Goal: Information Seeking & Learning: Learn about a topic

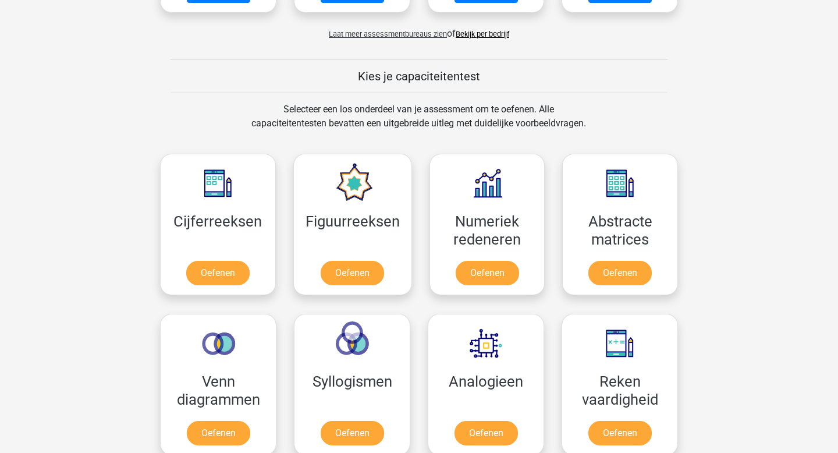
scroll to position [394, 0]
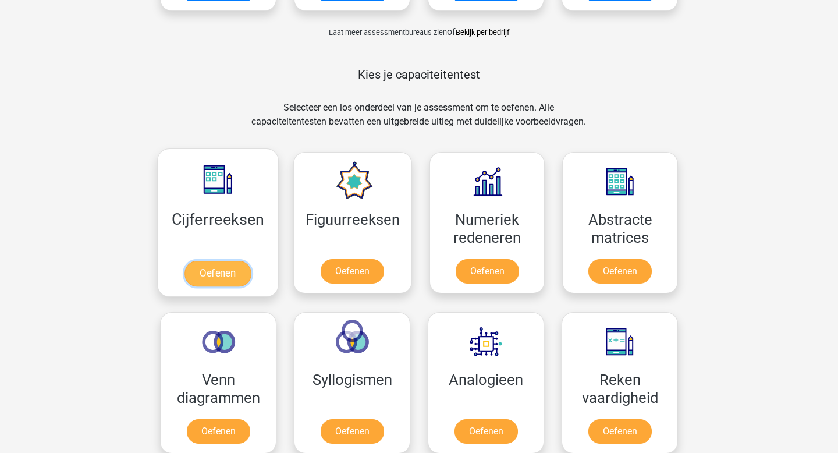
click at [209, 268] on link "Oefenen" at bounding box center [217, 274] width 66 height 26
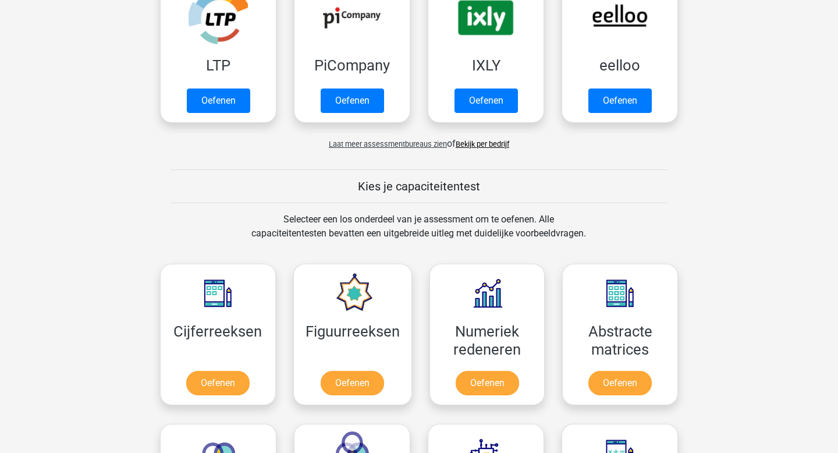
scroll to position [0, 0]
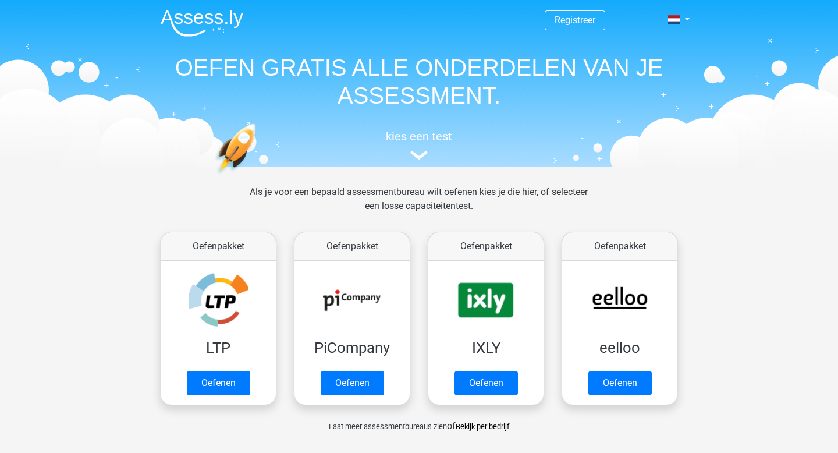
click at [584, 24] on link "Registreer" at bounding box center [574, 20] width 41 height 11
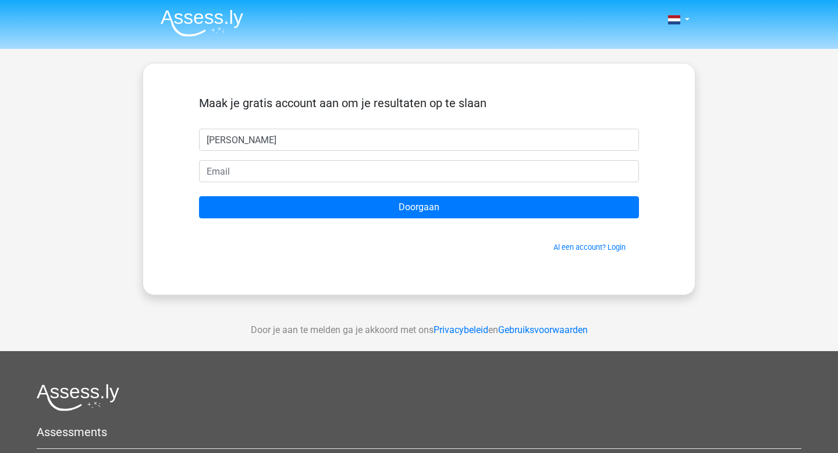
type input "Thijs"
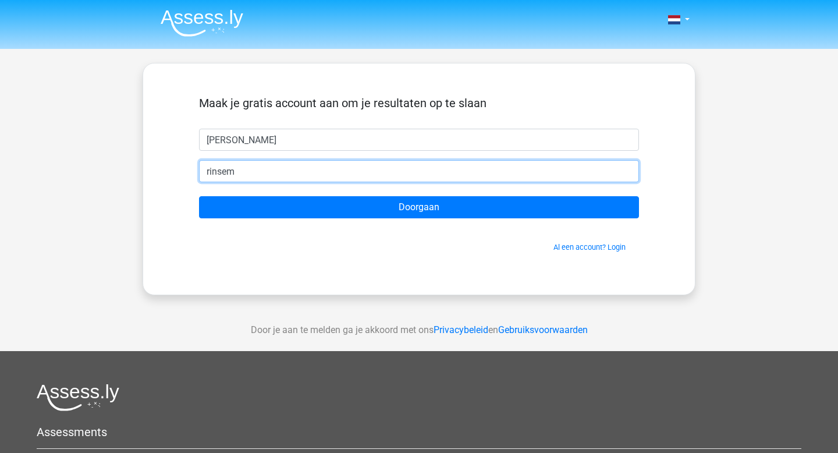
type input "rinsema.tj@gmail.com"
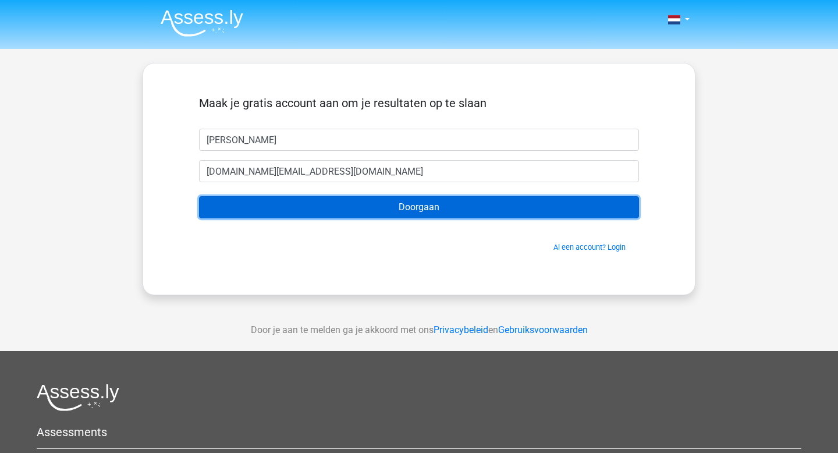
click at [307, 207] on input "Doorgaan" at bounding box center [419, 207] width 440 height 22
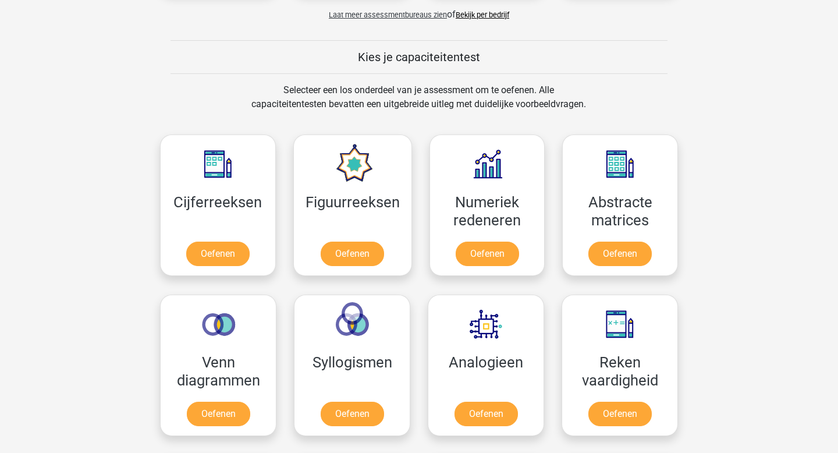
scroll to position [413, 0]
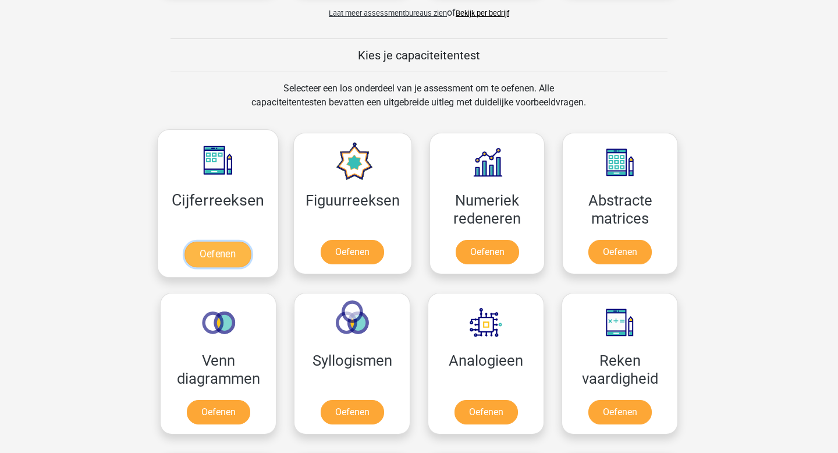
click at [231, 252] on link "Oefenen" at bounding box center [217, 254] width 66 height 26
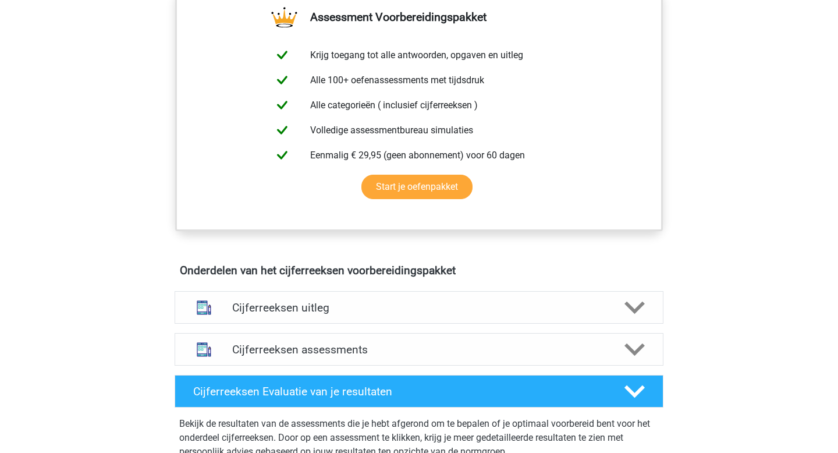
scroll to position [413, 0]
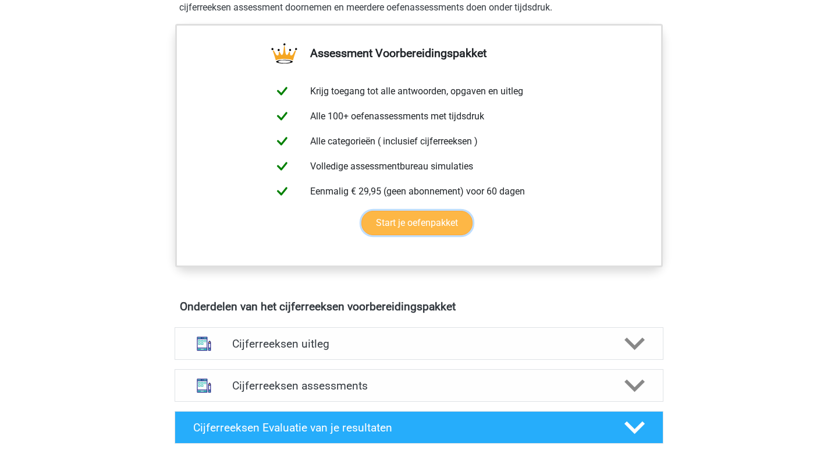
click at [437, 235] on link "Start je oefenpakket" at bounding box center [416, 223] width 111 height 24
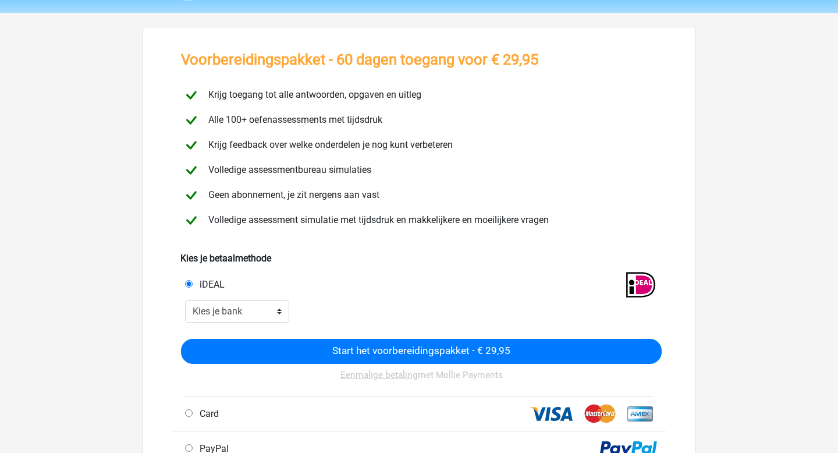
scroll to position [34, 0]
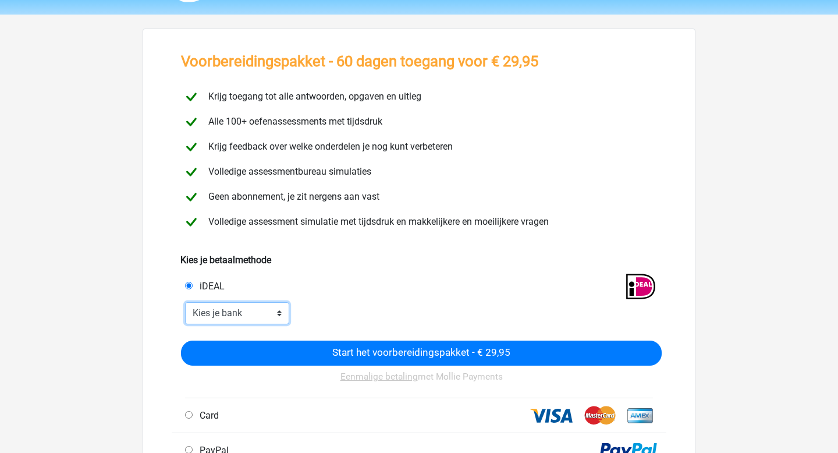
click at [264, 312] on select "Kies je bank ABN AMRO ING Rabobank ASN Bank bunq Knab N26 NN Regiobank Revolut …" at bounding box center [237, 313] width 104 height 22
select select "ideal_ABNANL2A"
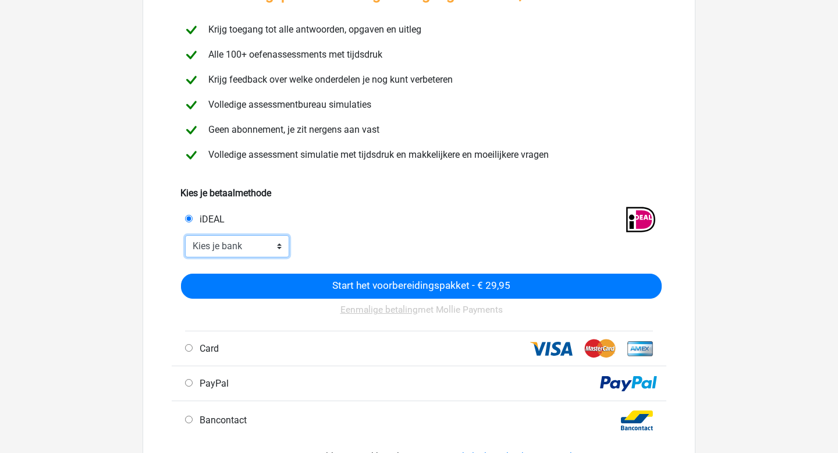
scroll to position [115, 0]
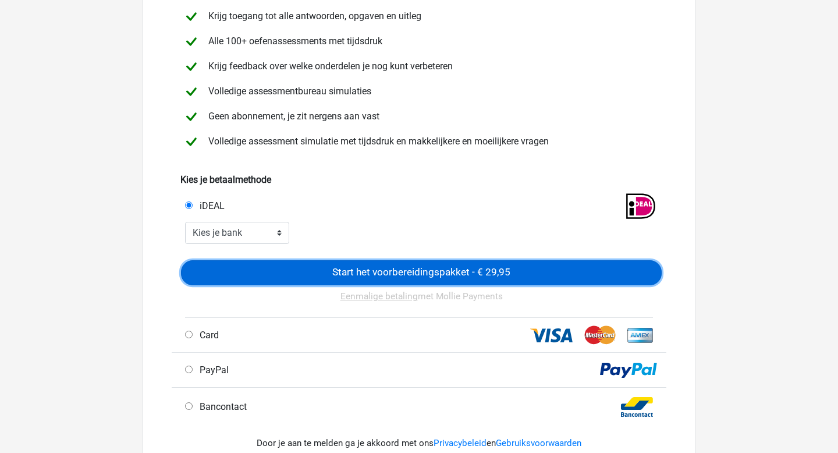
click at [410, 271] on input "Start het voorbereidingspakket - € 29,95" at bounding box center [421, 272] width 481 height 25
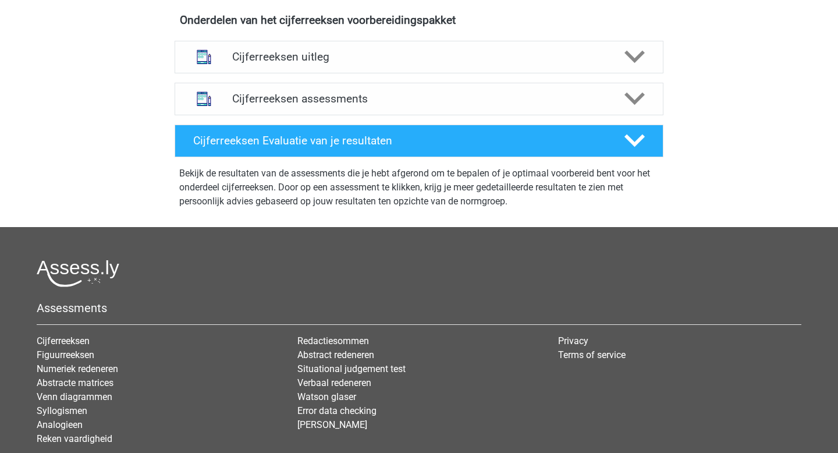
scroll to position [751, 0]
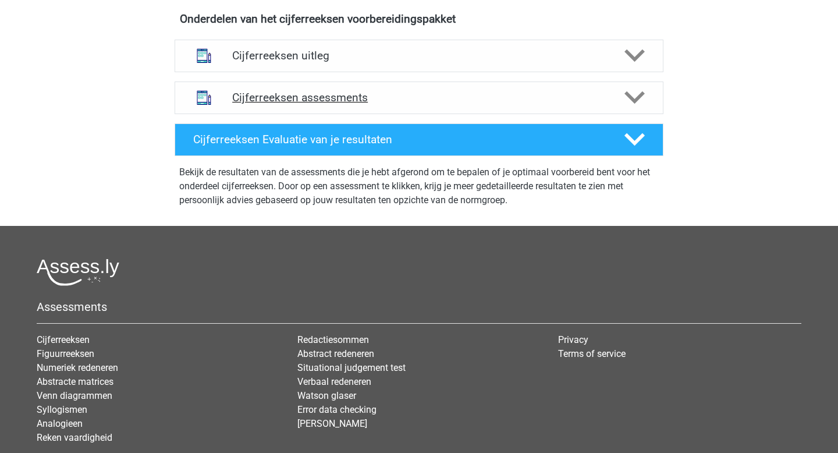
click at [631, 108] on icon at bounding box center [634, 97] width 20 height 20
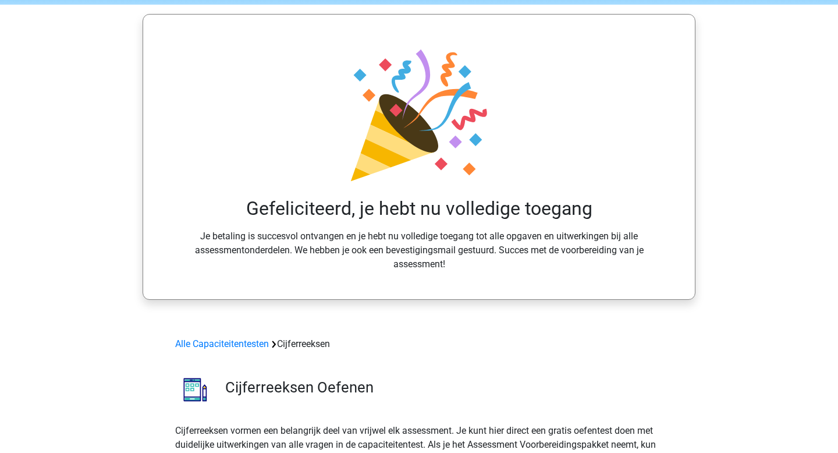
scroll to position [0, 0]
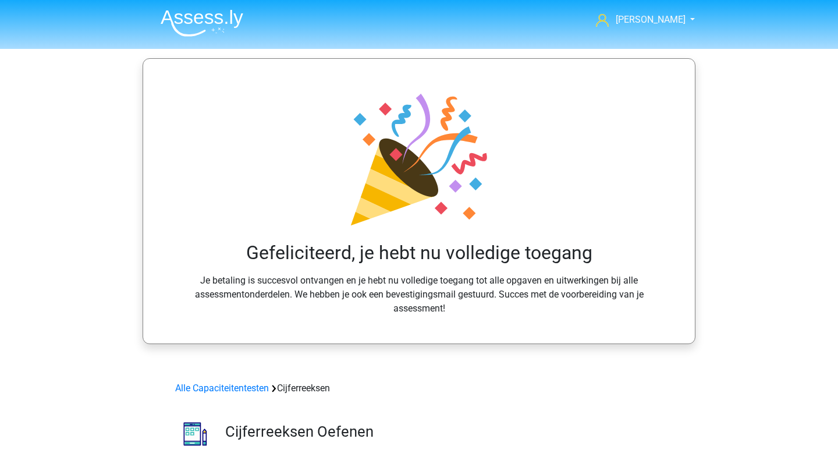
click at [206, 21] on img at bounding box center [202, 22] width 83 height 27
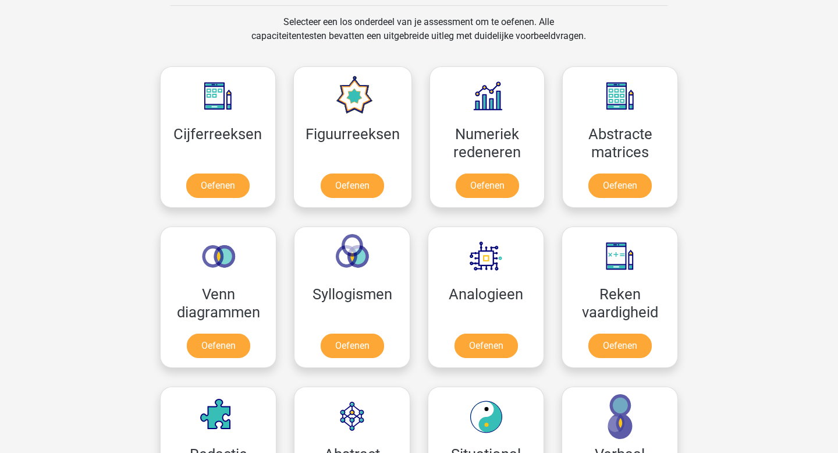
scroll to position [480, 0]
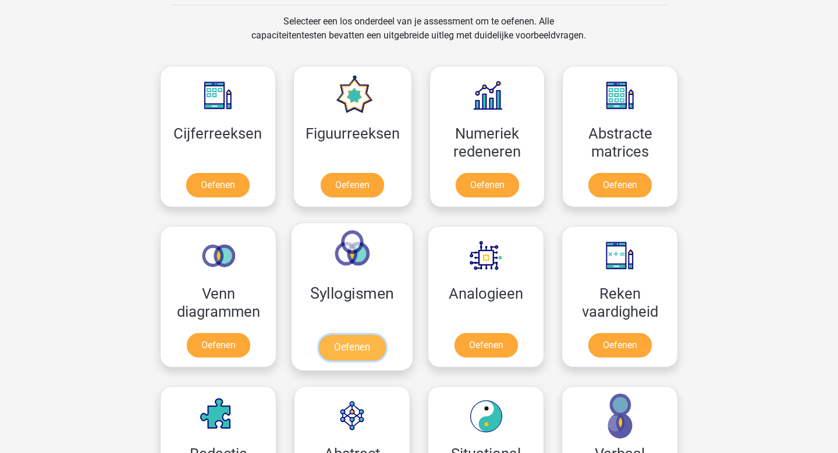
click at [365, 355] on link "Oefenen" at bounding box center [352, 348] width 66 height 26
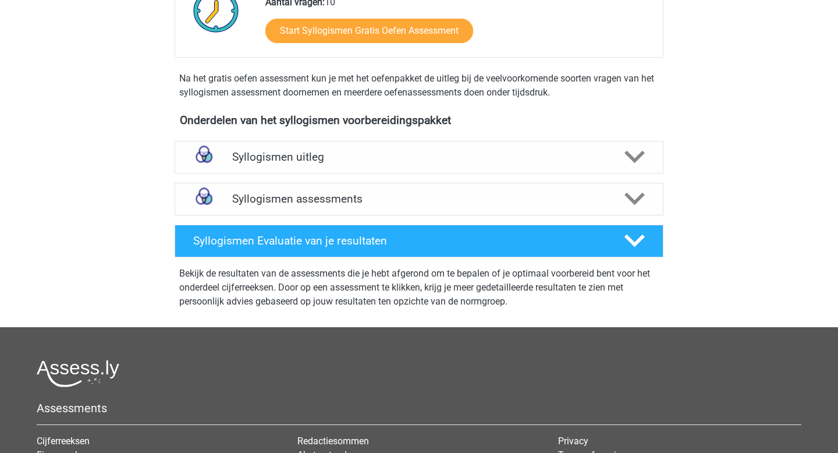
scroll to position [301, 0]
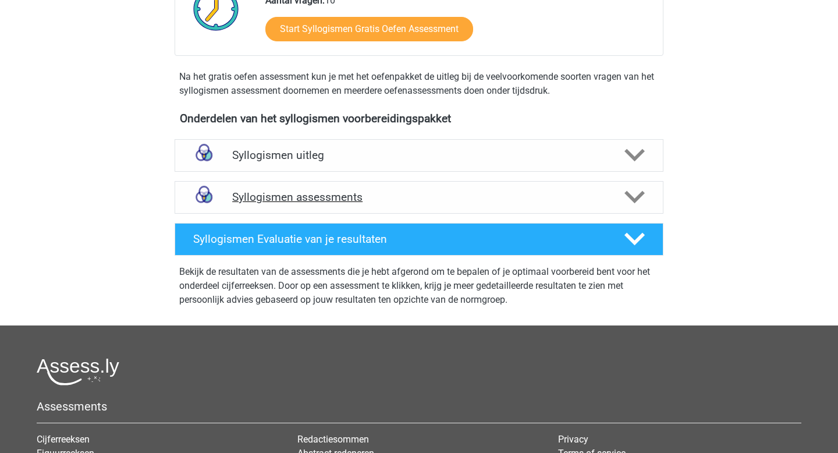
click at [491, 202] on h4 "Syllogismen assessments" at bounding box center [419, 196] width 374 height 13
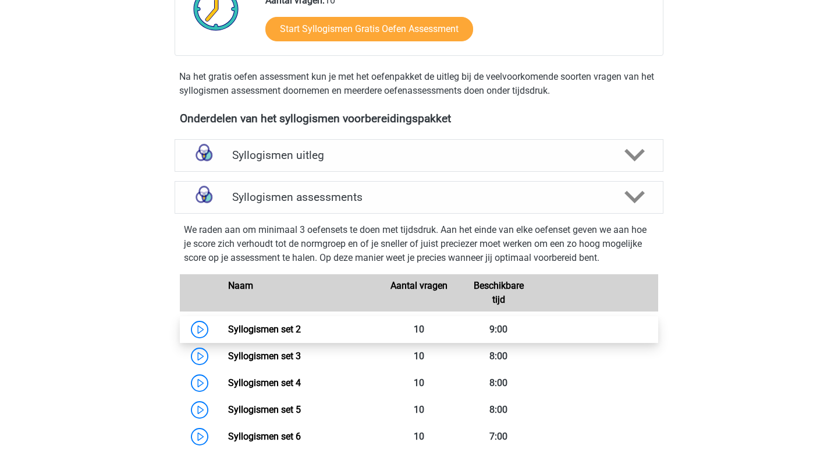
click at [228, 330] on link "Syllogismen set 2" at bounding box center [264, 328] width 73 height 11
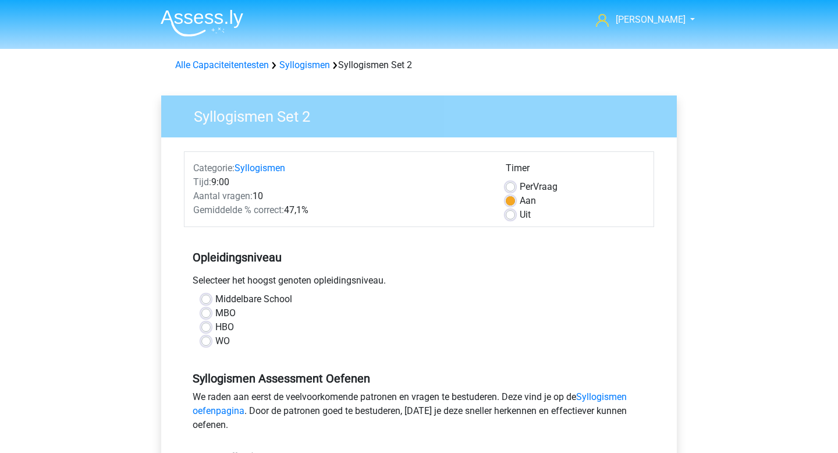
click at [215, 325] on label "HBO" at bounding box center [224, 327] width 19 height 14
click at [207, 325] on input "HBO" at bounding box center [205, 326] width 9 height 12
radio input "true"
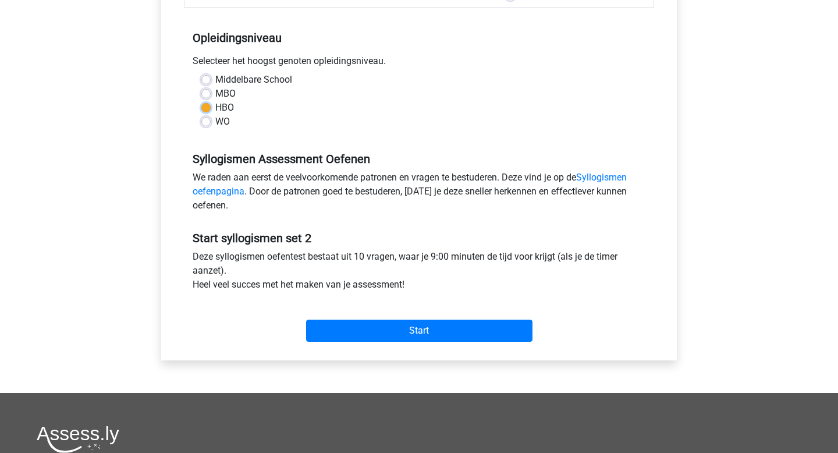
scroll to position [223, 0]
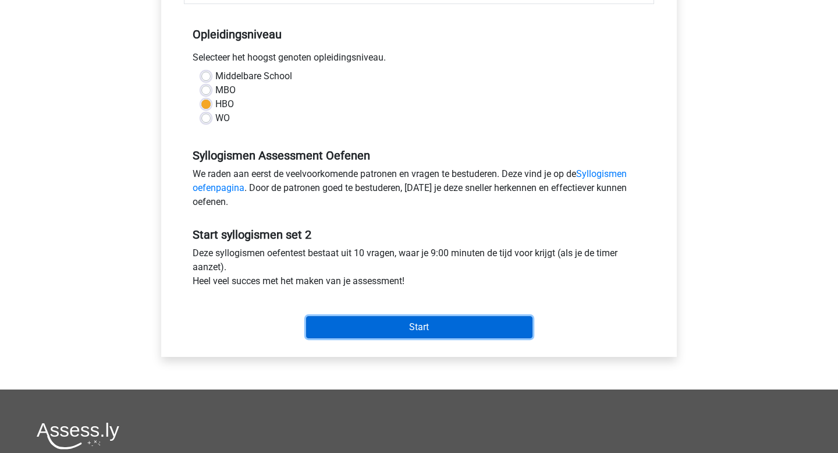
click at [425, 329] on input "Start" at bounding box center [419, 327] width 226 height 22
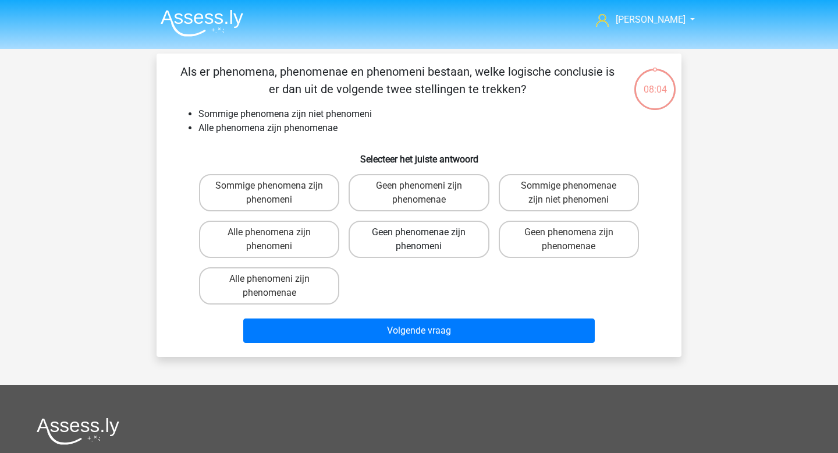
click at [439, 242] on label "Geen phenomenae zijn phenomeni" at bounding box center [419, 239] width 140 height 37
click at [426, 240] on input "Geen phenomenae zijn phenomeni" at bounding box center [423, 236] width 8 height 8
radio input "true"
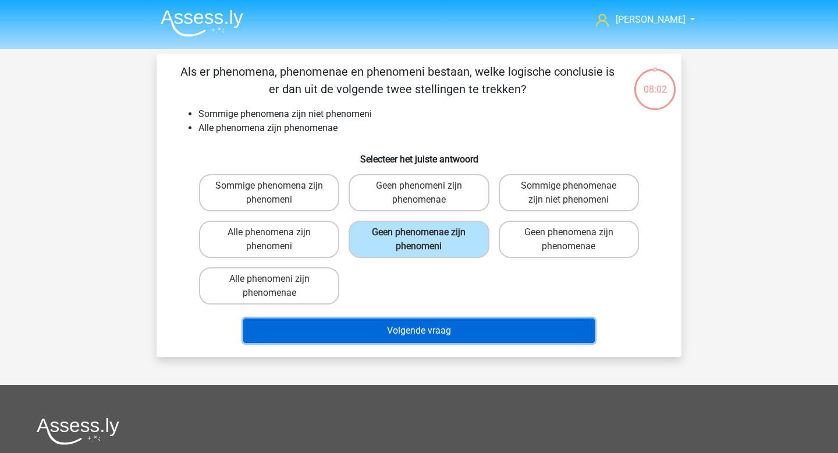
click at [436, 326] on button "Volgende vraag" at bounding box center [419, 330] width 352 height 24
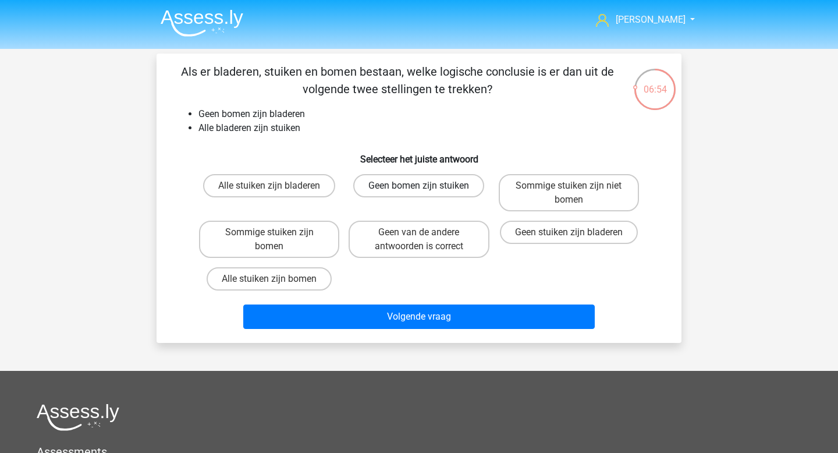
click at [400, 192] on label "Geen bomen zijn stuiken" at bounding box center [418, 185] width 131 height 23
click at [419, 192] on input "Geen bomen zijn stuiken" at bounding box center [423, 190] width 8 height 8
radio input "true"
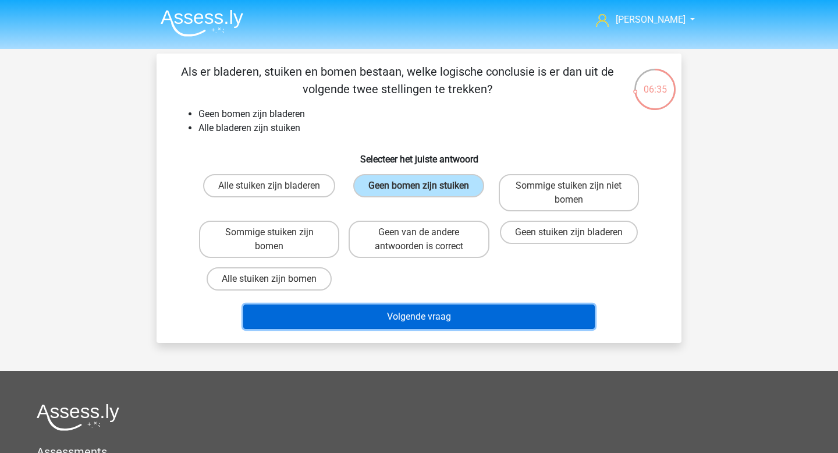
click at [417, 318] on button "Volgende vraag" at bounding box center [419, 316] width 352 height 24
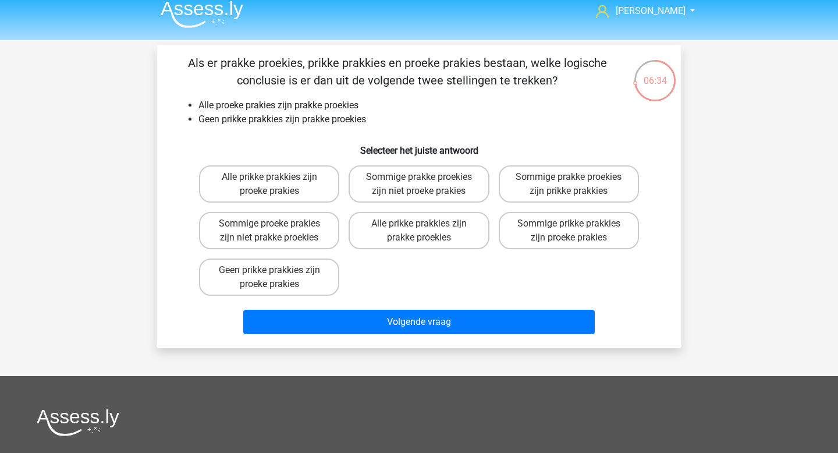
scroll to position [8, 0]
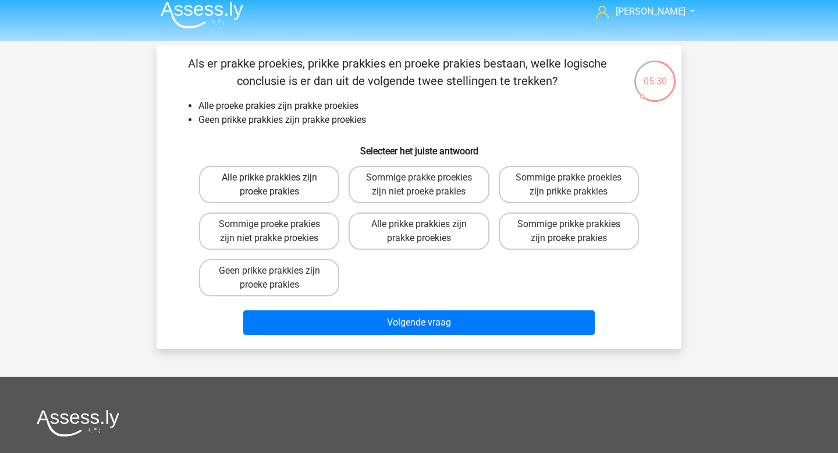
click at [308, 190] on label "Alle prikke prakkies zijn proeke prakies" at bounding box center [269, 184] width 140 height 37
click at [277, 185] on input "Alle prikke prakkies zijn proeke prakies" at bounding box center [273, 181] width 8 height 8
radio input "true"
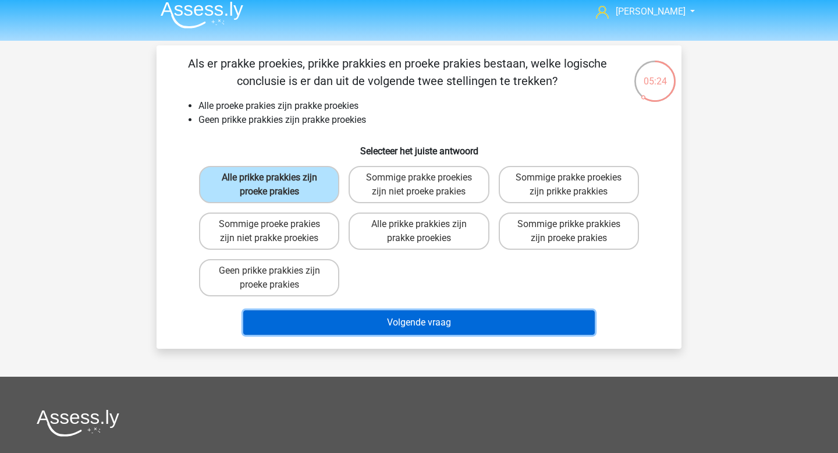
click at [438, 321] on button "Volgende vraag" at bounding box center [419, 322] width 352 height 24
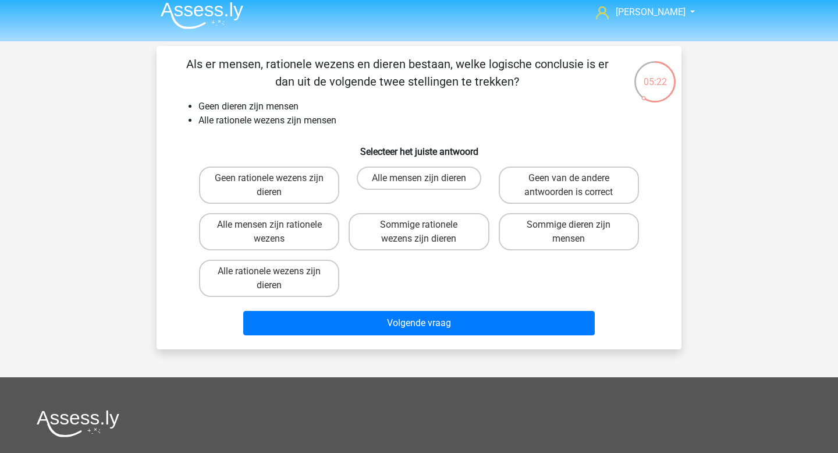
scroll to position [7, 0]
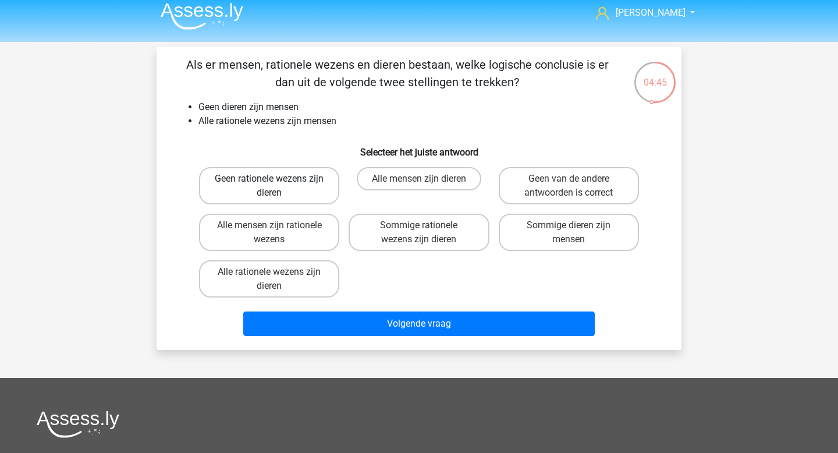
click at [285, 176] on label "Geen rationele wezens zijn dieren" at bounding box center [269, 185] width 140 height 37
click at [277, 179] on input "Geen rationele wezens zijn dieren" at bounding box center [273, 183] width 8 height 8
radio input "true"
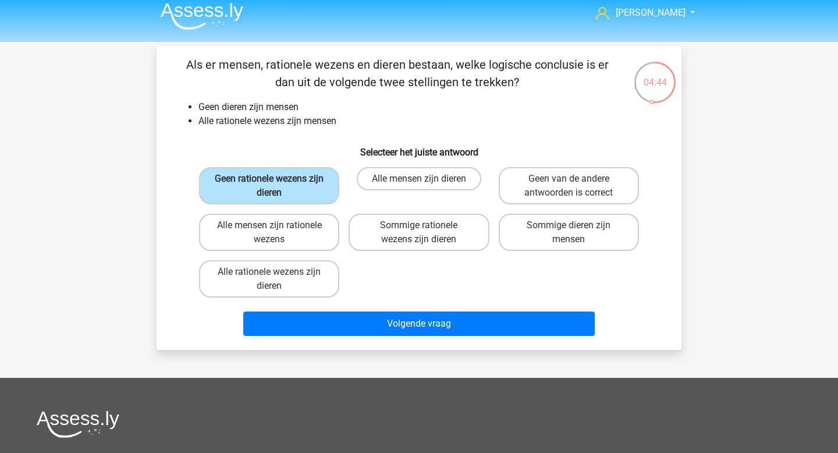
click at [397, 309] on div "Volgende vraag" at bounding box center [419, 321] width 488 height 38
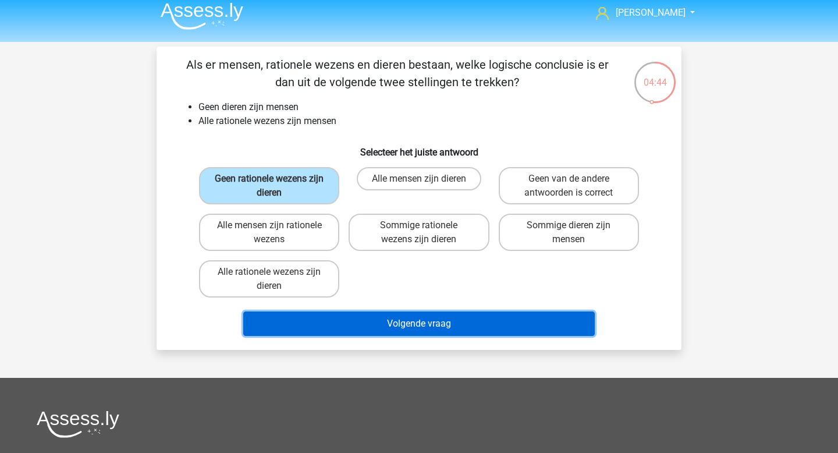
click at [397, 323] on button "Volgende vraag" at bounding box center [419, 323] width 352 height 24
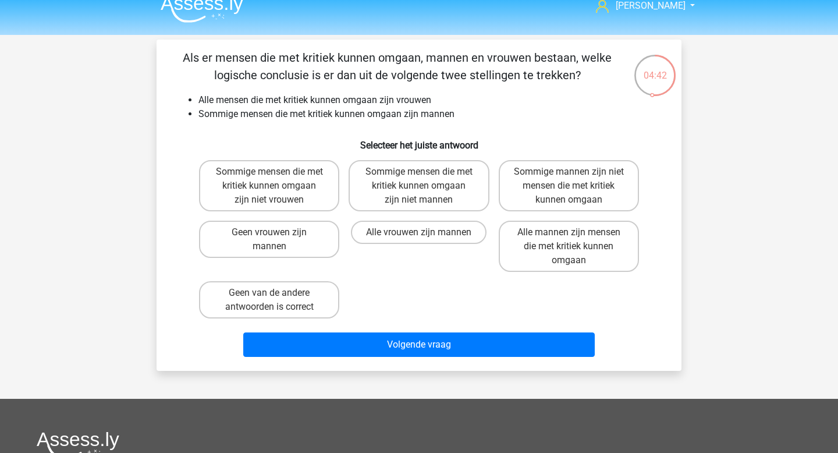
scroll to position [13, 0]
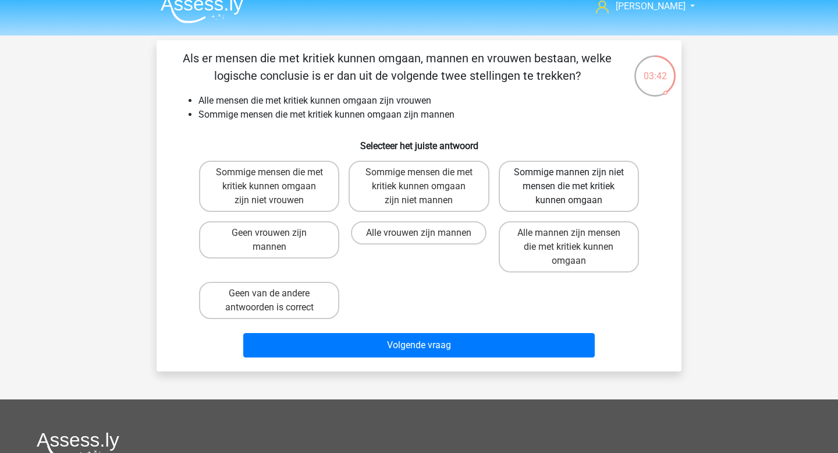
click at [606, 186] on label "Sommige mannen zijn niet mensen die met kritiek kunnen omgaan" at bounding box center [569, 186] width 140 height 51
click at [576, 180] on input "Sommige mannen zijn niet mensen die met kritiek kunnen omgaan" at bounding box center [572, 176] width 8 height 8
radio input "true"
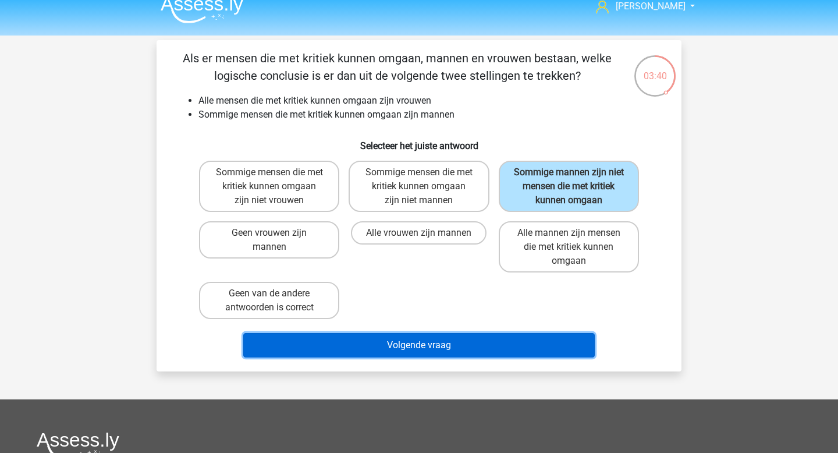
click at [500, 342] on button "Volgende vraag" at bounding box center [419, 345] width 352 height 24
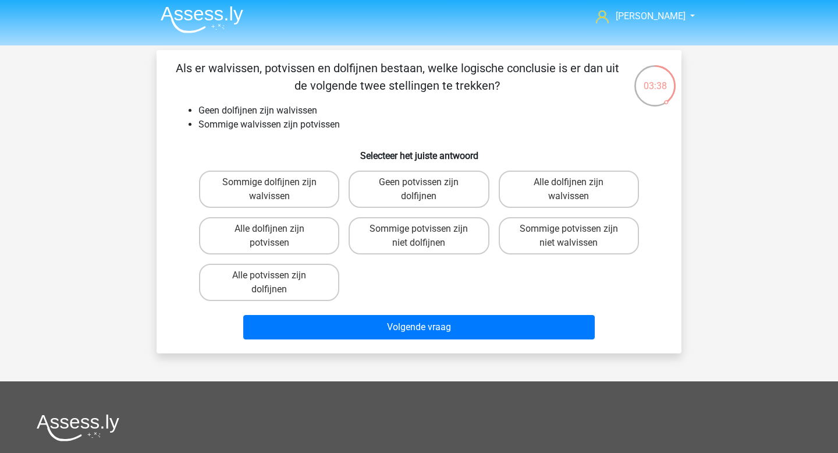
scroll to position [3, 0]
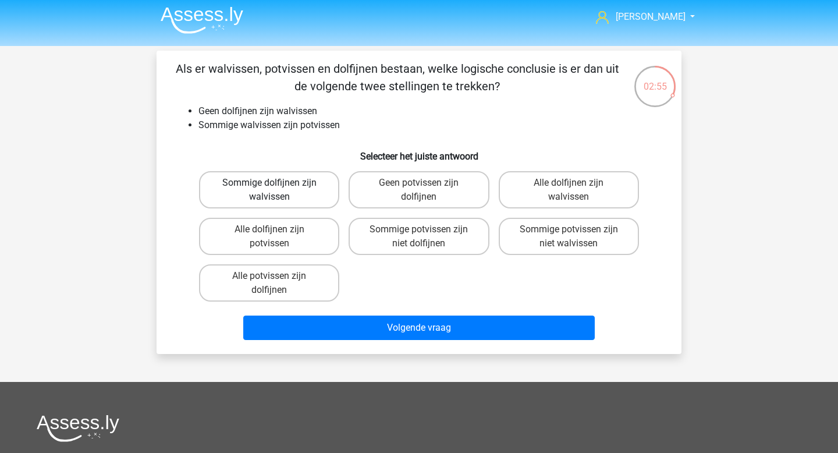
click at [301, 195] on label "Sommige dolfijnen zijn walvissen" at bounding box center [269, 189] width 140 height 37
click at [277, 190] on input "Sommige dolfijnen zijn walvissen" at bounding box center [273, 187] width 8 height 8
radio input "true"
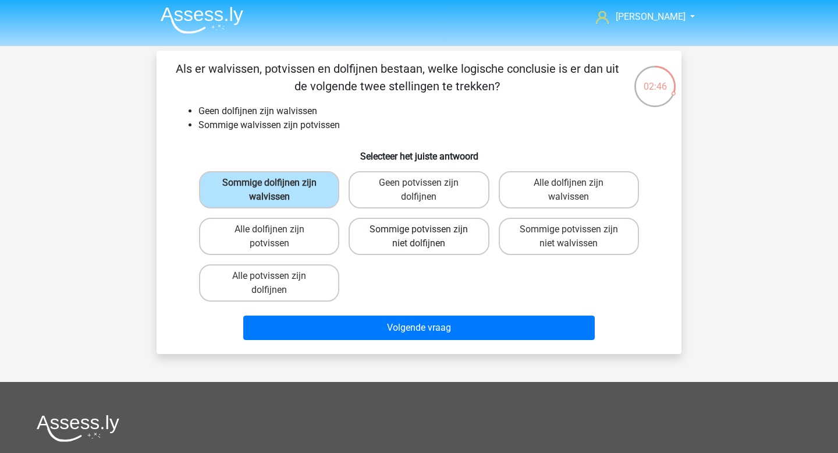
click at [447, 247] on label "Sommige potvissen zijn niet dolfijnen" at bounding box center [419, 236] width 140 height 37
click at [426, 237] on input "Sommige potvissen zijn niet dolfijnen" at bounding box center [423, 233] width 8 height 8
radio input "true"
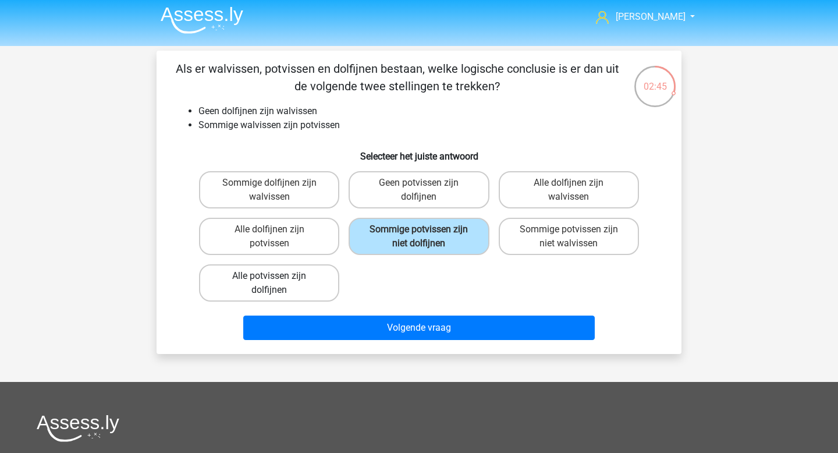
click at [305, 282] on label "Alle potvissen zijn dolfijnen" at bounding box center [269, 282] width 140 height 37
click at [277, 282] on input "Alle potvissen zijn dolfijnen" at bounding box center [273, 280] width 8 height 8
radio input "true"
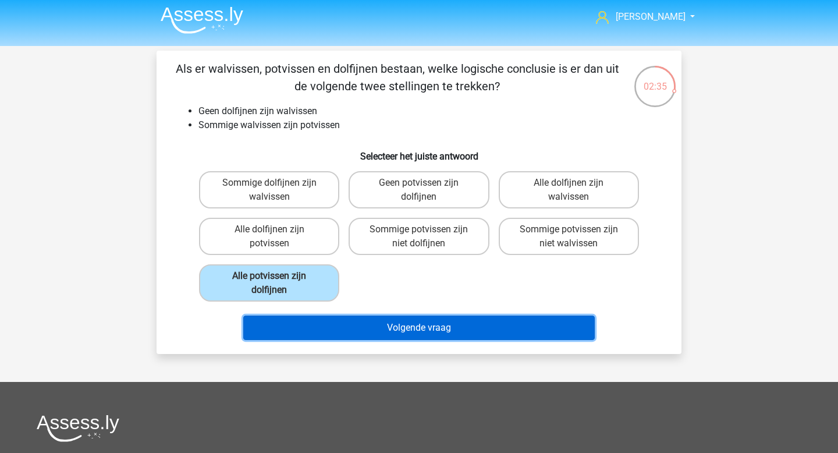
click at [420, 322] on button "Volgende vraag" at bounding box center [419, 327] width 352 height 24
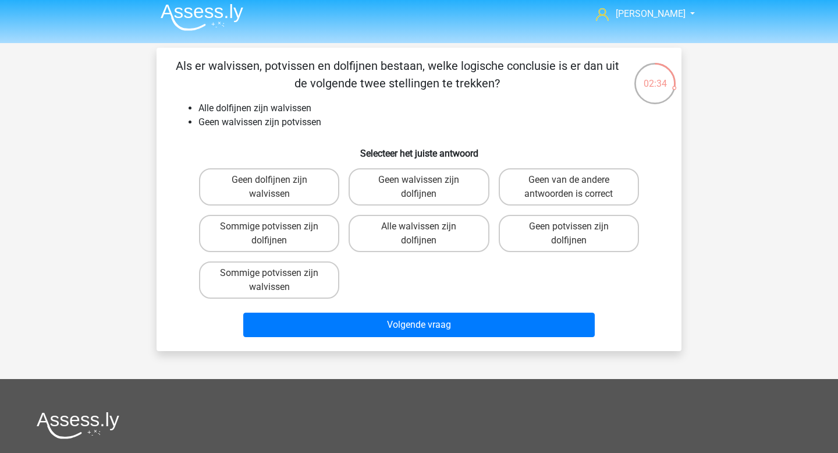
scroll to position [0, 0]
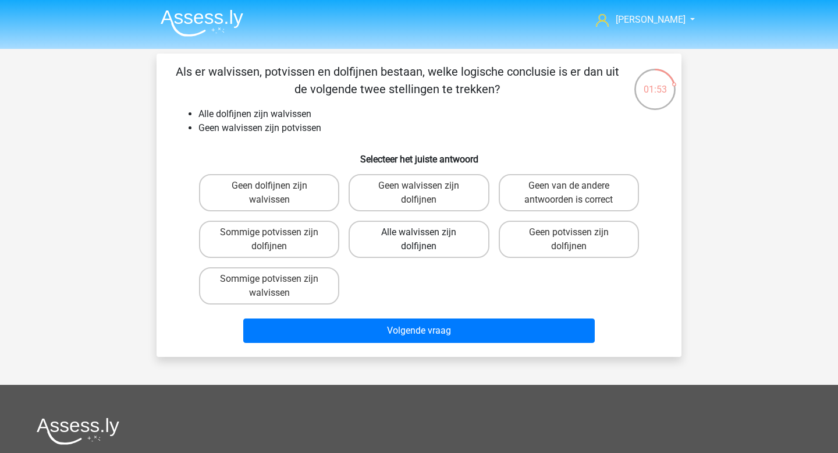
click at [424, 251] on label "Alle walvissen zijn dolfijnen" at bounding box center [419, 239] width 140 height 37
click at [424, 240] on input "Alle walvissen zijn dolfijnen" at bounding box center [423, 236] width 8 height 8
radio input "true"
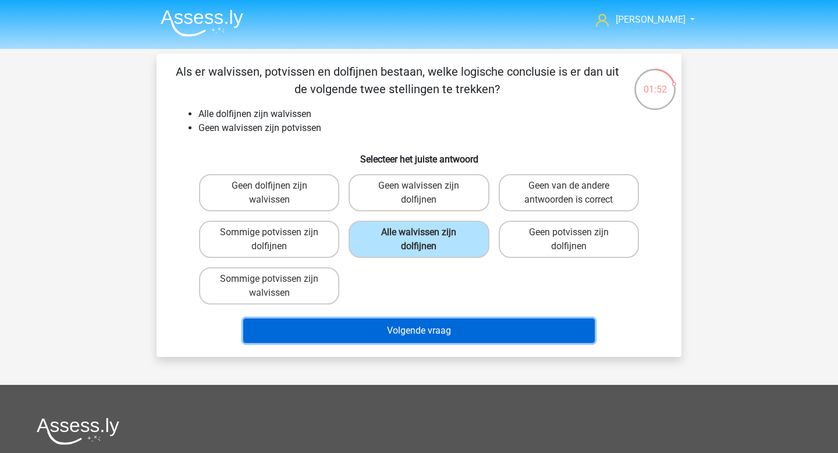
click at [418, 329] on button "Volgende vraag" at bounding box center [419, 330] width 352 height 24
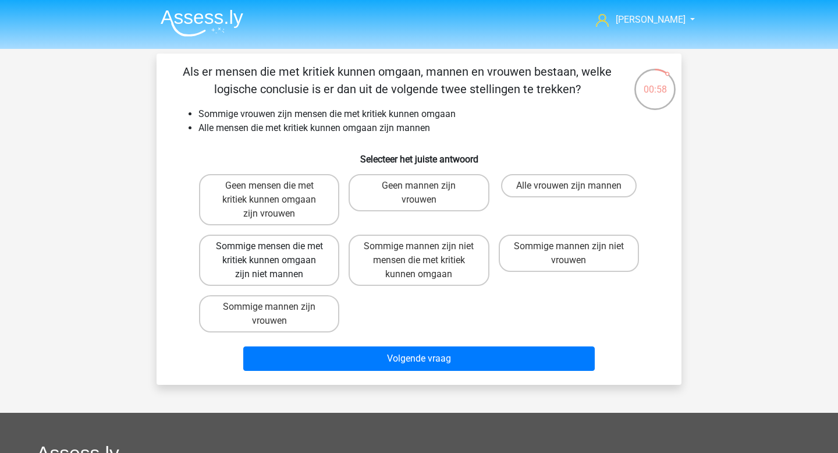
click at [263, 262] on label "Sommige mensen die met kritiek kunnen omgaan zijn niet mannen" at bounding box center [269, 259] width 140 height 51
click at [269, 254] on input "Sommige mensen die met kritiek kunnen omgaan zijn niet mannen" at bounding box center [273, 250] width 8 height 8
radio input "true"
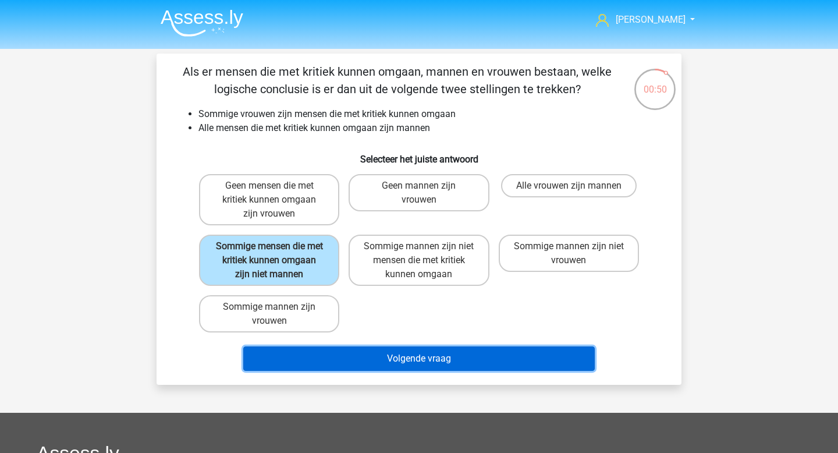
click at [416, 358] on button "Volgende vraag" at bounding box center [419, 358] width 352 height 24
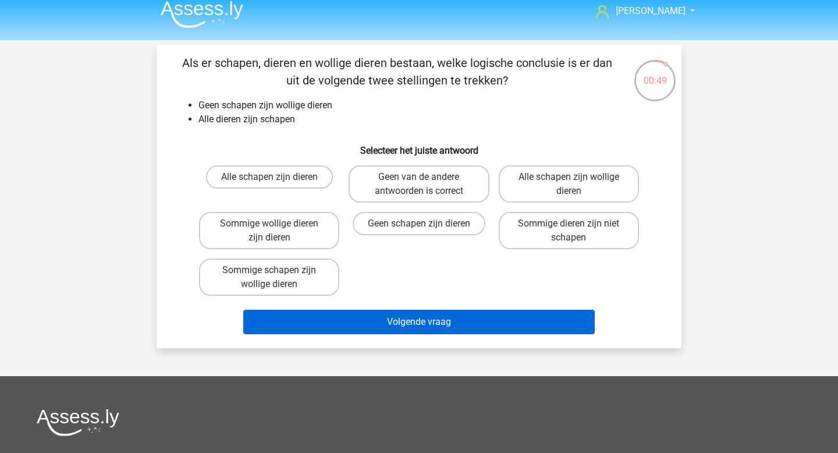
scroll to position [5, 0]
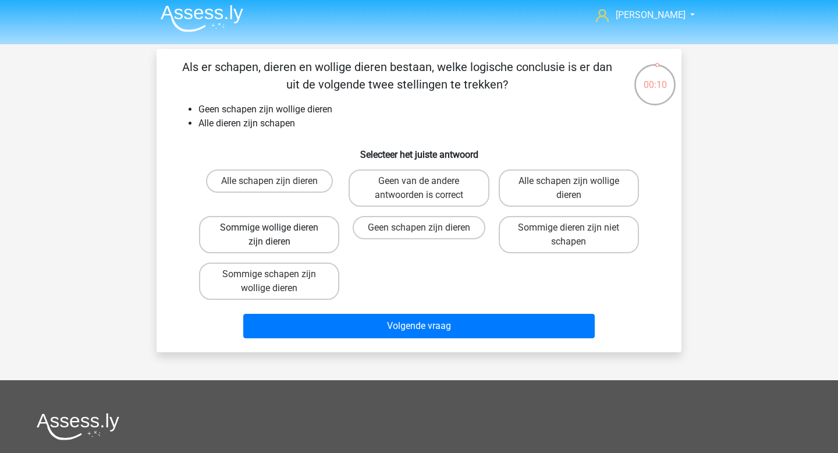
click at [305, 233] on label "Sommige wollige dieren zijn dieren" at bounding box center [269, 234] width 140 height 37
click at [277, 233] on input "Sommige wollige dieren zijn dieren" at bounding box center [273, 231] width 8 height 8
radio input "true"
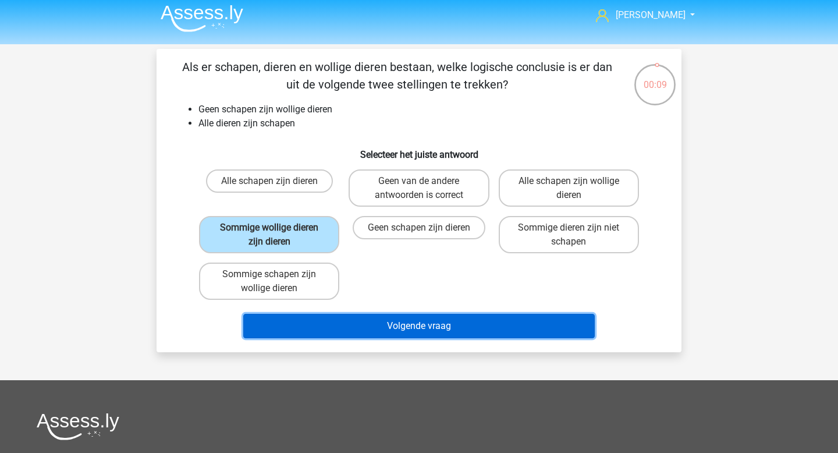
click at [403, 322] on button "Volgende vraag" at bounding box center [419, 326] width 352 height 24
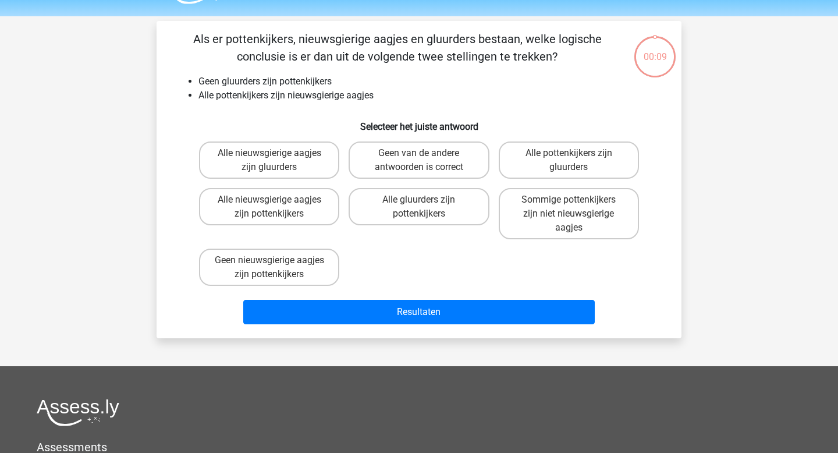
scroll to position [54, 0]
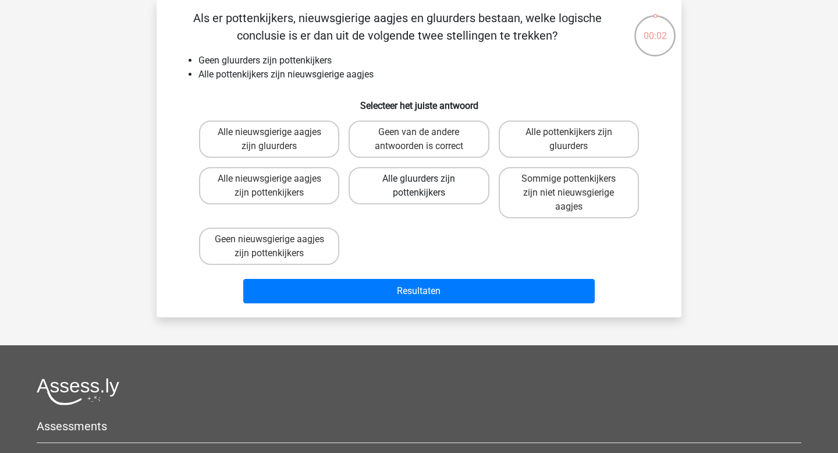
click at [435, 186] on label "Alle gluurders zijn pottenkijkers" at bounding box center [419, 185] width 140 height 37
click at [426, 186] on input "Alle gluurders zijn pottenkijkers" at bounding box center [423, 183] width 8 height 8
radio input "true"
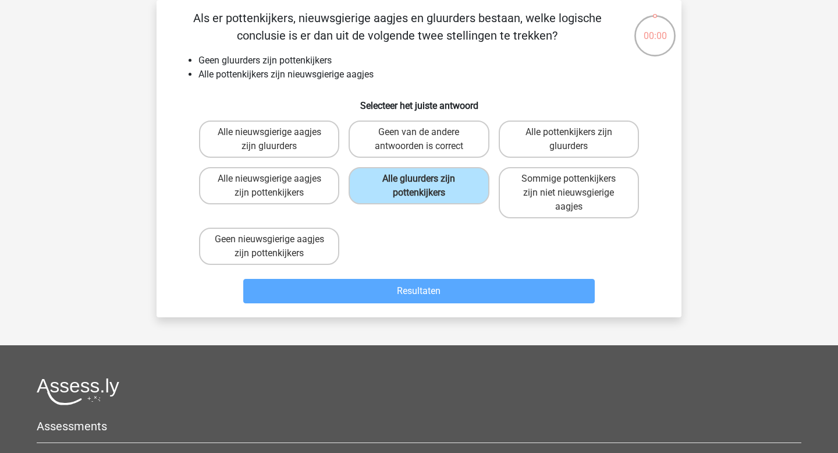
click at [452, 278] on div "Resultaten" at bounding box center [419, 288] width 488 height 38
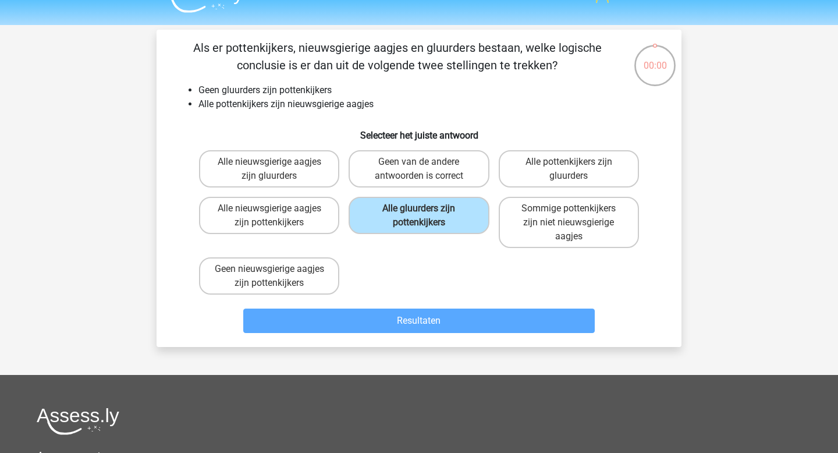
scroll to position [0, 0]
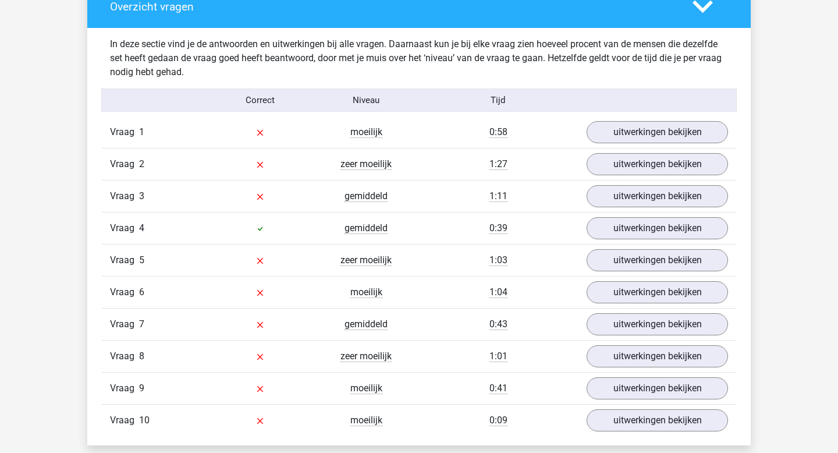
scroll to position [684, 0]
click at [653, 133] on link "uitwerkingen bekijken" at bounding box center [657, 133] width 162 height 26
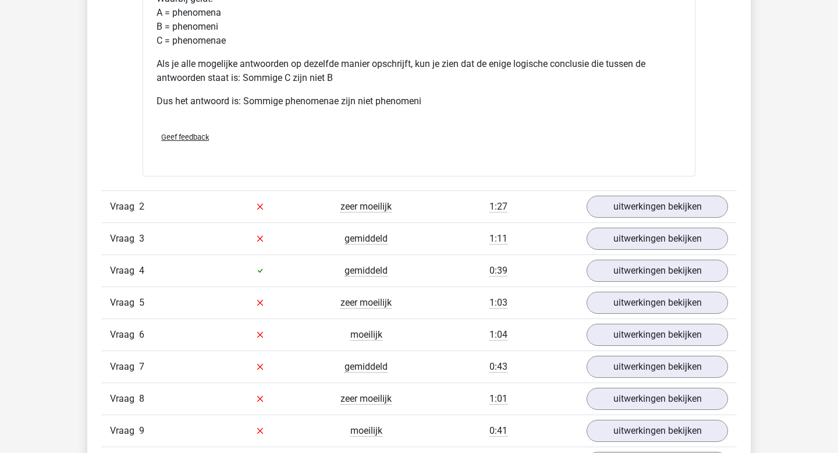
scroll to position [1135, 0]
click at [641, 190] on div "Vraag 2 zeer moeilijk 1:27 uitwerkingen bekijken" at bounding box center [418, 206] width 635 height 32
click at [639, 202] on link "uitwerkingen bekijken" at bounding box center [657, 206] width 162 height 26
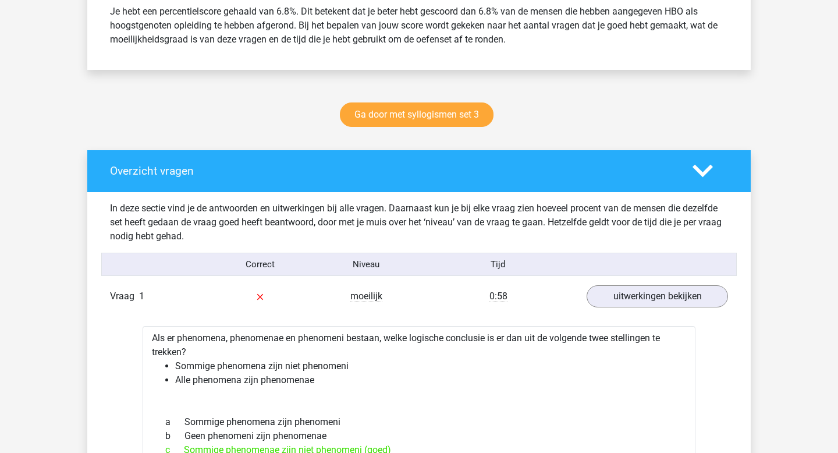
scroll to position [0, 0]
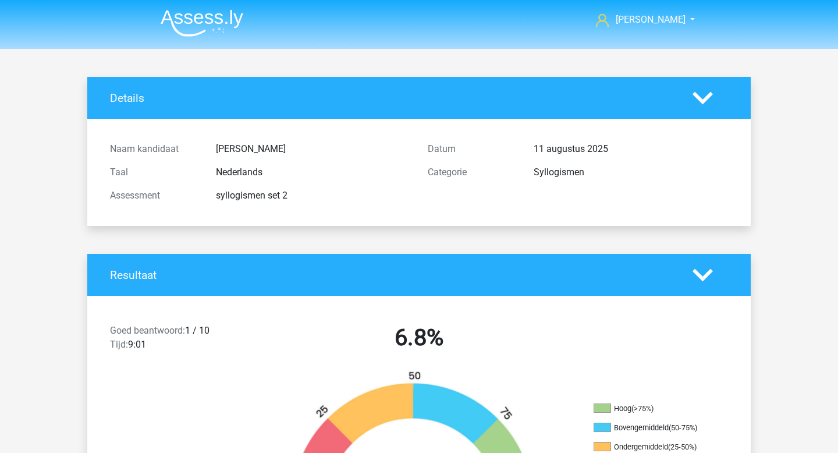
click at [203, 22] on img at bounding box center [202, 22] width 83 height 27
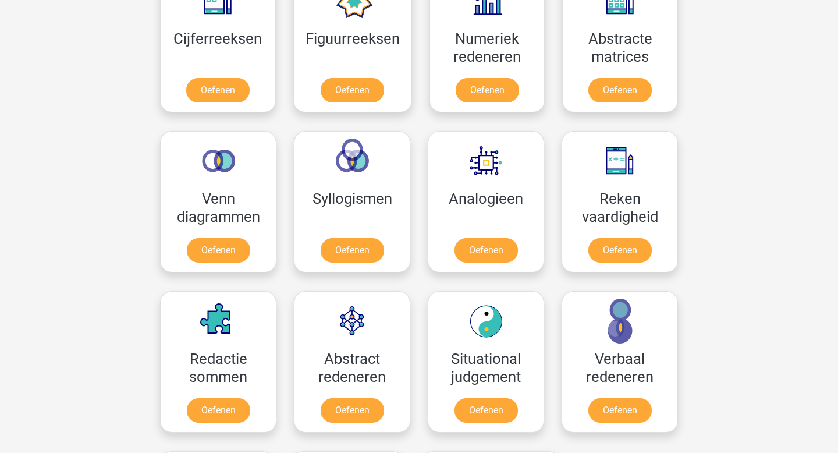
scroll to position [582, 0]
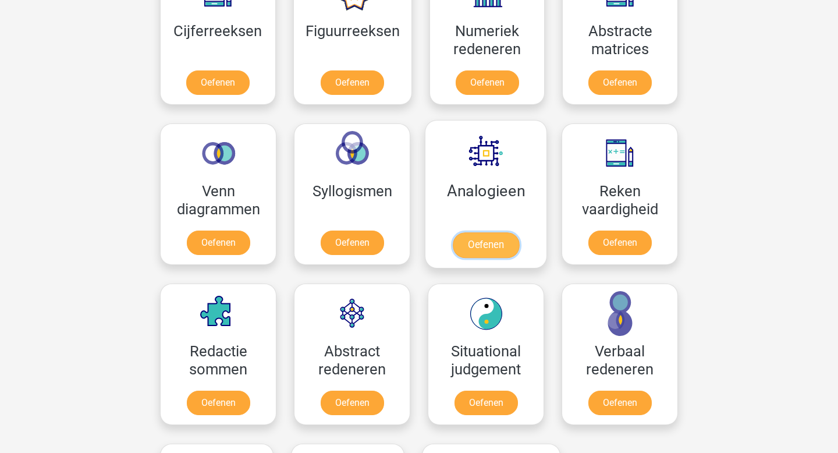
click at [496, 247] on link "Oefenen" at bounding box center [486, 245] width 66 height 26
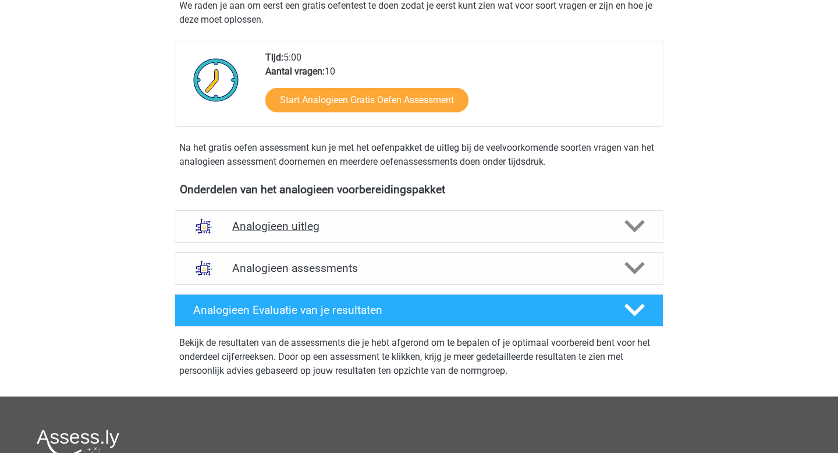
scroll to position [225, 0]
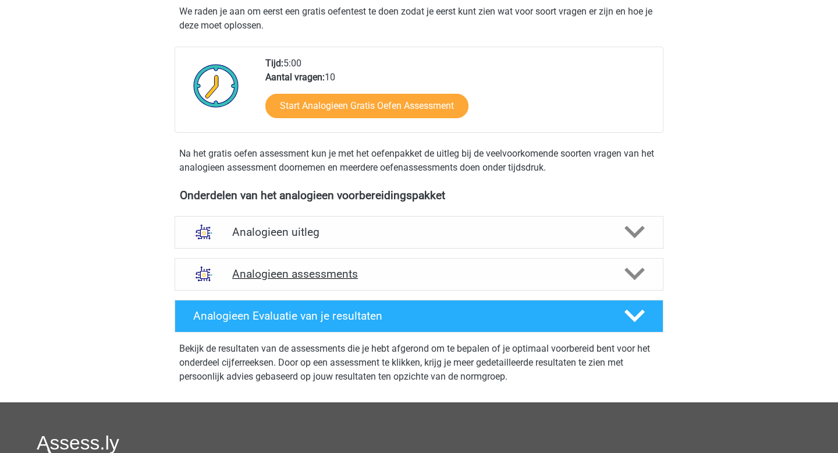
click at [387, 276] on h4 "Analogieen assessments" at bounding box center [419, 273] width 374 height 13
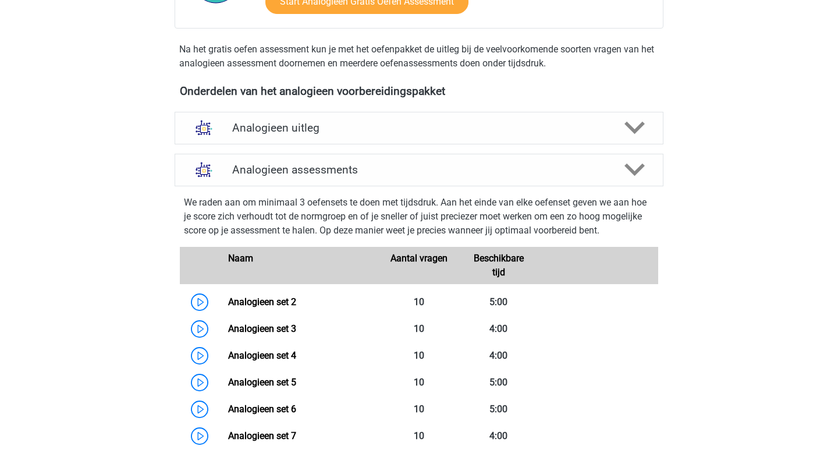
scroll to position [349, 0]
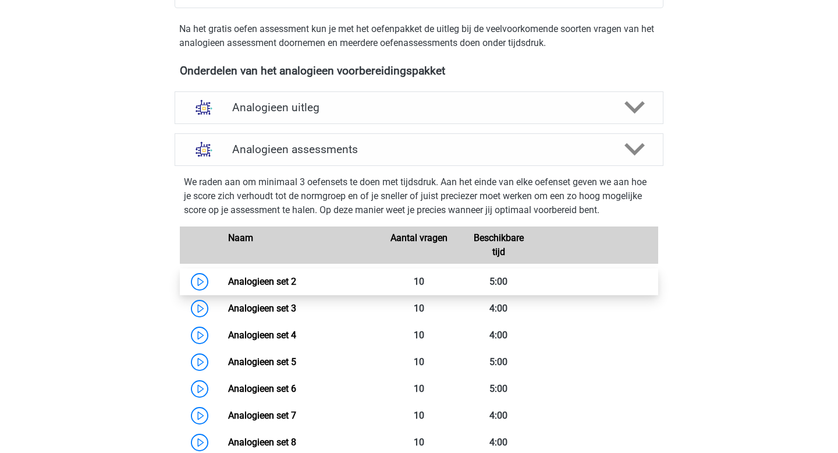
click at [228, 283] on link "Analogieen set 2" at bounding box center [262, 281] width 68 height 11
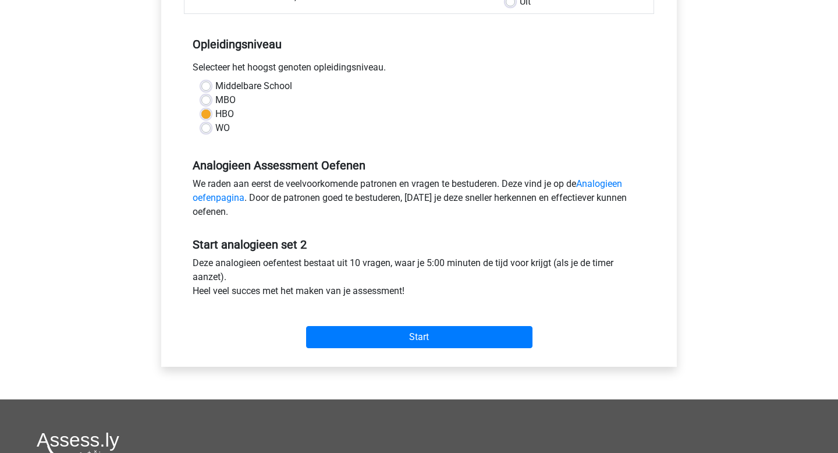
scroll to position [216, 0]
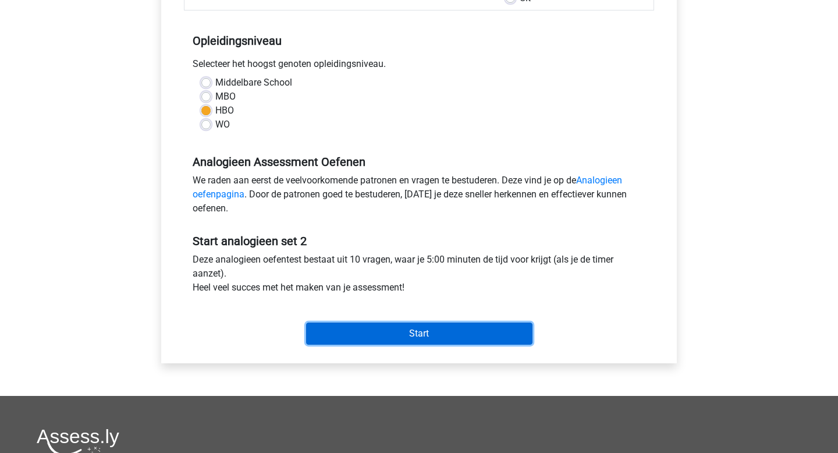
click at [400, 338] on input "Start" at bounding box center [419, 333] width 226 height 22
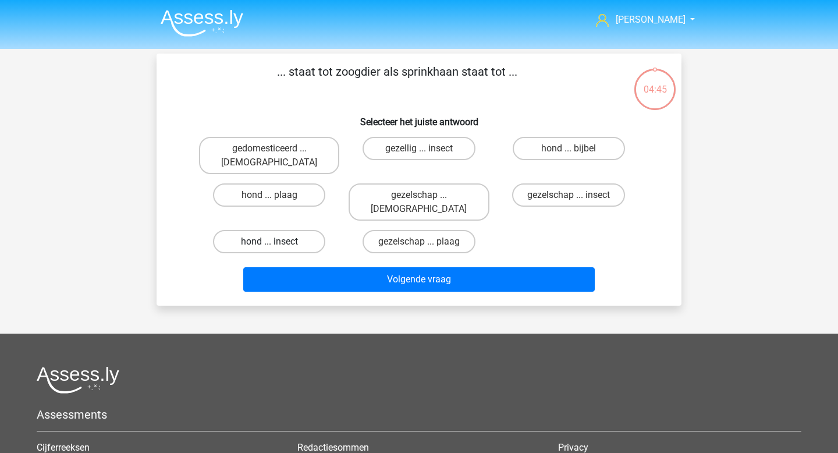
click at [286, 230] on label "hond ... insect" at bounding box center [269, 241] width 112 height 23
click at [277, 241] on input "hond ... insect" at bounding box center [273, 245] width 8 height 8
radio input "true"
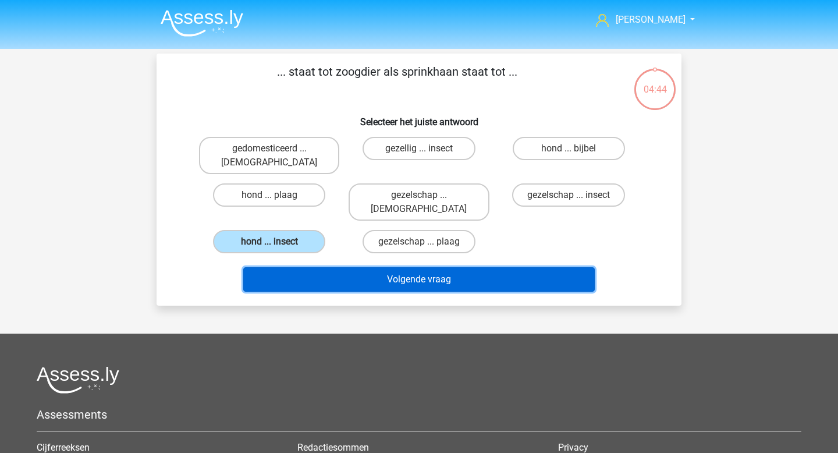
click at [375, 267] on button "Volgende vraag" at bounding box center [419, 279] width 352 height 24
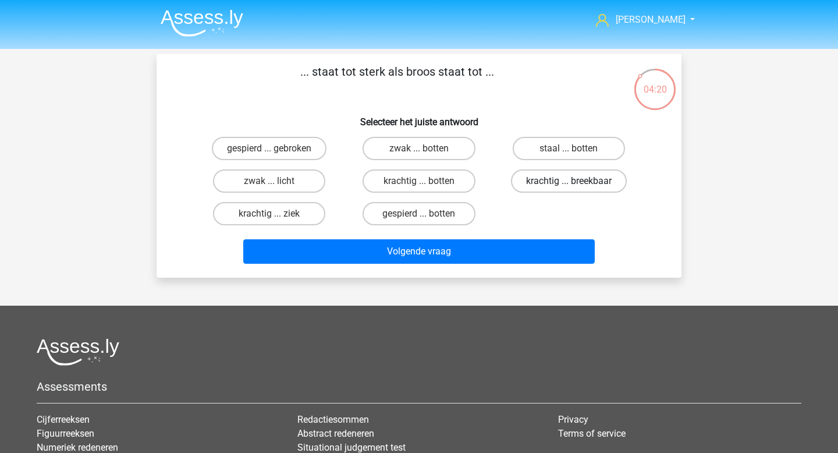
click at [550, 177] on label "krachtig ... breekbaar" at bounding box center [569, 180] width 116 height 23
click at [568, 181] on input "krachtig ... breekbaar" at bounding box center [572, 185] width 8 height 8
radio input "true"
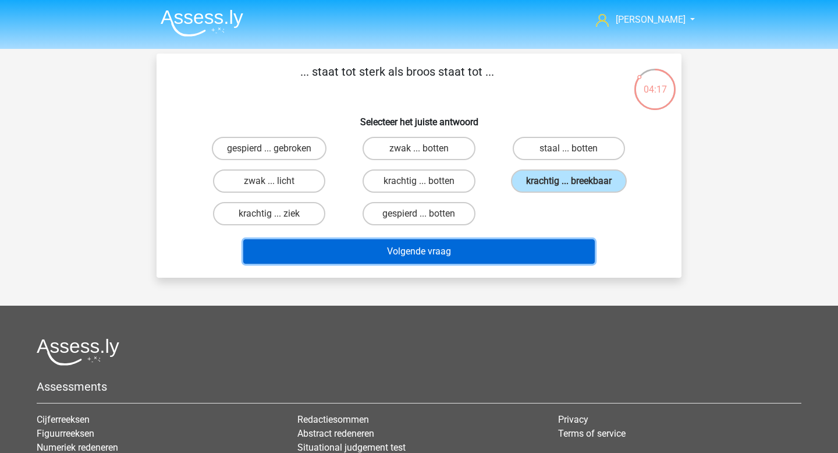
click at [473, 251] on button "Volgende vraag" at bounding box center [419, 251] width 352 height 24
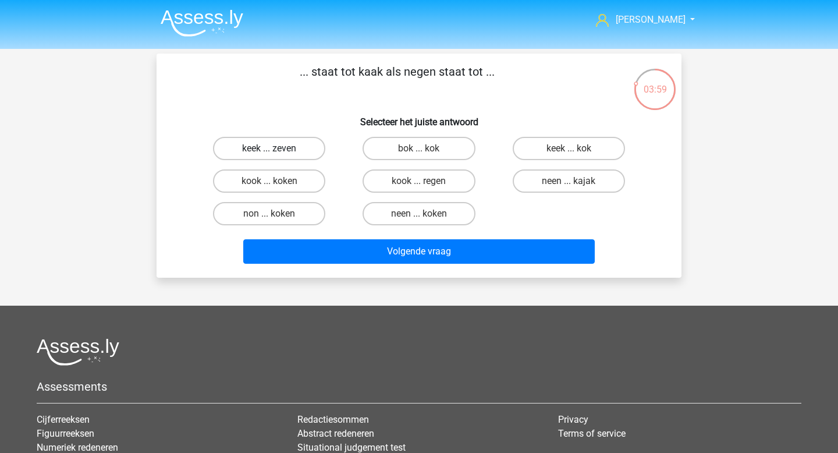
click at [290, 152] on label "keek ... zeven" at bounding box center [269, 148] width 112 height 23
click at [277, 152] on input "keek ... zeven" at bounding box center [273, 152] width 8 height 8
radio input "true"
click at [574, 189] on label "neen ... kajak" at bounding box center [569, 180] width 112 height 23
click at [574, 189] on input "neen ... kajak" at bounding box center [572, 185] width 8 height 8
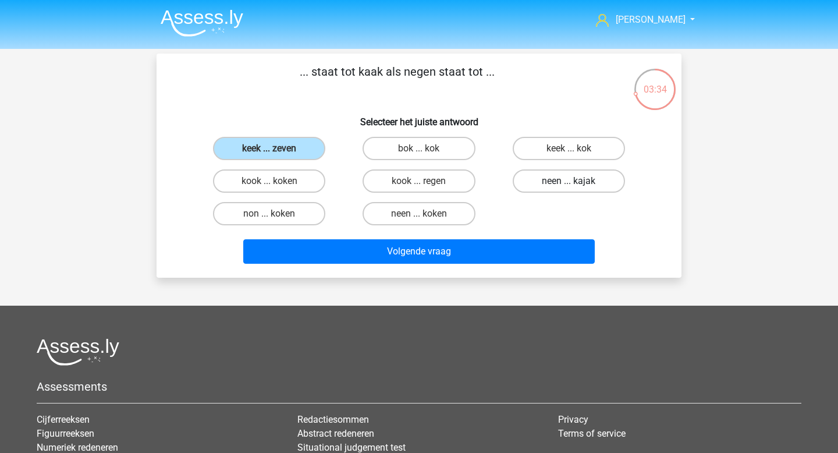
radio input "true"
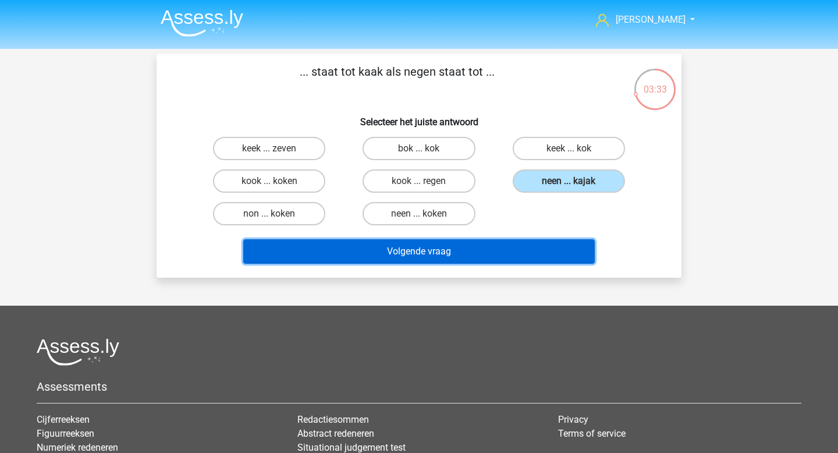
click at [516, 249] on button "Volgende vraag" at bounding box center [419, 251] width 352 height 24
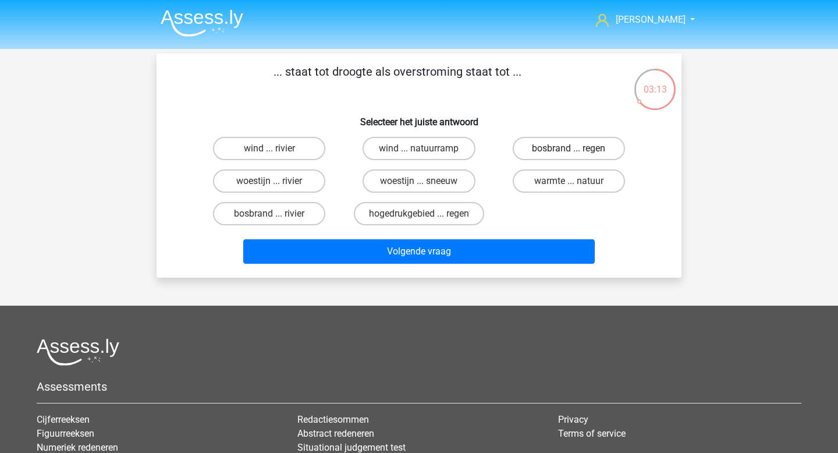
click at [578, 148] on label "bosbrand ... regen" at bounding box center [569, 148] width 112 height 23
click at [576, 148] on input "bosbrand ... regen" at bounding box center [572, 152] width 8 height 8
radio input "true"
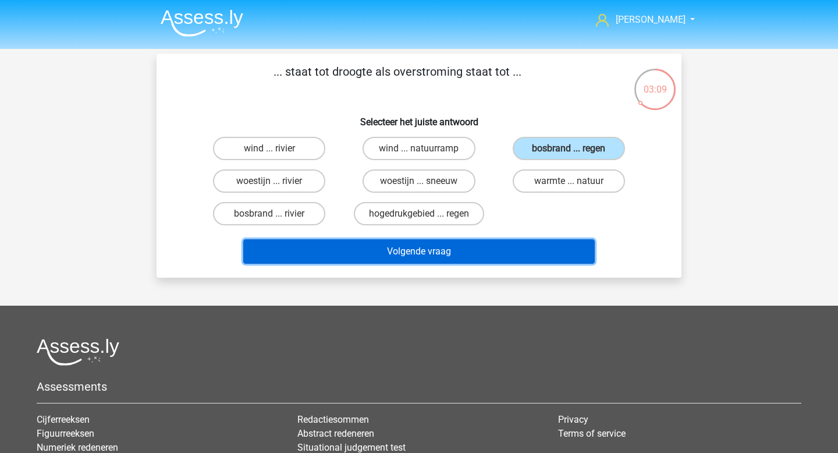
click at [472, 248] on button "Volgende vraag" at bounding box center [419, 251] width 352 height 24
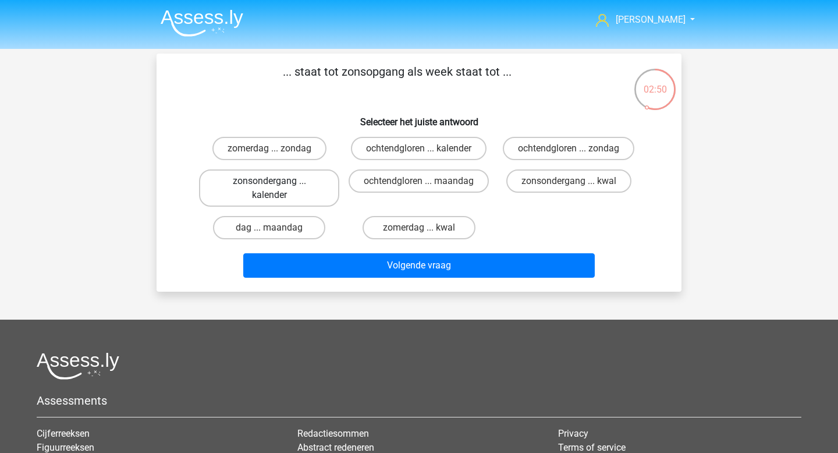
click at [305, 187] on label "zonsondergang ... kalender" at bounding box center [269, 187] width 140 height 37
click at [277, 187] on input "zonsondergang ... kalender" at bounding box center [273, 185] width 8 height 8
radio input "true"
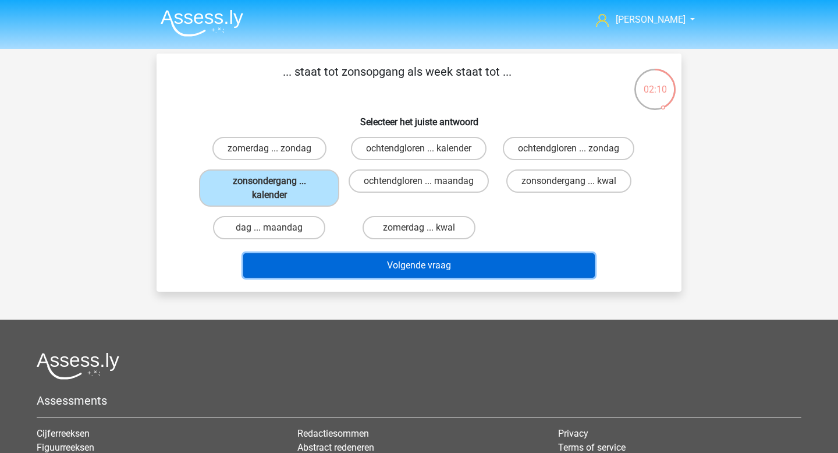
click at [398, 261] on button "Volgende vraag" at bounding box center [419, 265] width 352 height 24
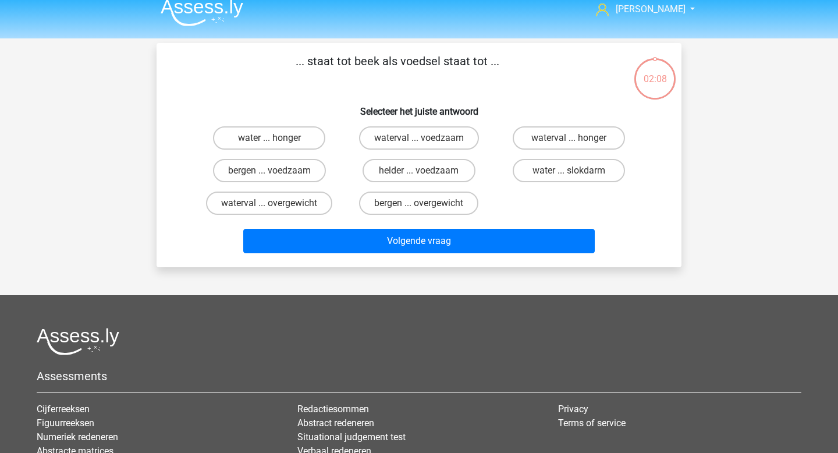
scroll to position [9, 0]
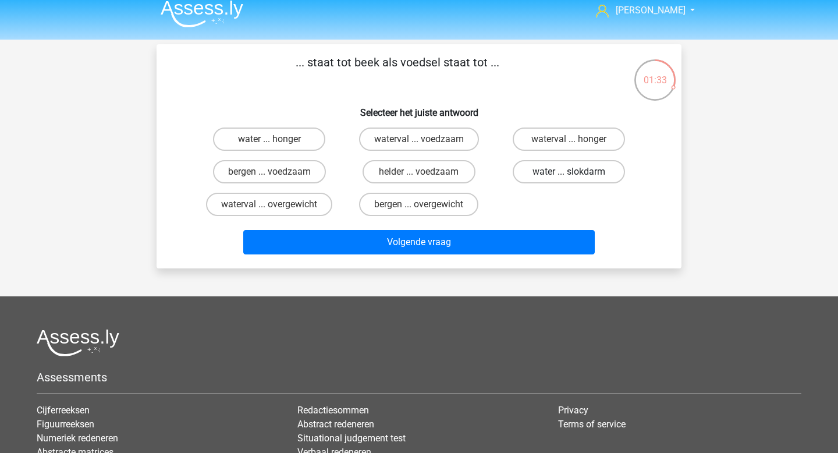
click at [541, 171] on label "water ... slokdarm" at bounding box center [569, 171] width 112 height 23
click at [568, 172] on input "water ... slokdarm" at bounding box center [572, 176] width 8 height 8
radio input "true"
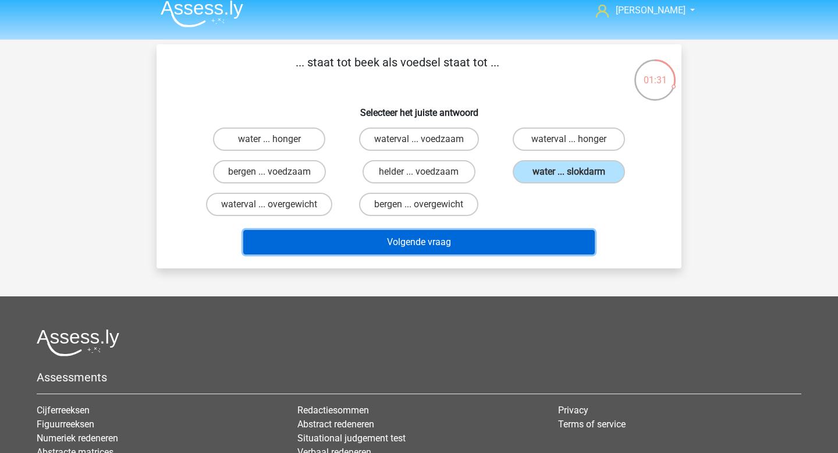
click at [461, 241] on button "Volgende vraag" at bounding box center [419, 242] width 352 height 24
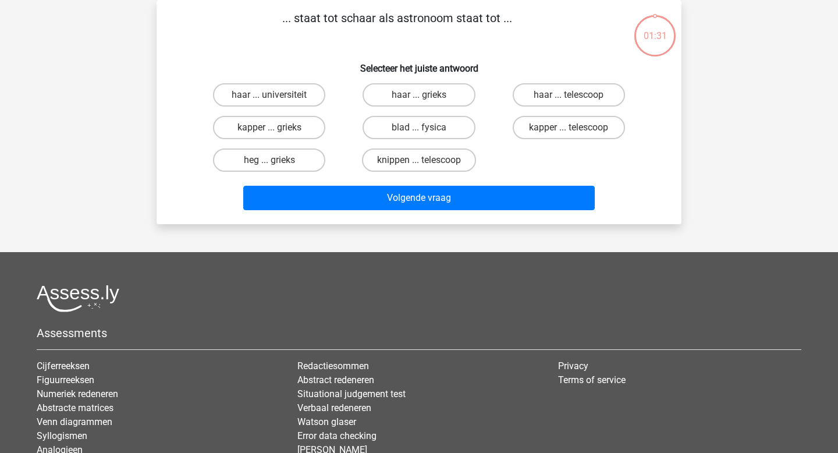
scroll to position [0, 0]
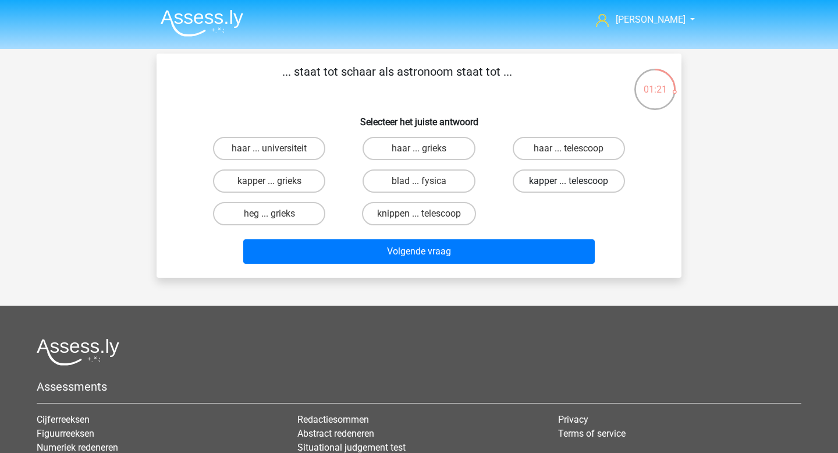
click at [545, 182] on label "kapper ... telescoop" at bounding box center [569, 180] width 112 height 23
click at [568, 182] on input "kapper ... telescoop" at bounding box center [572, 185] width 8 height 8
radio input "true"
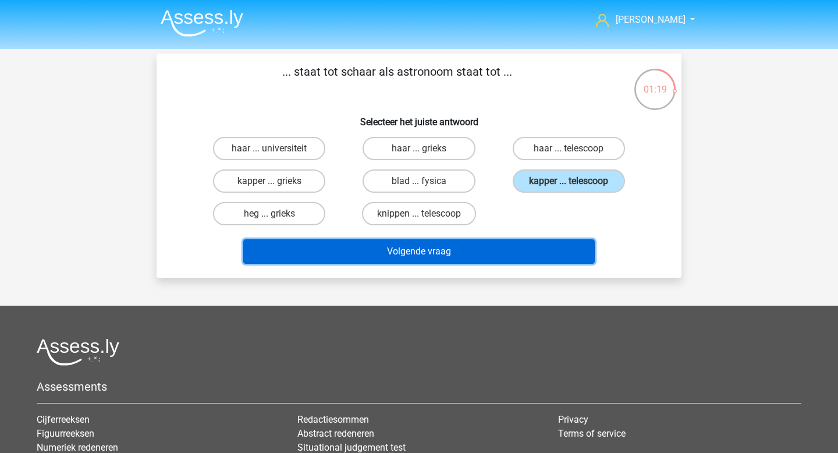
click at [468, 254] on button "Volgende vraag" at bounding box center [419, 251] width 352 height 24
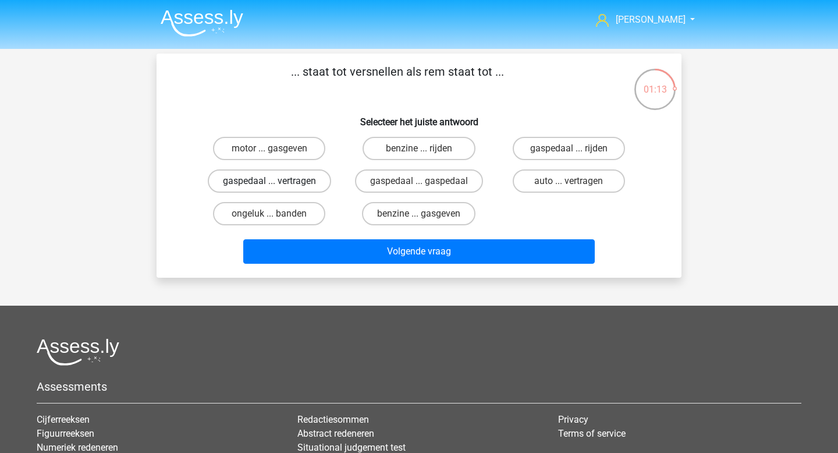
click at [296, 189] on label "gaspedaal ... vertragen" at bounding box center [269, 180] width 123 height 23
click at [277, 189] on input "gaspedaal ... vertragen" at bounding box center [273, 185] width 8 height 8
radio input "true"
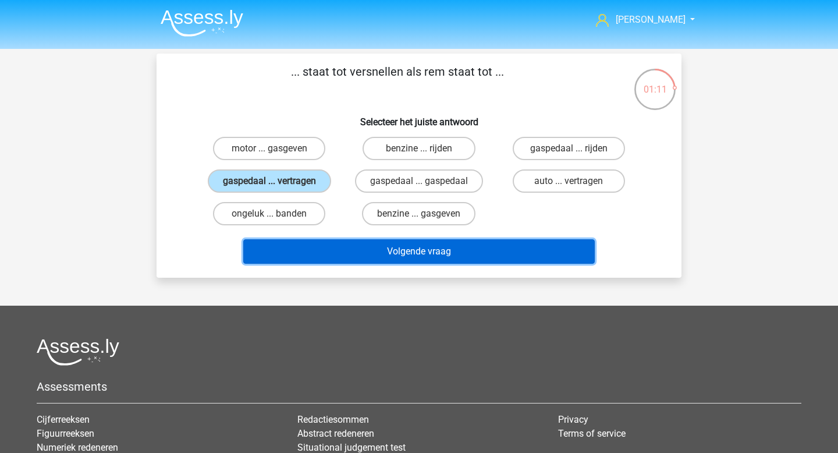
click at [406, 253] on button "Volgende vraag" at bounding box center [419, 251] width 352 height 24
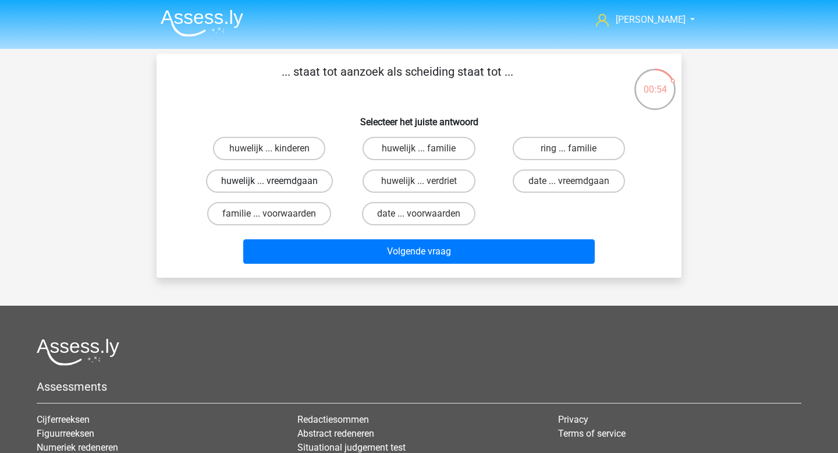
click at [307, 184] on label "huwelijk ... vreemdgaan" at bounding box center [269, 180] width 127 height 23
click at [277, 184] on input "huwelijk ... vreemdgaan" at bounding box center [273, 185] width 8 height 8
radio input "true"
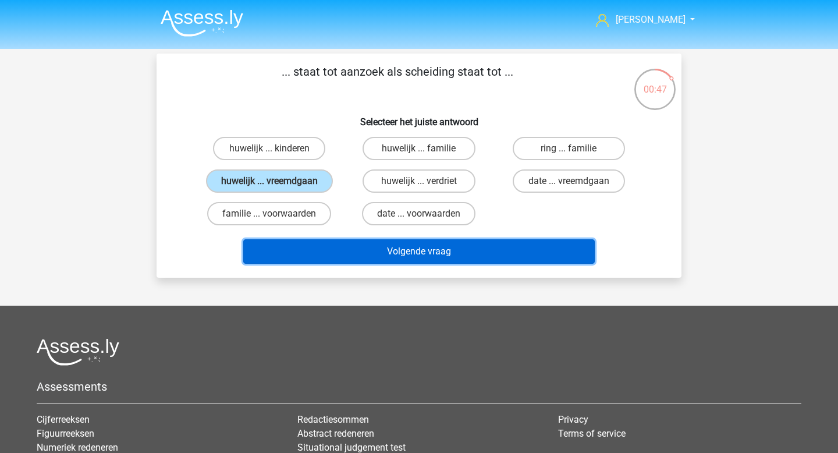
click at [386, 252] on button "Volgende vraag" at bounding box center [419, 251] width 352 height 24
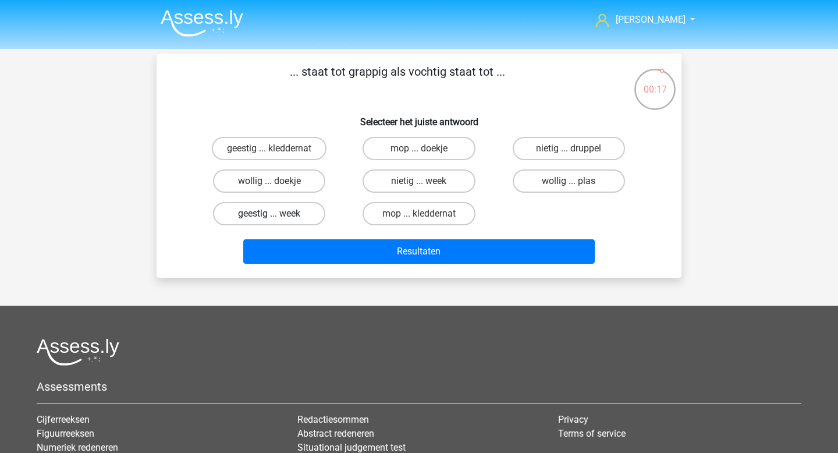
click at [305, 211] on label "geestig ... week" at bounding box center [269, 213] width 112 height 23
click at [277, 214] on input "geestig ... week" at bounding box center [273, 218] width 8 height 8
radio input "true"
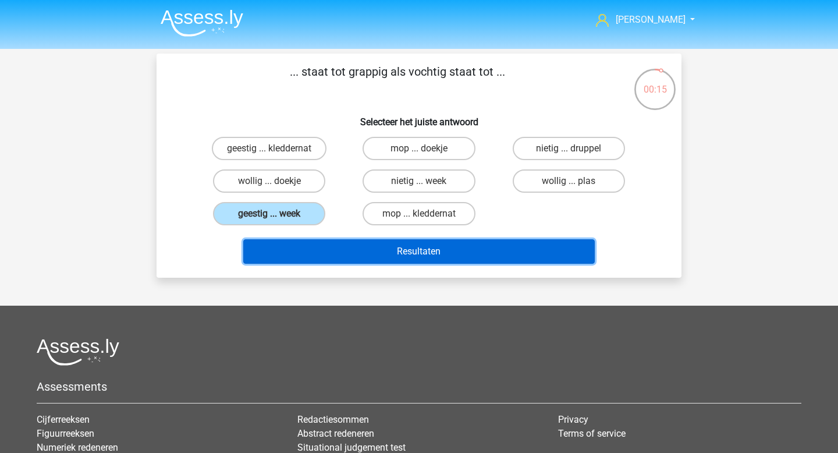
click at [395, 246] on button "Resultaten" at bounding box center [419, 251] width 352 height 24
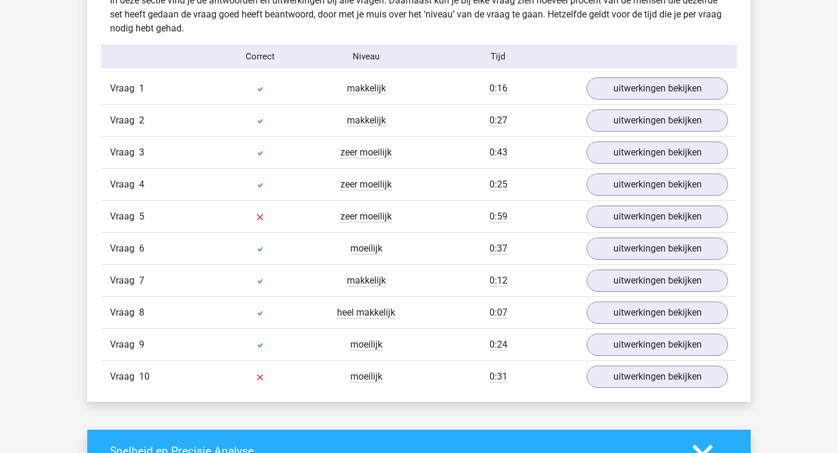
scroll to position [733, 0]
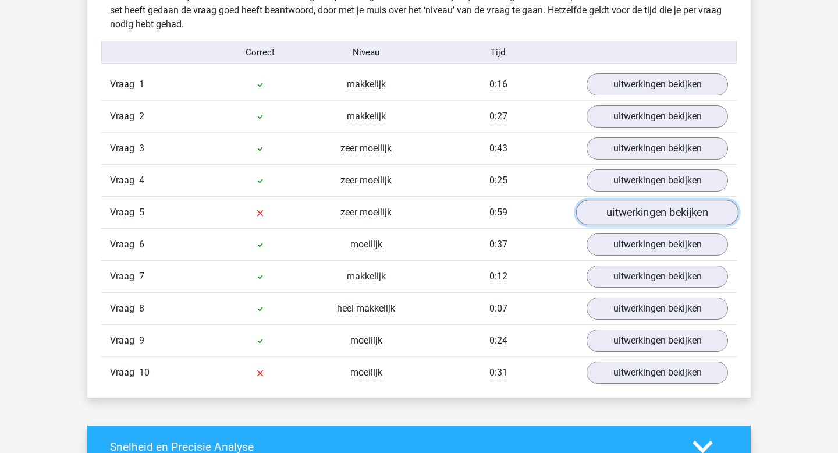
click at [620, 221] on link "uitwerkingen bekijken" at bounding box center [657, 213] width 162 height 26
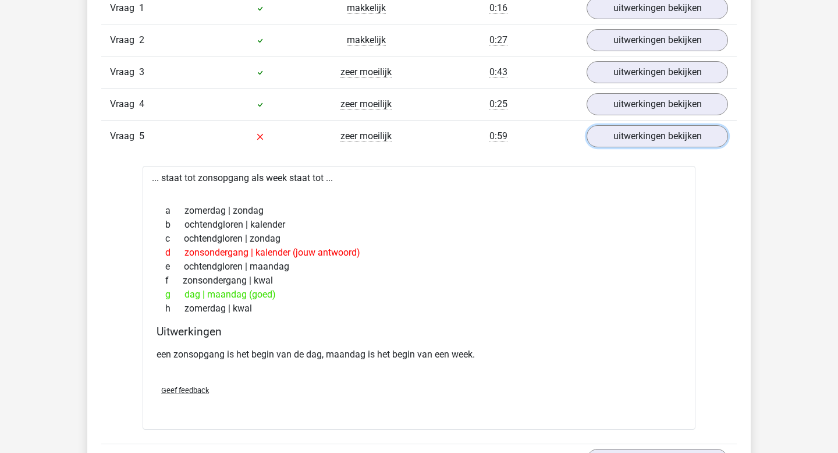
scroll to position [812, 0]
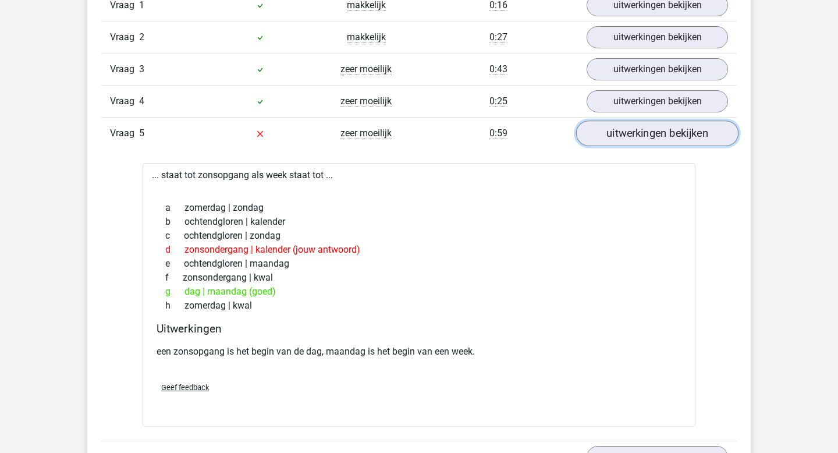
click at [614, 133] on link "uitwerkingen bekijken" at bounding box center [657, 134] width 162 height 26
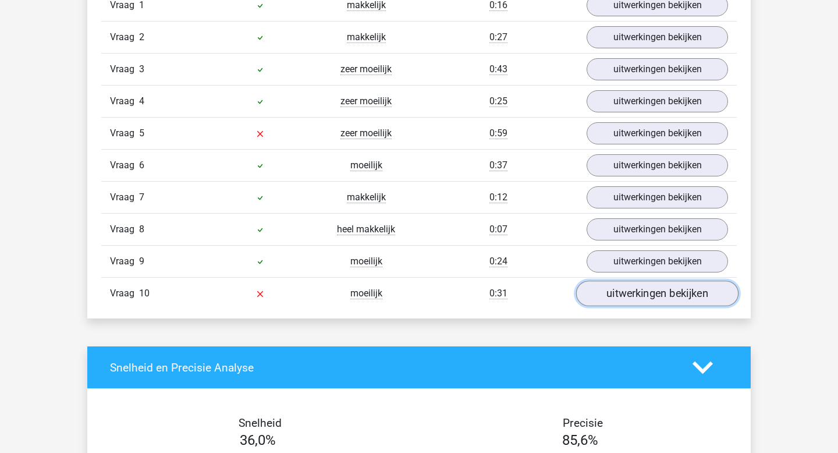
click at [624, 291] on link "uitwerkingen bekijken" at bounding box center [657, 294] width 162 height 26
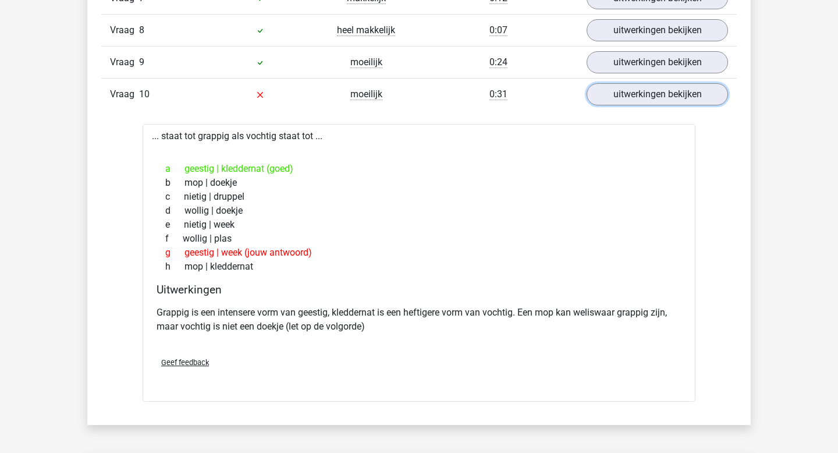
scroll to position [1011, 0]
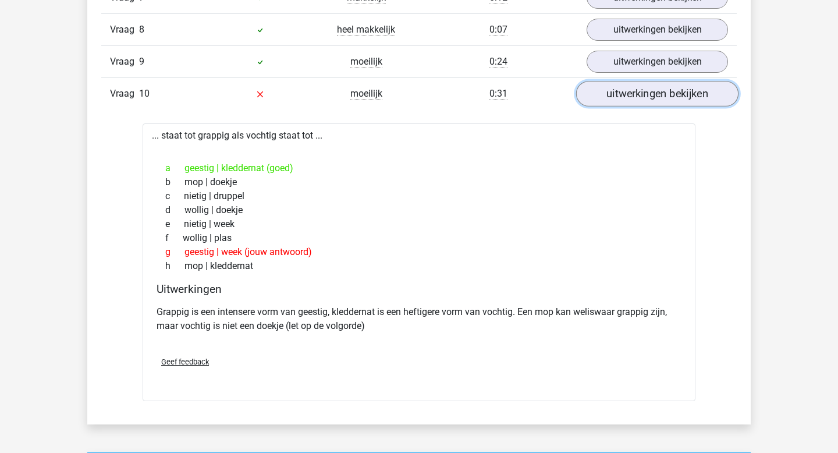
click at [628, 97] on link "uitwerkingen bekijken" at bounding box center [657, 94] width 162 height 26
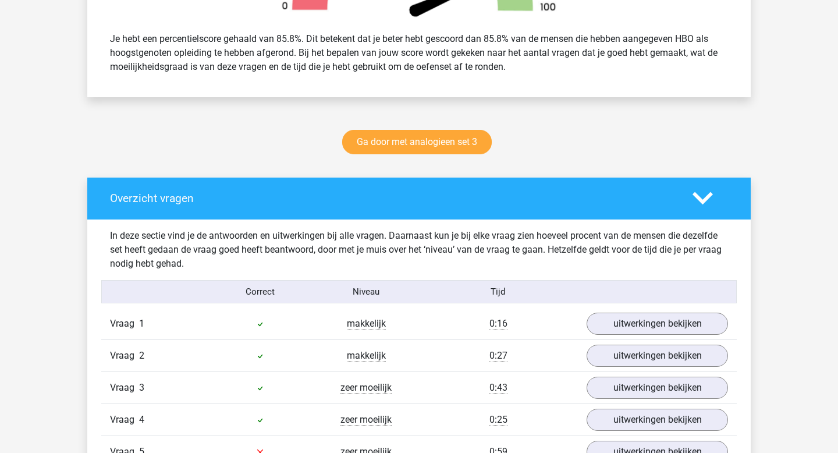
scroll to position [452, 0]
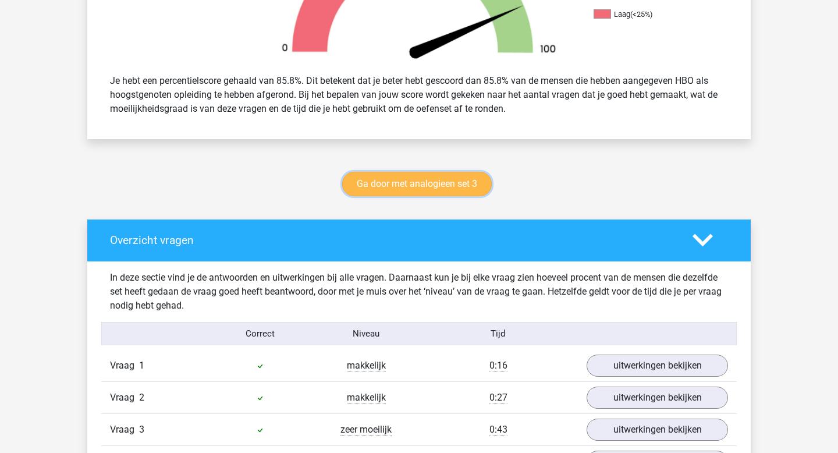
click at [439, 182] on link "Ga door met analogieen set 3" at bounding box center [417, 184] width 150 height 24
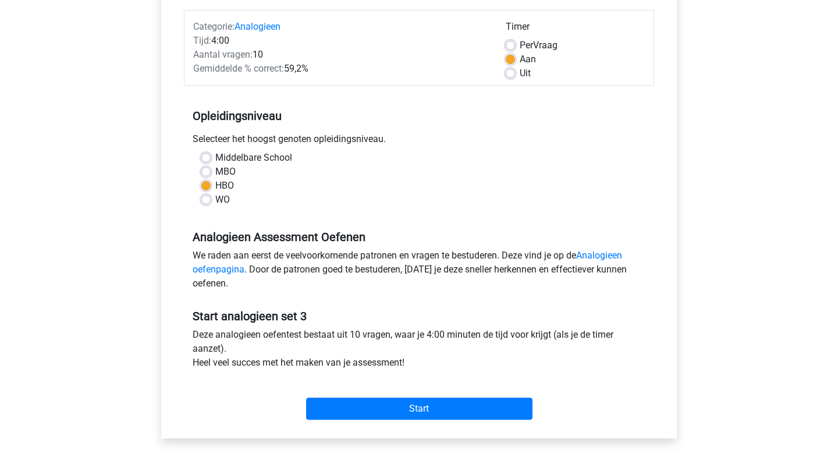
scroll to position [142, 0]
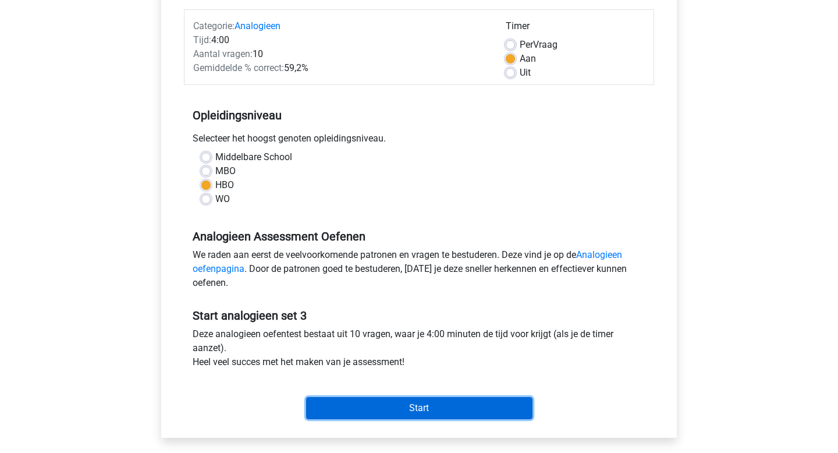
click at [407, 407] on input "Start" at bounding box center [419, 408] width 226 height 22
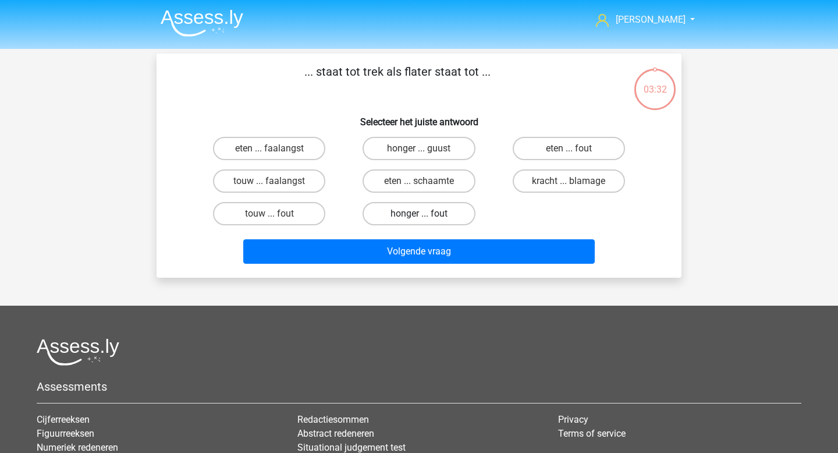
click at [442, 214] on label "honger ... fout" at bounding box center [418, 213] width 112 height 23
click at [426, 214] on input "honger ... fout" at bounding box center [423, 218] width 8 height 8
radio input "true"
click at [435, 272] on div "... staat tot trek als flater staat tot ... Selecteer het juiste antwoord eten …" at bounding box center [419, 166] width 525 height 224
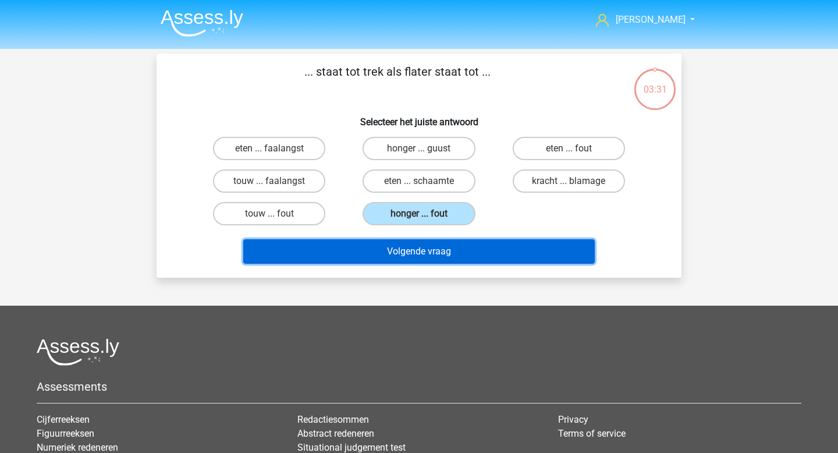
click at [445, 258] on button "Volgende vraag" at bounding box center [419, 251] width 352 height 24
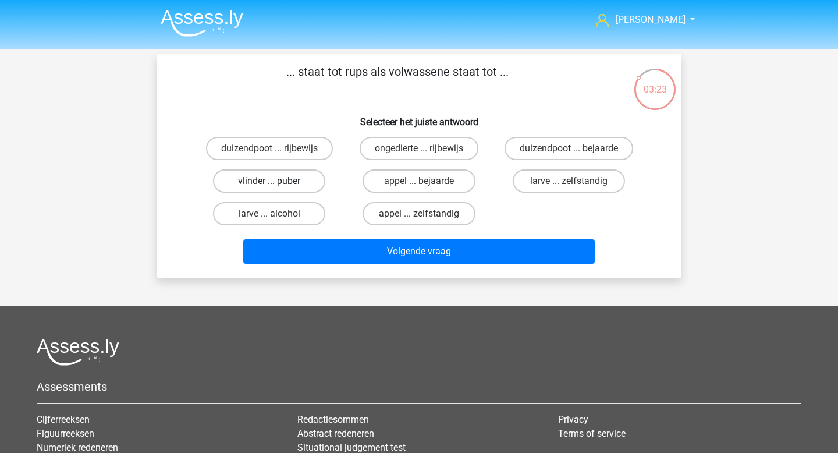
click at [286, 180] on label "vlinder ... puber" at bounding box center [269, 180] width 112 height 23
click at [277, 181] on input "vlinder ... puber" at bounding box center [273, 185] width 8 height 8
radio input "true"
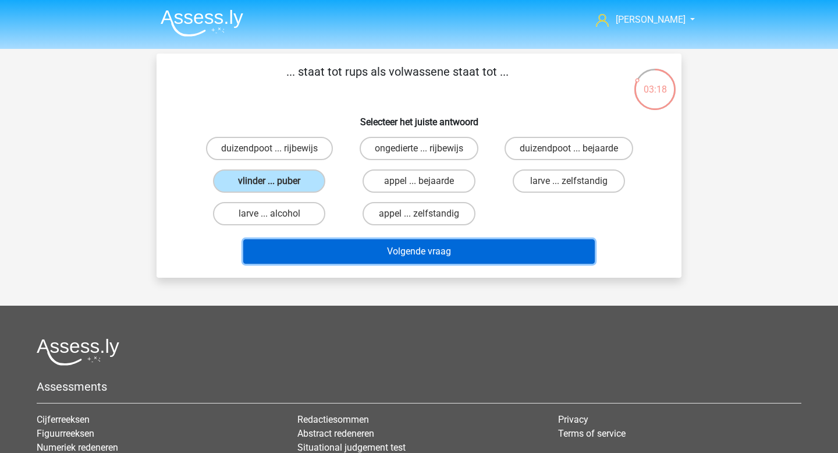
click at [349, 246] on button "Volgende vraag" at bounding box center [419, 251] width 352 height 24
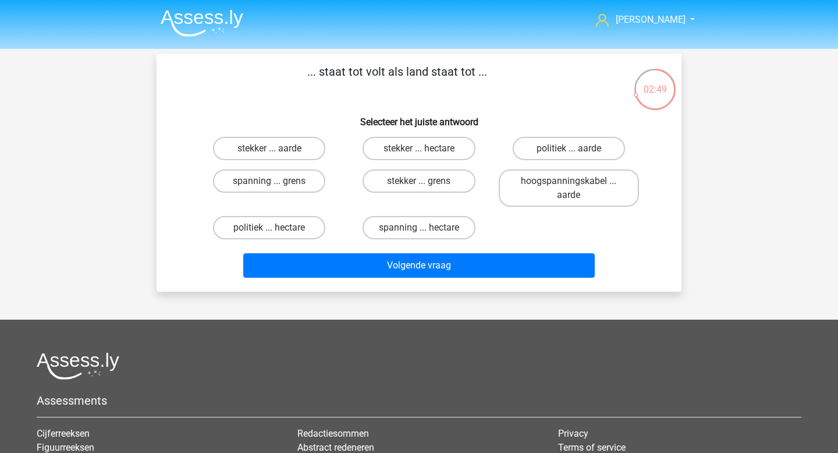
click at [425, 149] on input "stekker ... hectare" at bounding box center [423, 152] width 8 height 8
radio input "true"
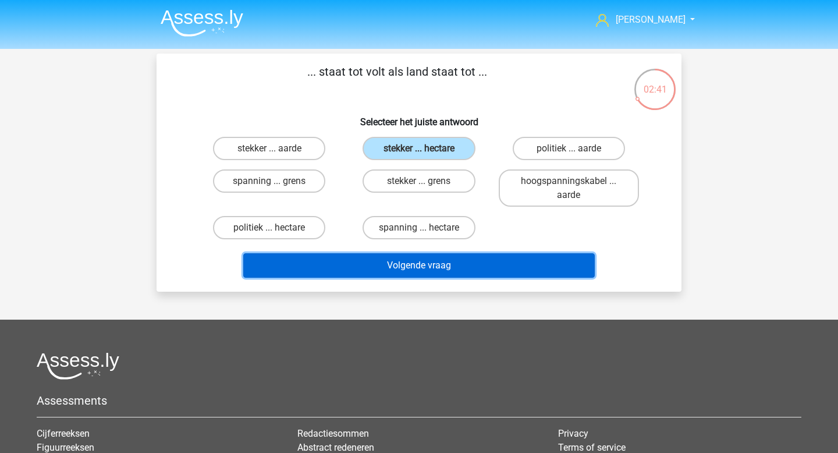
click at [428, 265] on button "Volgende vraag" at bounding box center [419, 265] width 352 height 24
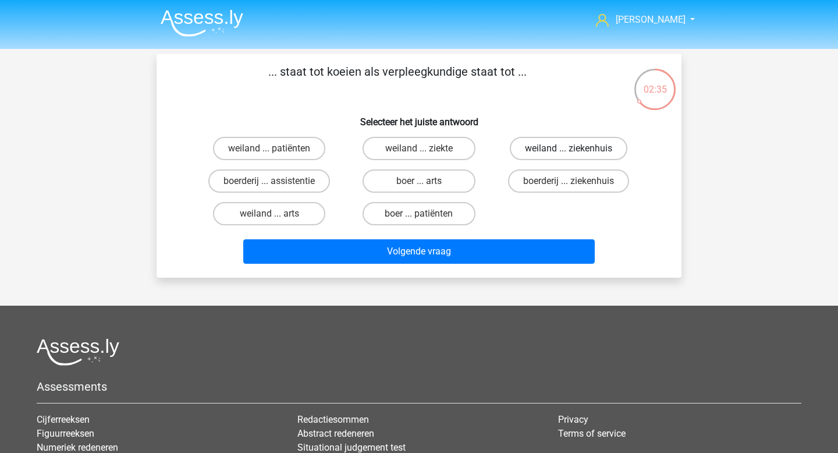
click at [567, 150] on label "weiland ... ziekenhuis" at bounding box center [569, 148] width 118 height 23
click at [568, 150] on input "weiland ... ziekenhuis" at bounding box center [572, 152] width 8 height 8
radio input "true"
click at [566, 183] on label "boerderij ... ziekenhuis" at bounding box center [568, 180] width 121 height 23
click at [568, 183] on input "boerderij ... ziekenhuis" at bounding box center [572, 185] width 8 height 8
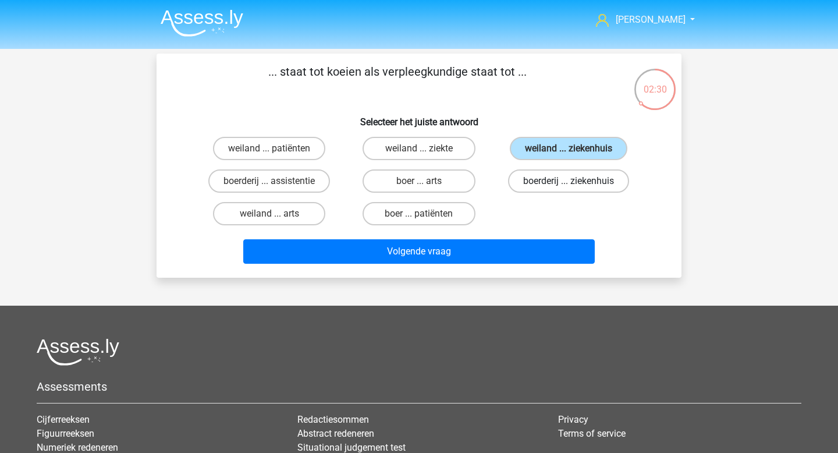
radio input "true"
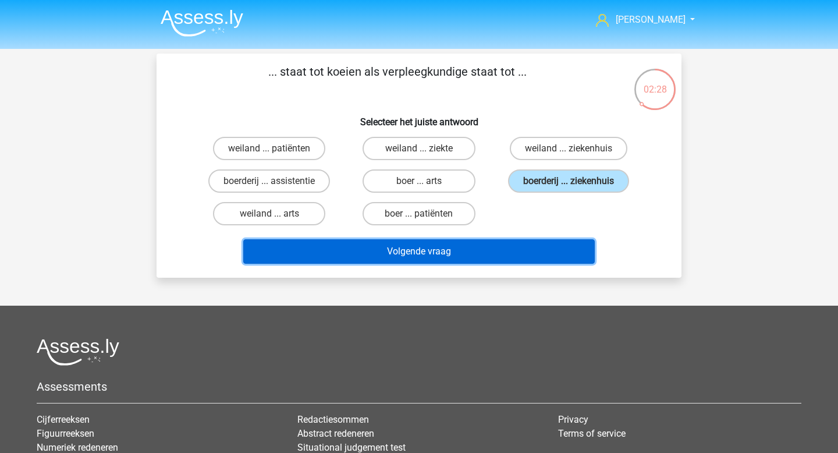
click at [478, 252] on button "Volgende vraag" at bounding box center [419, 251] width 352 height 24
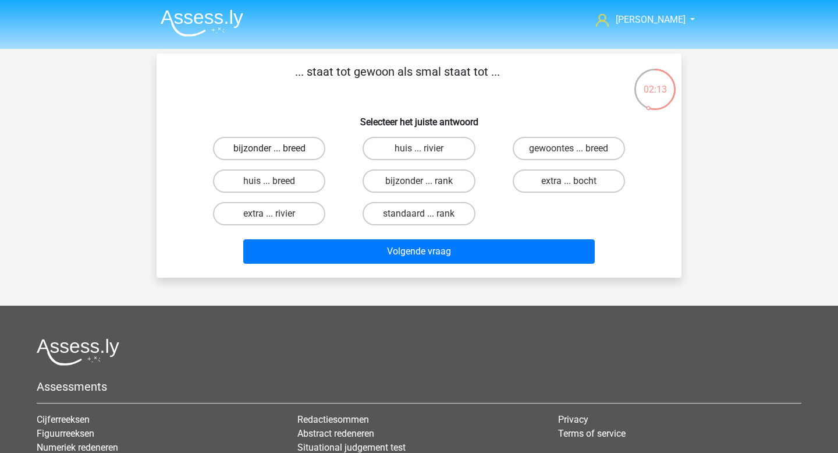
click at [298, 141] on label "bijzonder ... breed" at bounding box center [269, 148] width 112 height 23
click at [277, 148] on input "bijzonder ... breed" at bounding box center [273, 152] width 8 height 8
radio input "true"
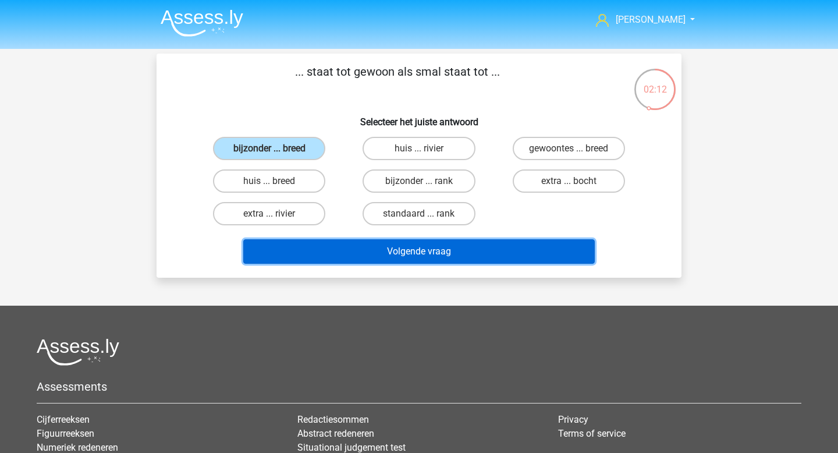
click at [380, 242] on button "Volgende vraag" at bounding box center [419, 251] width 352 height 24
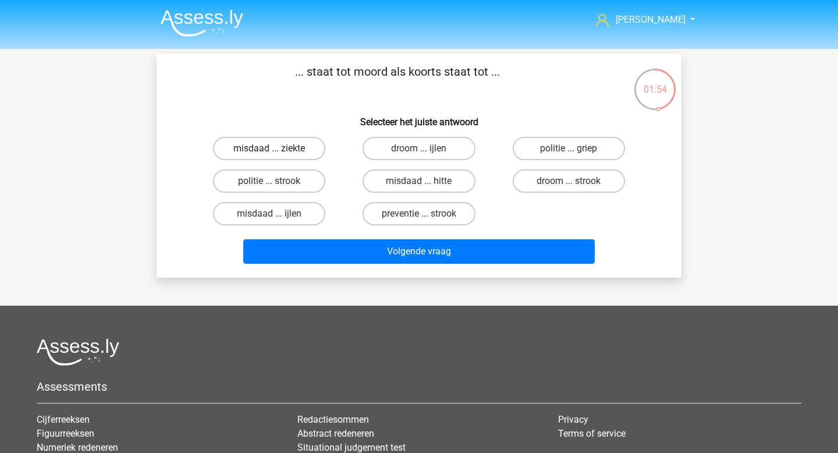
click at [280, 149] on label "misdaad ... ziekte" at bounding box center [269, 148] width 112 height 23
click at [277, 149] on input "misdaad ... ziekte" at bounding box center [273, 152] width 8 height 8
radio input "true"
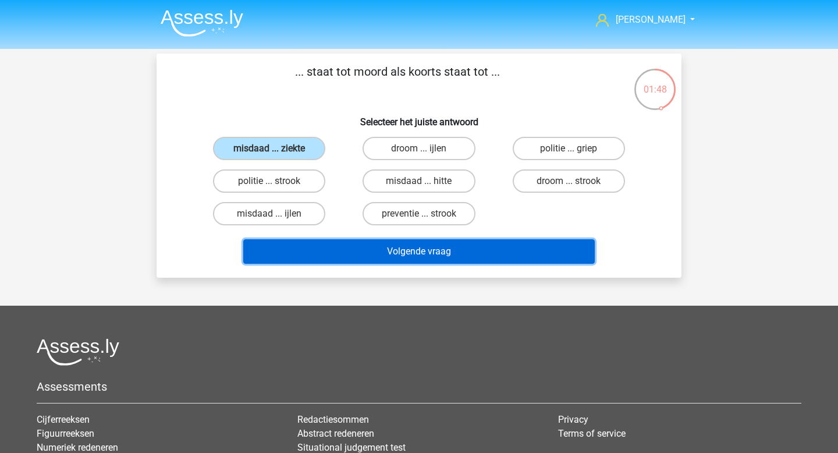
click at [375, 255] on button "Volgende vraag" at bounding box center [419, 251] width 352 height 24
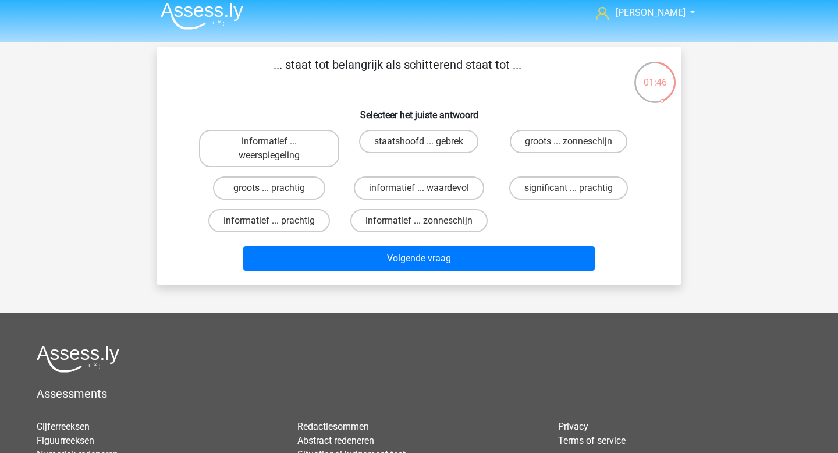
scroll to position [5, 0]
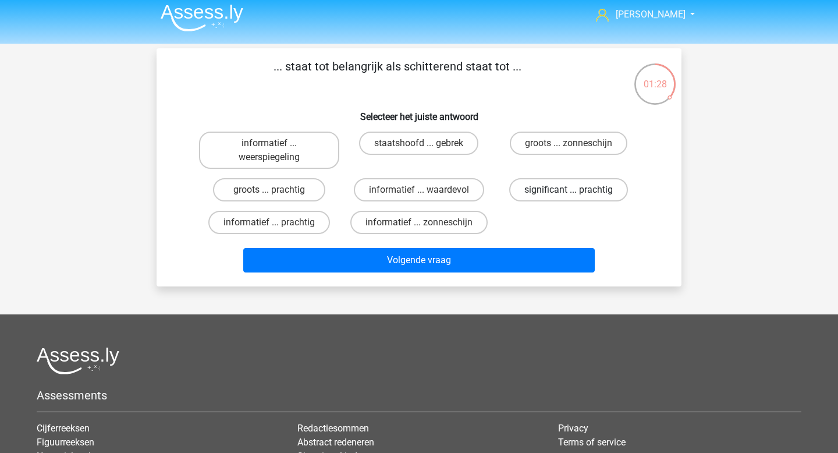
click at [585, 190] on label "significant ... prachtig" at bounding box center [568, 189] width 119 height 23
click at [576, 190] on input "significant ... prachtig" at bounding box center [572, 194] width 8 height 8
radio input "true"
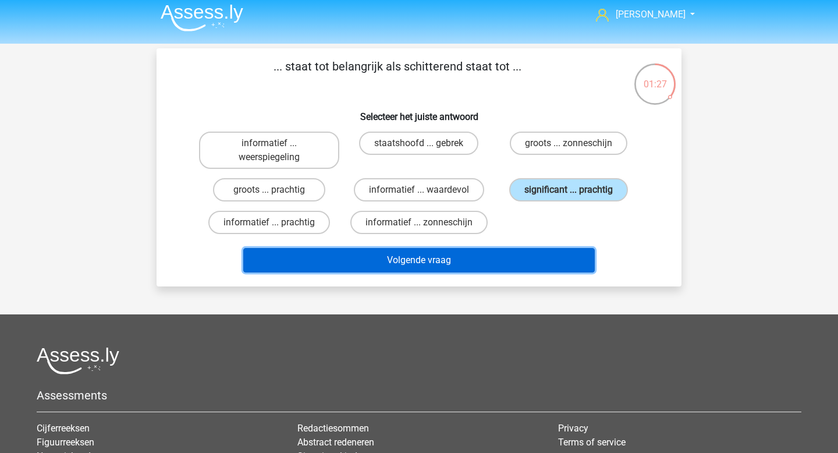
click at [481, 257] on button "Volgende vraag" at bounding box center [419, 260] width 352 height 24
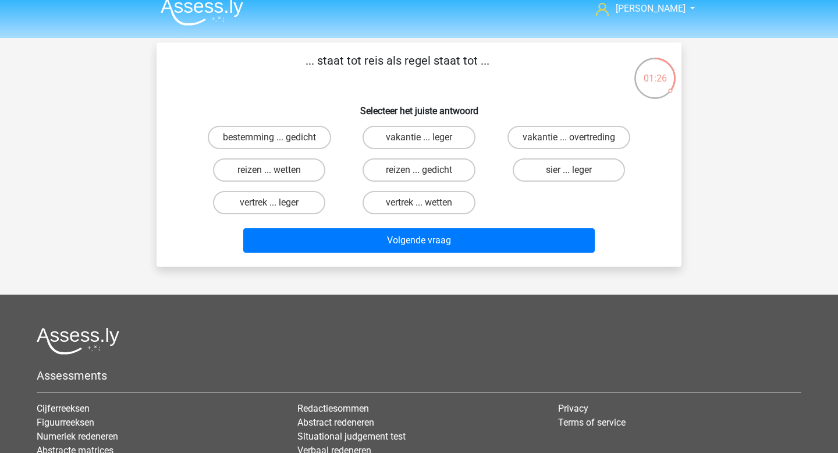
scroll to position [0, 0]
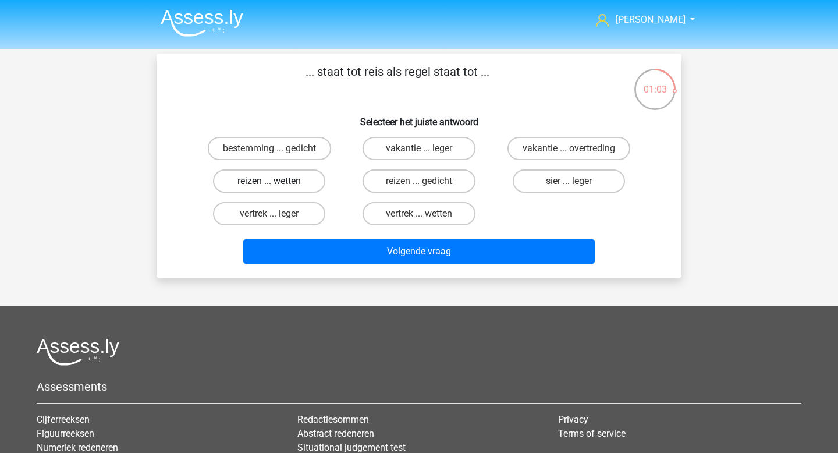
click at [294, 180] on label "reizen ... wetten" at bounding box center [269, 180] width 112 height 23
click at [277, 181] on input "reizen ... wetten" at bounding box center [273, 185] width 8 height 8
radio input "true"
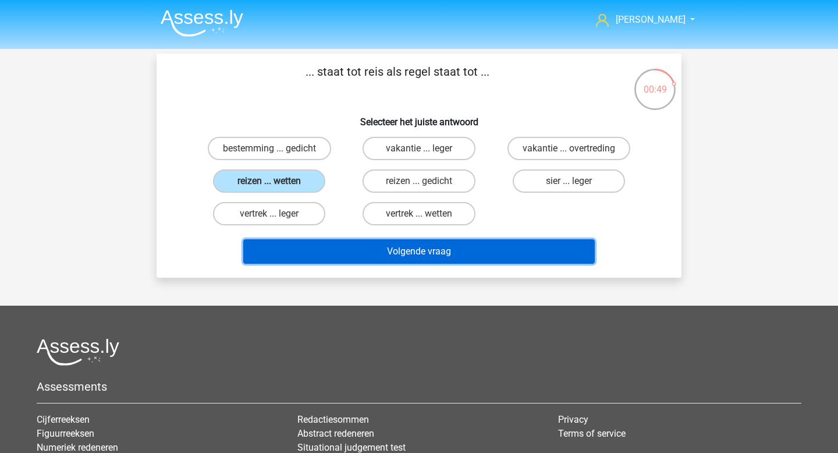
click at [440, 253] on button "Volgende vraag" at bounding box center [419, 251] width 352 height 24
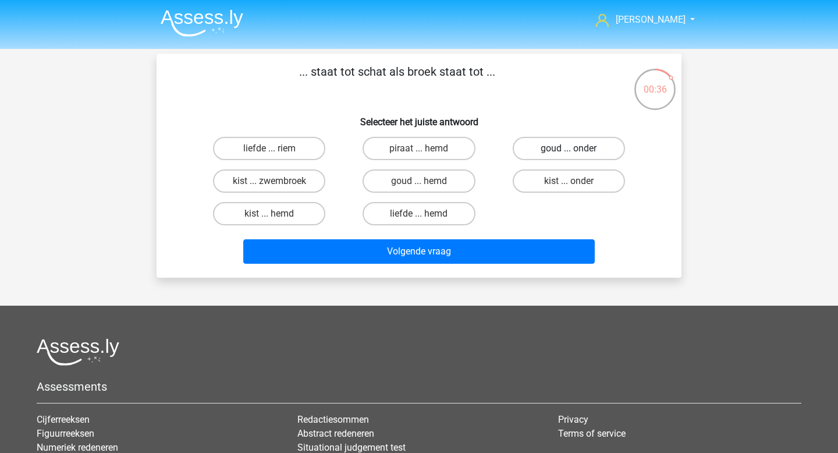
click at [599, 150] on label "goud ... onder" at bounding box center [569, 148] width 112 height 23
click at [576, 150] on input "goud ... onder" at bounding box center [572, 152] width 8 height 8
radio input "true"
click at [438, 175] on label "goud ... hemd" at bounding box center [418, 180] width 112 height 23
click at [426, 181] on input "goud ... hemd" at bounding box center [423, 185] width 8 height 8
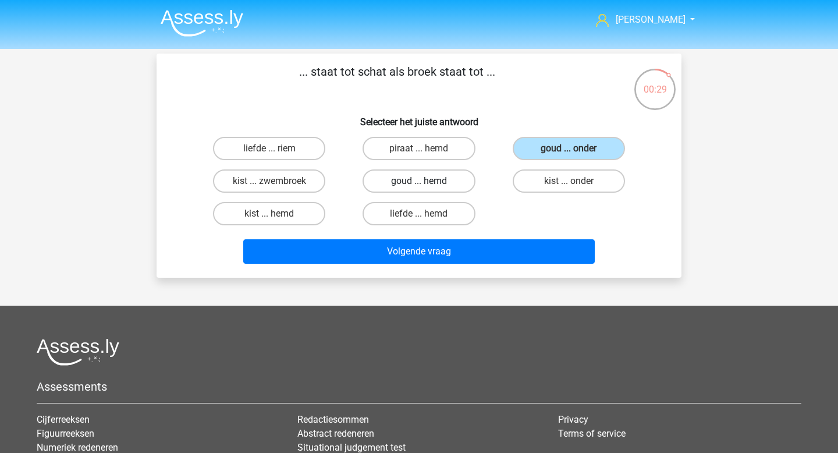
radio input "true"
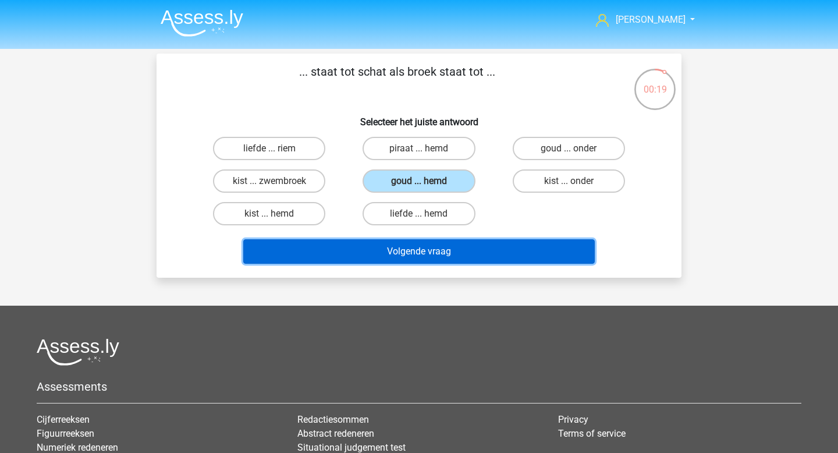
click at [481, 241] on button "Volgende vraag" at bounding box center [419, 251] width 352 height 24
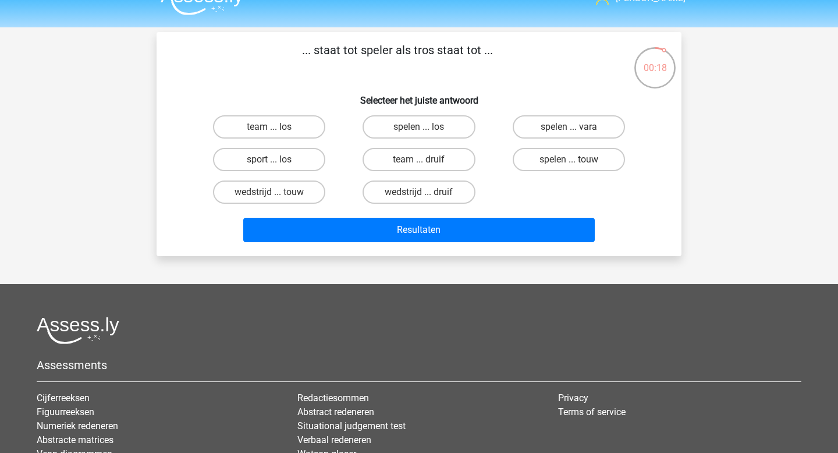
scroll to position [20, 0]
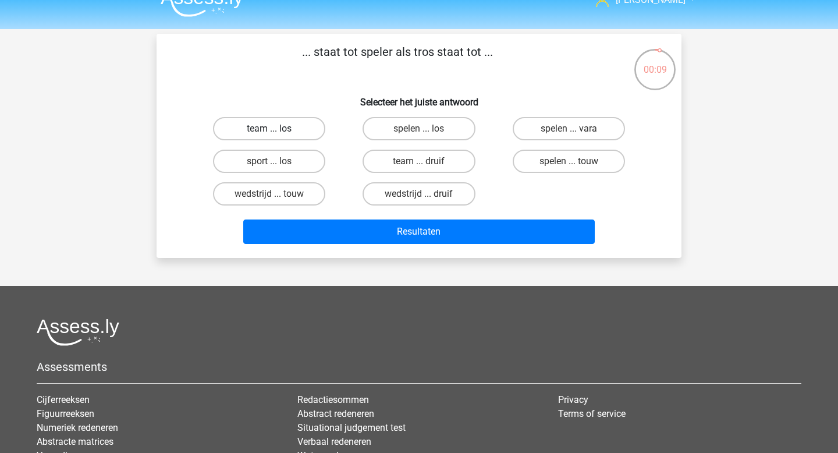
click at [277, 126] on label "team ... los" at bounding box center [269, 128] width 112 height 23
click at [277, 129] on input "team ... los" at bounding box center [273, 133] width 8 height 8
radio input "true"
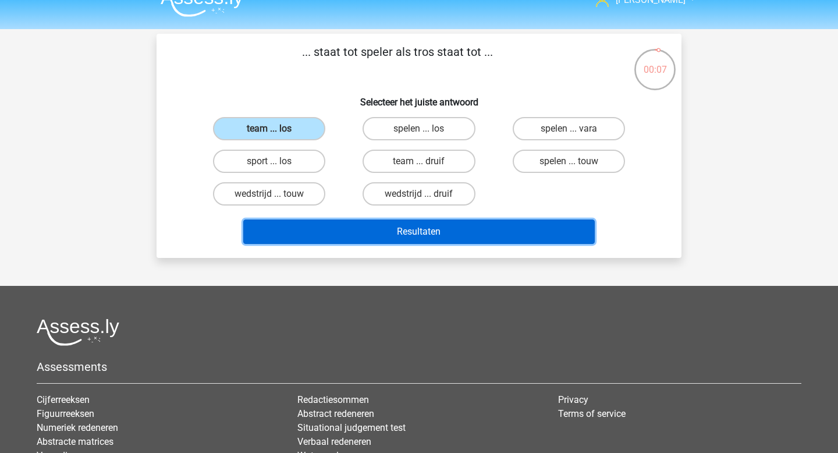
click at [365, 229] on button "Resultaten" at bounding box center [419, 231] width 352 height 24
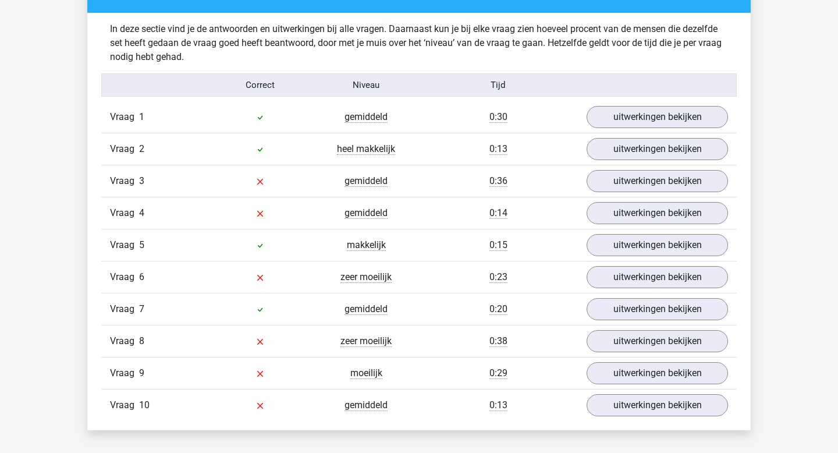
scroll to position [706, 0]
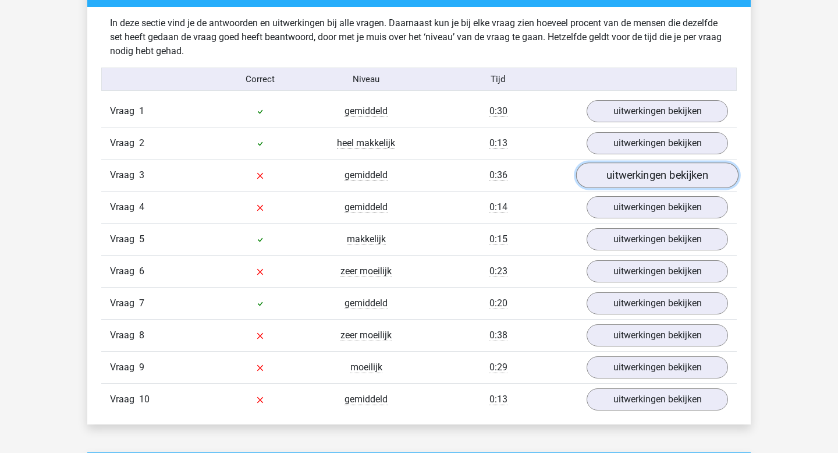
click at [634, 175] on link "uitwerkingen bekijken" at bounding box center [657, 176] width 162 height 26
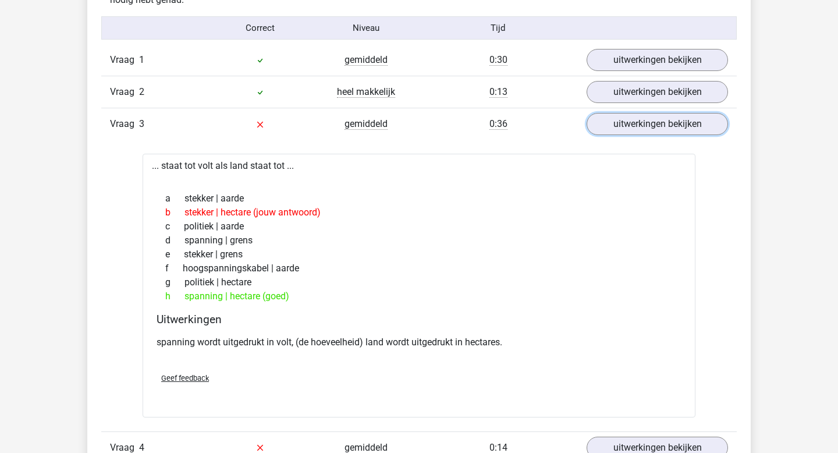
scroll to position [764, 0]
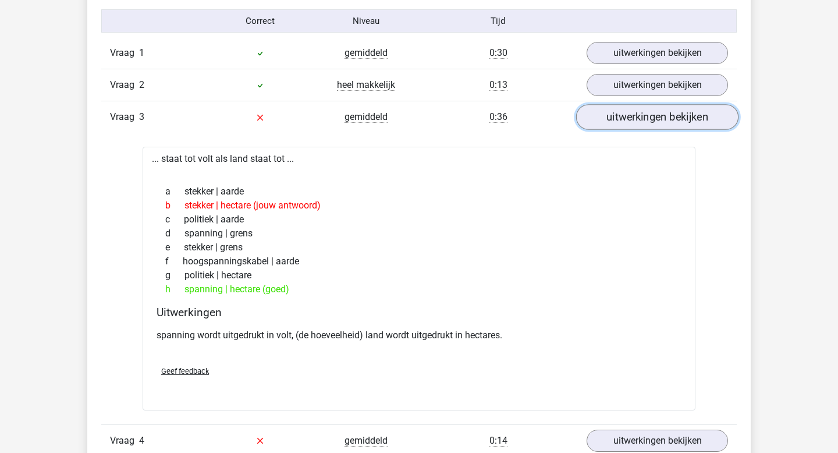
click at [621, 111] on link "uitwerkingen bekijken" at bounding box center [657, 118] width 162 height 26
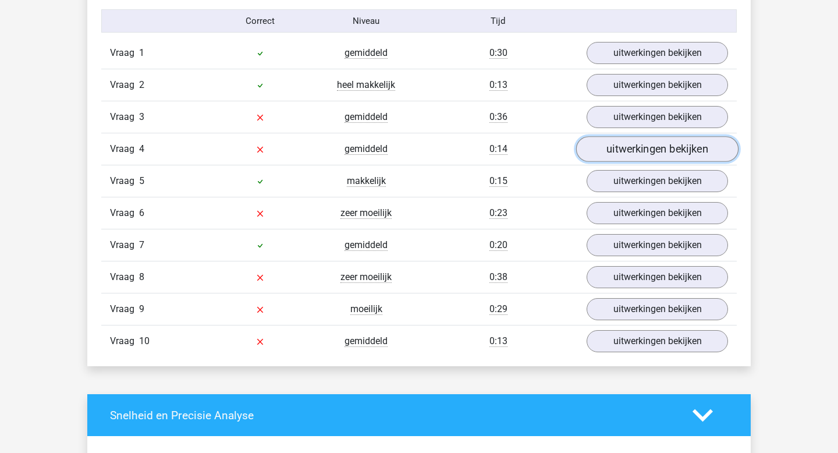
click at [641, 140] on link "uitwerkingen bekijken" at bounding box center [657, 150] width 162 height 26
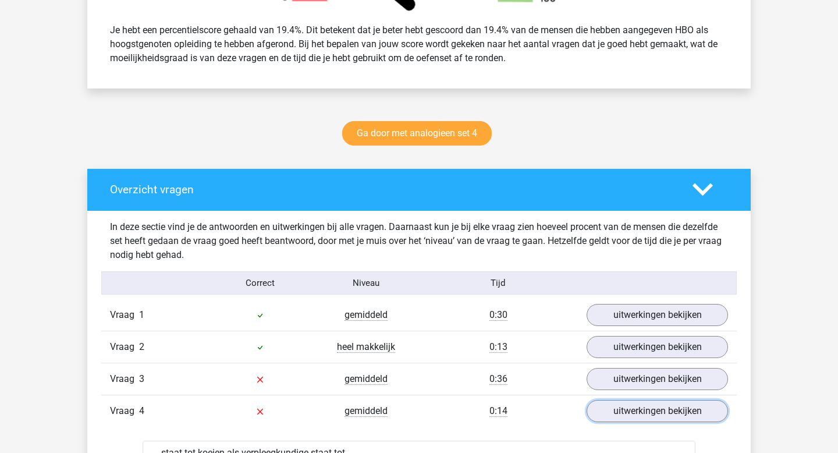
scroll to position [474, 0]
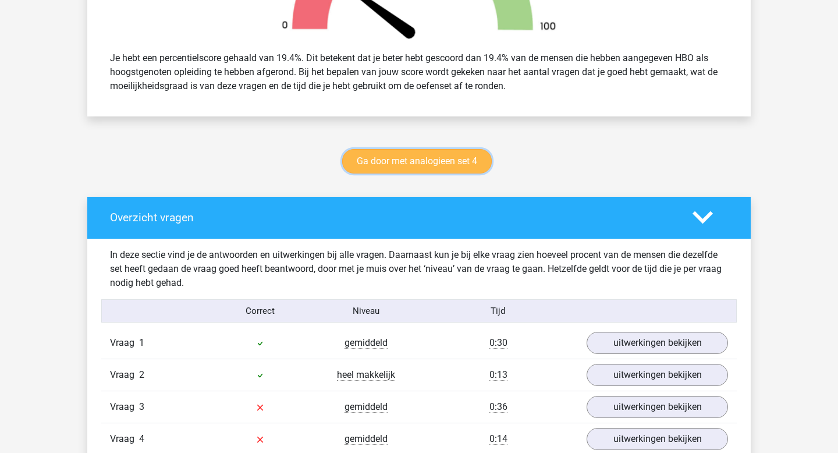
click at [430, 161] on link "Ga door met analogieen set 4" at bounding box center [417, 161] width 150 height 24
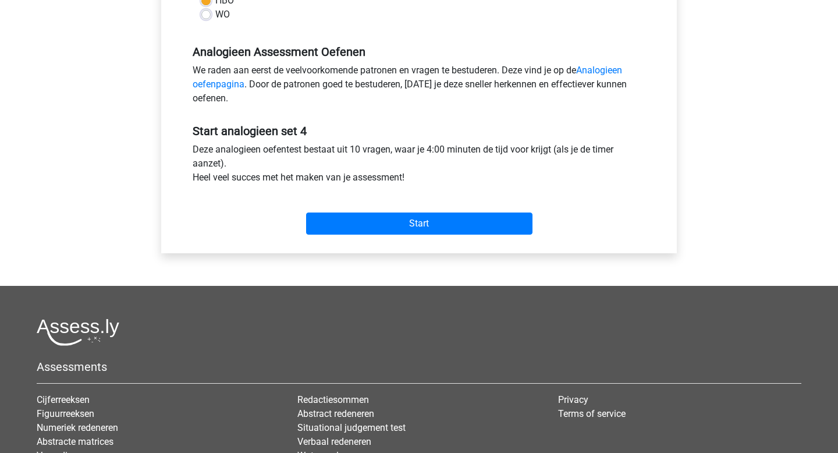
scroll to position [328, 0]
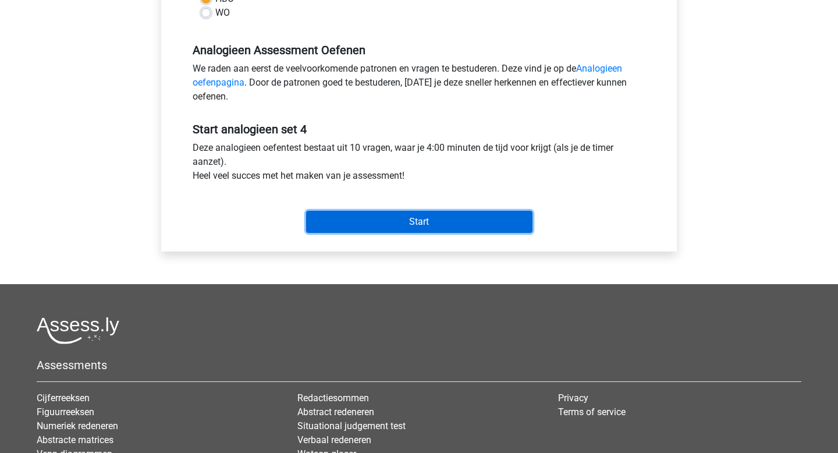
click at [403, 222] on input "Start" at bounding box center [419, 222] width 226 height 22
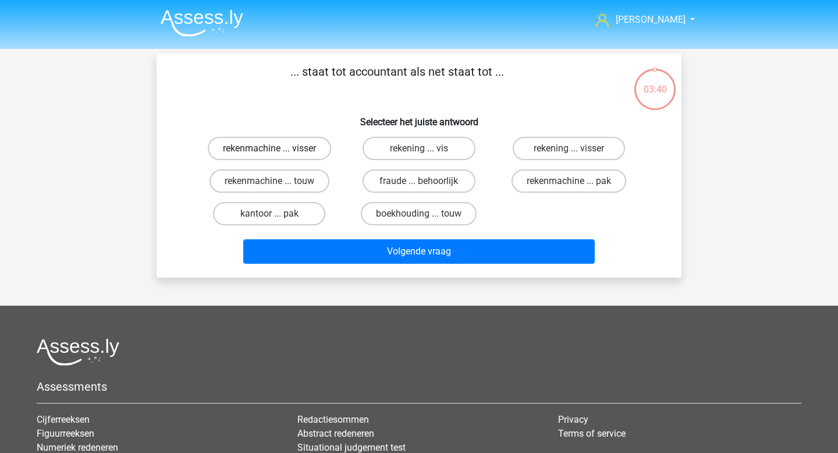
click at [296, 157] on label "rekenmachine ... visser" at bounding box center [269, 148] width 123 height 23
click at [277, 156] on input "rekenmachine ... visser" at bounding box center [273, 152] width 8 height 8
radio input "true"
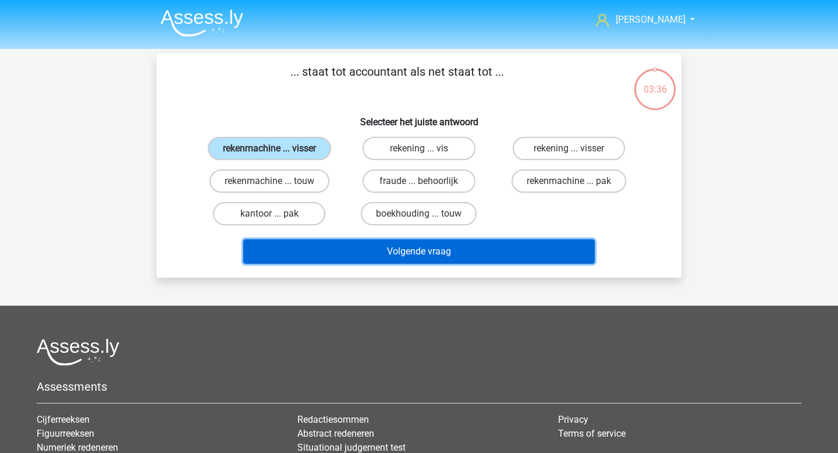
click at [389, 242] on button "Volgende vraag" at bounding box center [419, 251] width 352 height 24
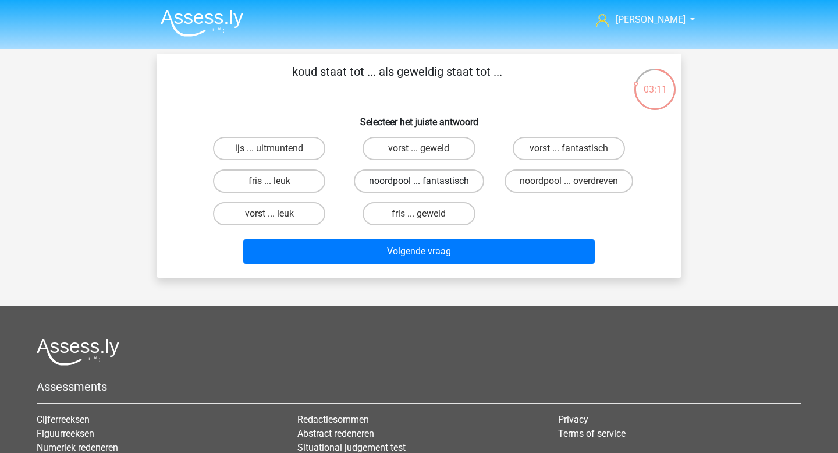
click at [410, 180] on label "noordpool ... fantastisch" at bounding box center [419, 180] width 130 height 23
click at [419, 181] on input "noordpool ... fantastisch" at bounding box center [423, 185] width 8 height 8
radio input "true"
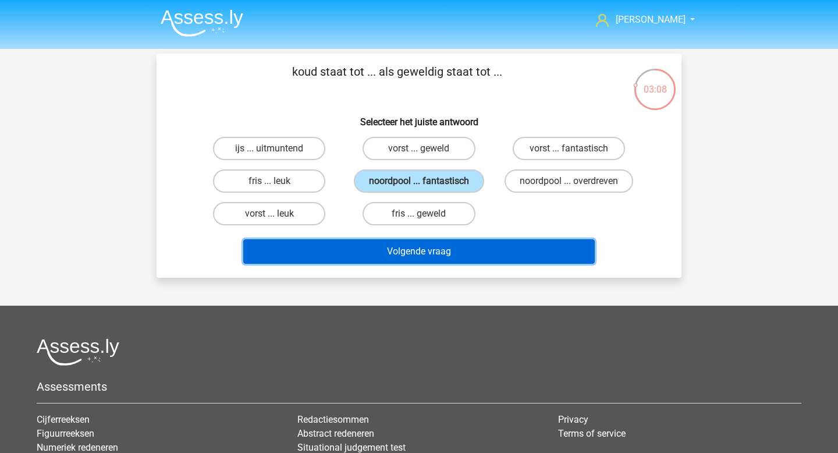
click at [408, 250] on button "Volgende vraag" at bounding box center [419, 251] width 352 height 24
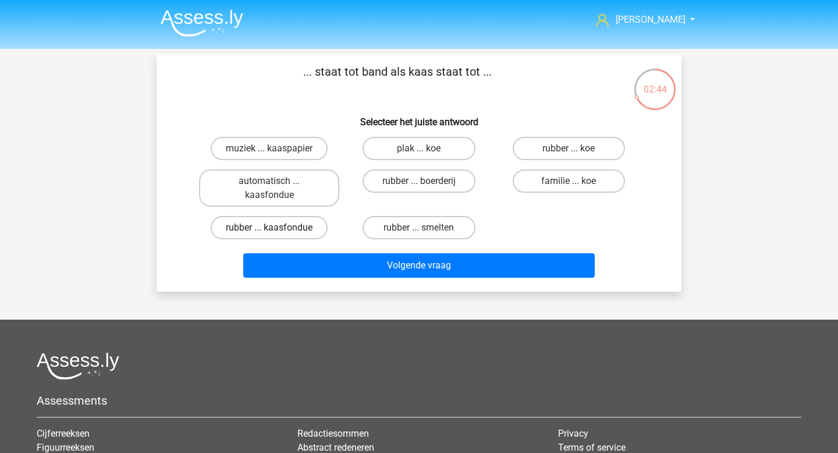
click at [295, 232] on label "rubber ... kaasfondue" at bounding box center [269, 227] width 117 height 23
click at [277, 232] on input "rubber ... kaasfondue" at bounding box center [273, 231] width 8 height 8
radio input "true"
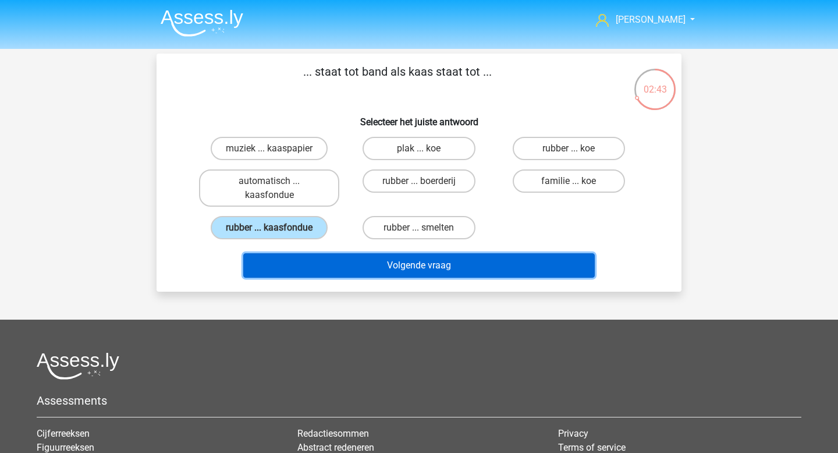
click at [346, 260] on button "Volgende vraag" at bounding box center [419, 265] width 352 height 24
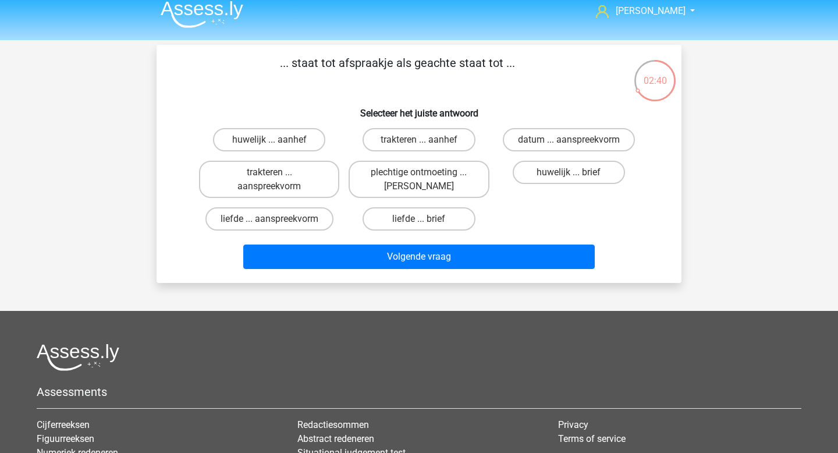
scroll to position [7, 0]
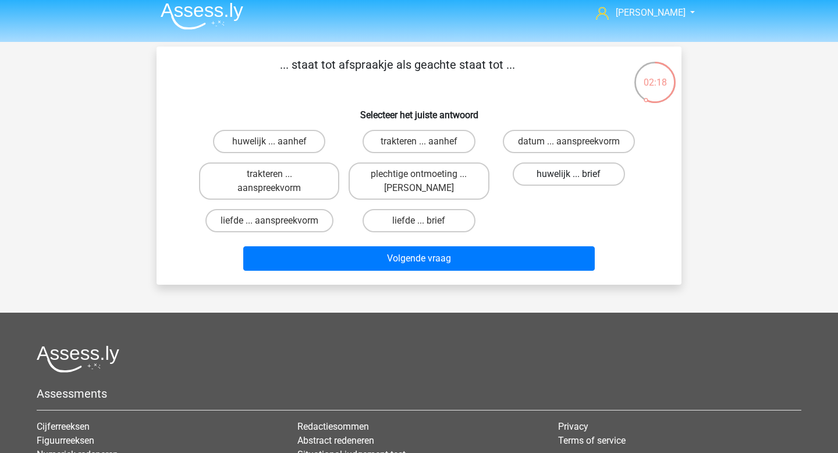
click at [566, 179] on label "huwelijk ... brief" at bounding box center [569, 173] width 112 height 23
click at [568, 179] on input "huwelijk ... brief" at bounding box center [572, 178] width 8 height 8
radio input "true"
click at [285, 140] on label "huwelijk ... aanhef" at bounding box center [269, 141] width 112 height 23
click at [277, 141] on input "huwelijk ... aanhef" at bounding box center [273, 145] width 8 height 8
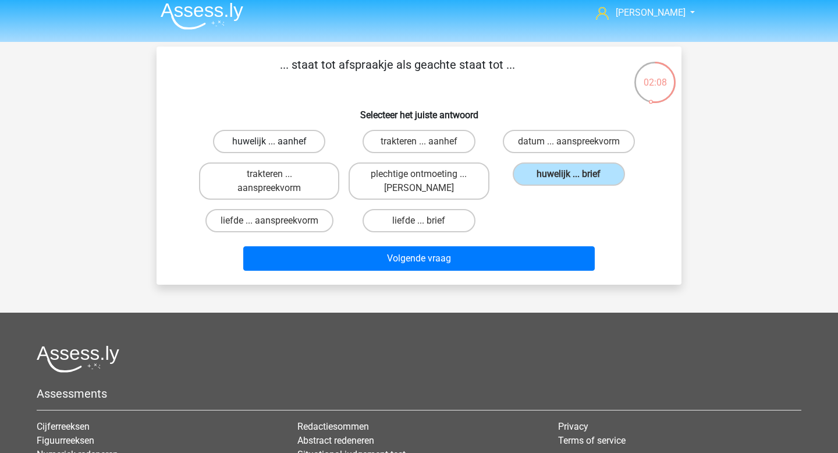
radio input "true"
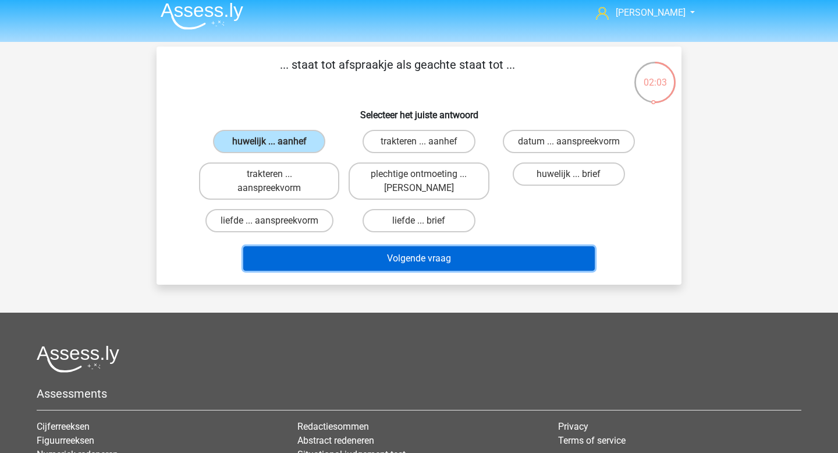
click at [422, 255] on button "Volgende vraag" at bounding box center [419, 258] width 352 height 24
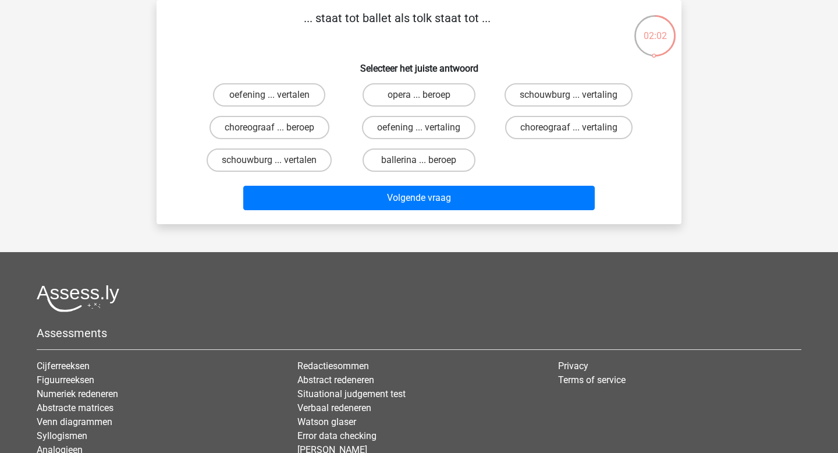
scroll to position [0, 0]
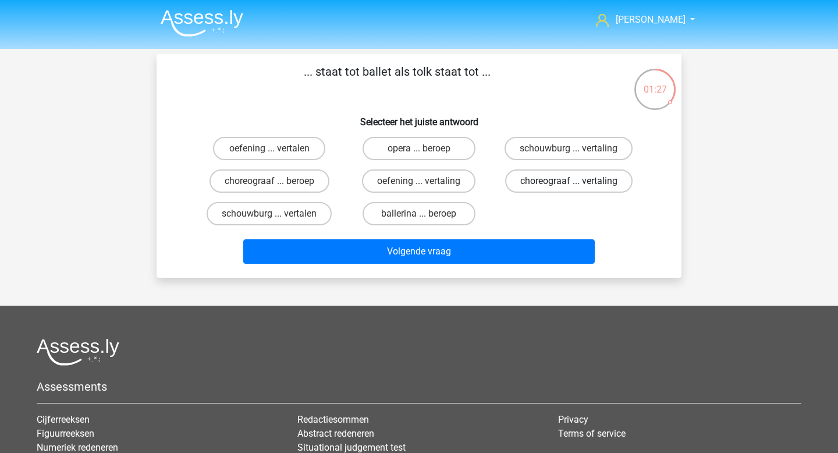
click at [541, 180] on label "choreograaf ... vertaling" at bounding box center [568, 180] width 127 height 23
click at [568, 181] on input "choreograaf ... vertaling" at bounding box center [572, 185] width 8 height 8
radio input "true"
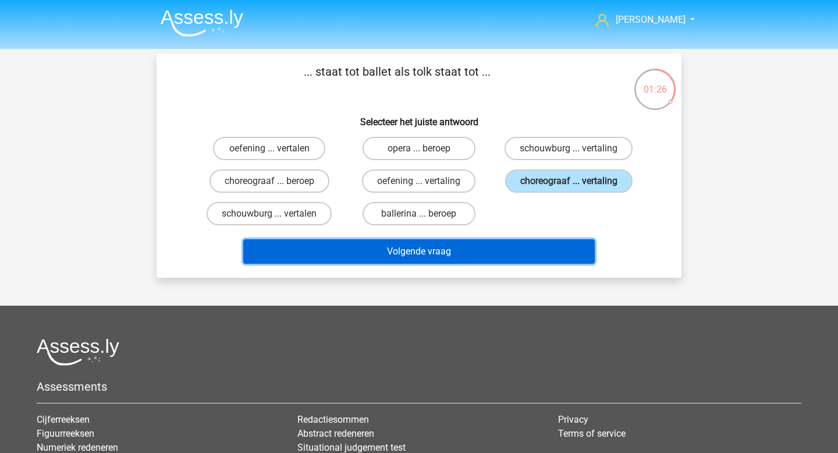
click at [482, 244] on button "Volgende vraag" at bounding box center [419, 251] width 352 height 24
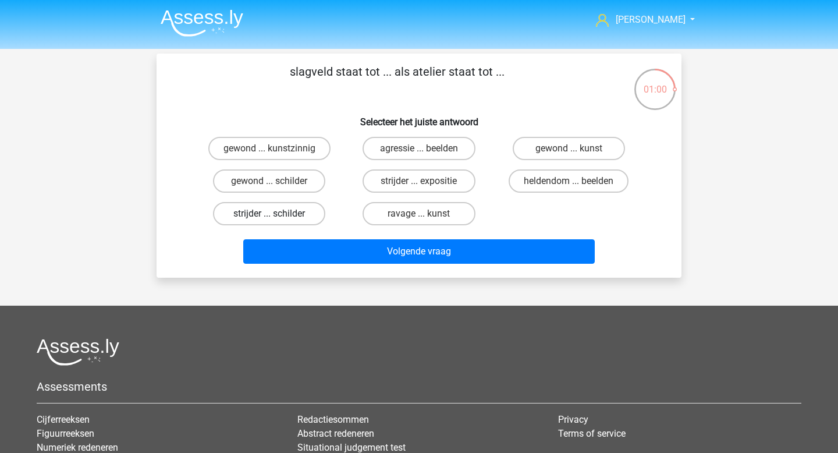
click at [289, 205] on label "strijder ... schilder" at bounding box center [269, 213] width 112 height 23
click at [277, 214] on input "strijder ... schilder" at bounding box center [273, 218] width 8 height 8
radio input "true"
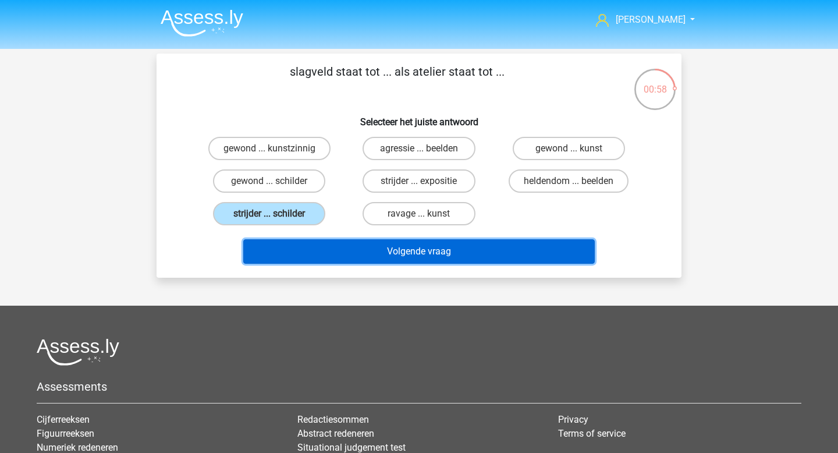
click at [408, 253] on button "Volgende vraag" at bounding box center [419, 251] width 352 height 24
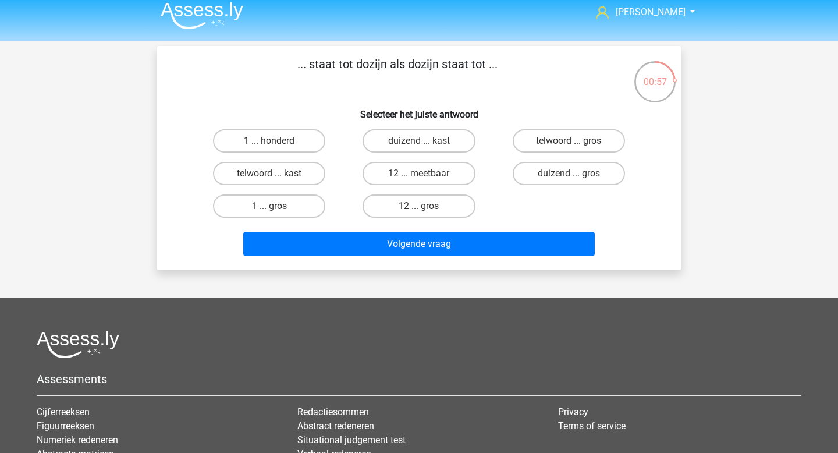
scroll to position [3, 0]
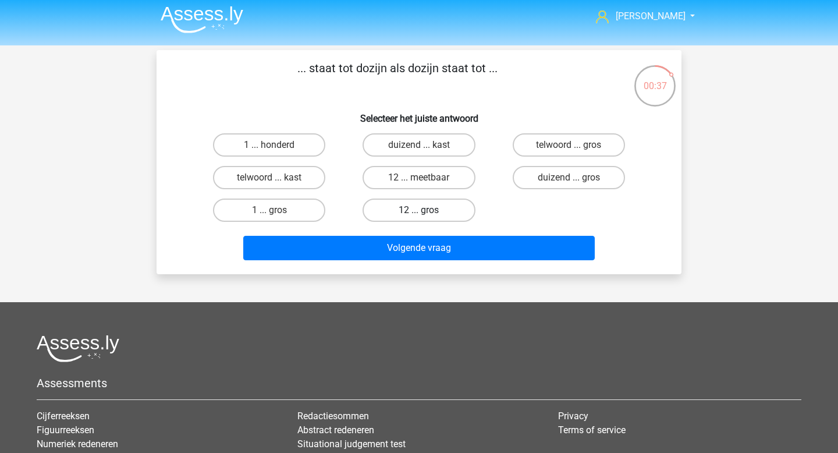
click at [435, 210] on label "12 ... gros" at bounding box center [418, 209] width 112 height 23
click at [426, 210] on input "12 ... gros" at bounding box center [423, 214] width 8 height 8
radio input "true"
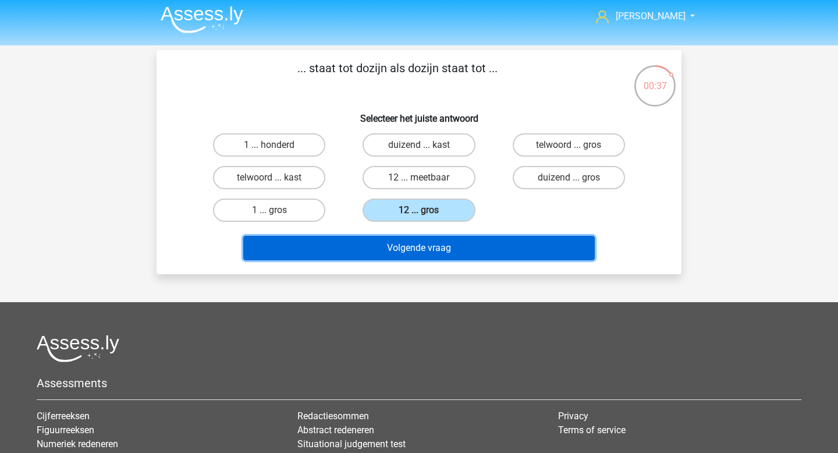
click at [432, 248] on button "Volgende vraag" at bounding box center [419, 248] width 352 height 24
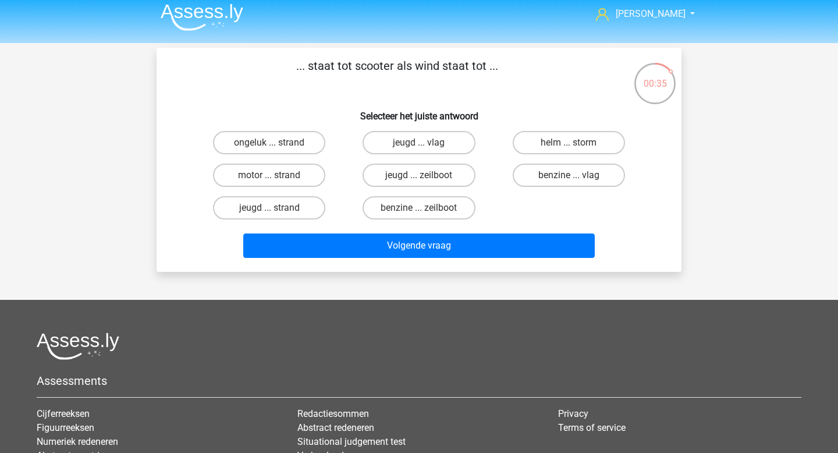
scroll to position [0, 0]
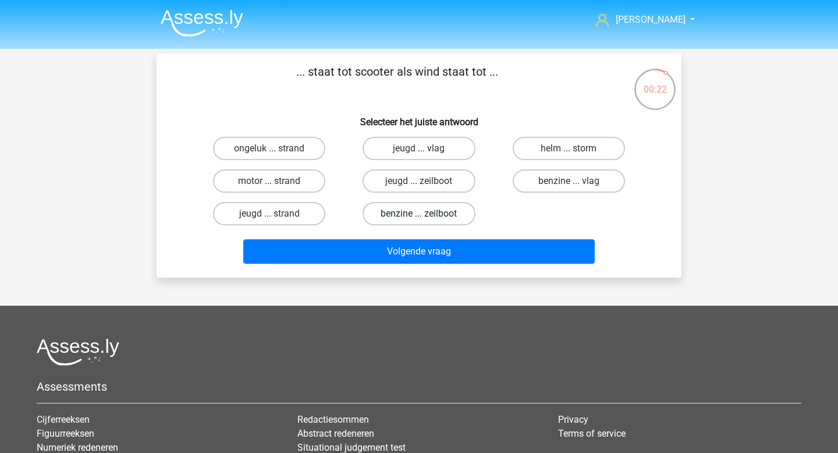
click at [442, 213] on label "benzine ... zeilboot" at bounding box center [418, 213] width 112 height 23
click at [426, 214] on input "benzine ... zeilboot" at bounding box center [423, 218] width 8 height 8
radio input "true"
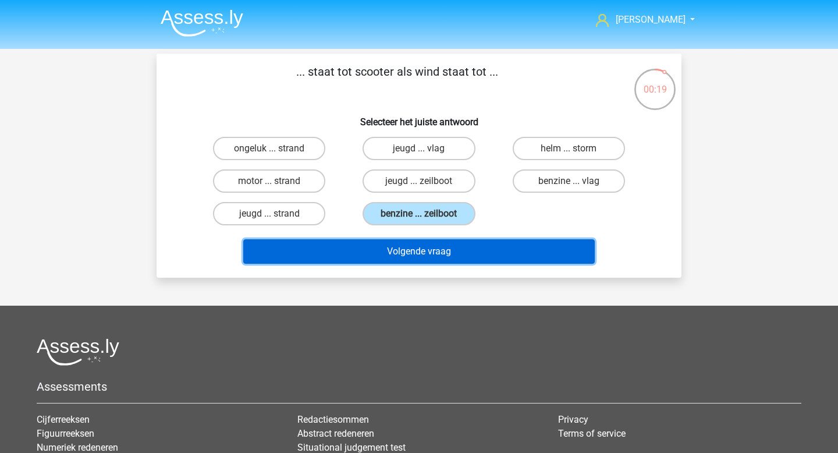
click at [443, 254] on button "Volgende vraag" at bounding box center [419, 251] width 352 height 24
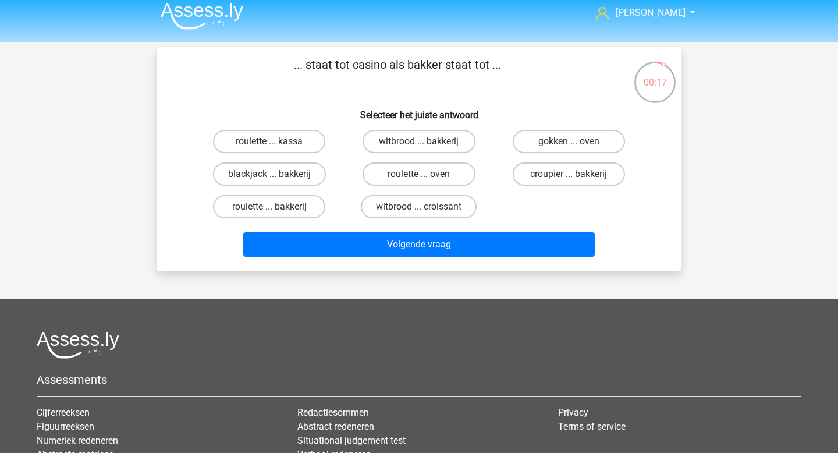
scroll to position [6, 0]
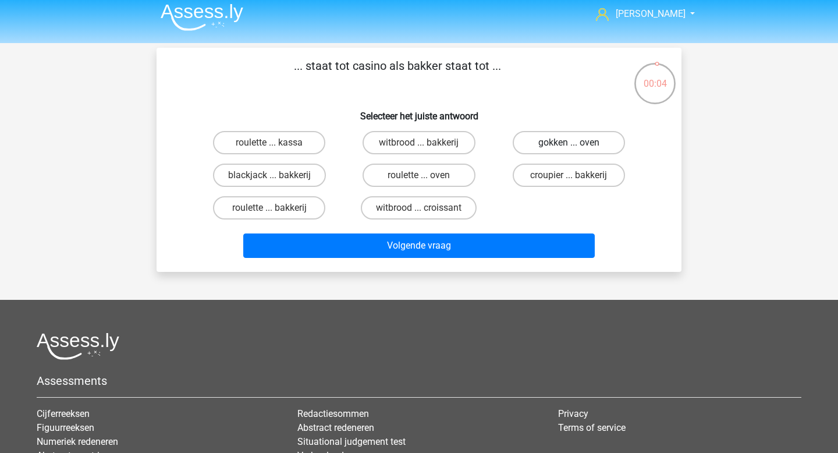
click at [578, 145] on label "gokken ... oven" at bounding box center [569, 142] width 112 height 23
click at [576, 145] on input "gokken ... oven" at bounding box center [572, 147] width 8 height 8
radio input "true"
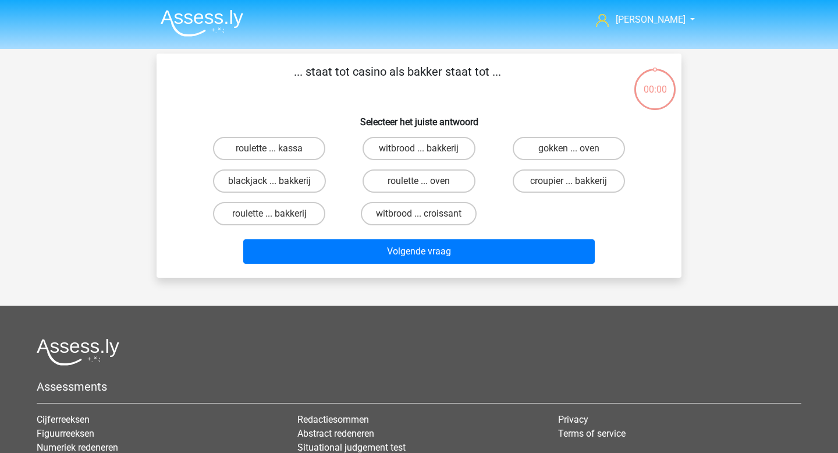
scroll to position [6, 0]
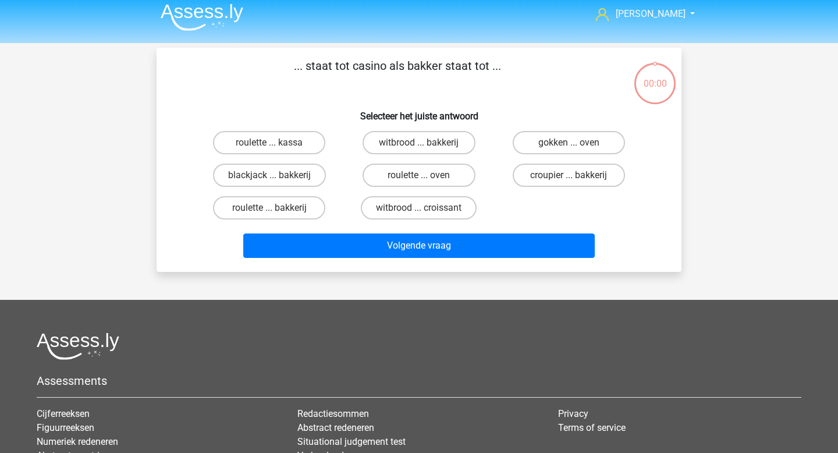
click at [463, 241] on button "Volgende vraag" at bounding box center [419, 245] width 352 height 24
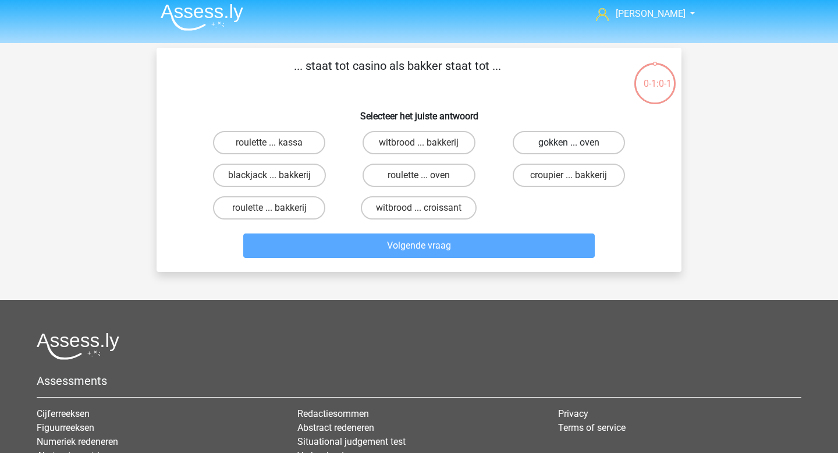
click at [578, 138] on label "gokken ... oven" at bounding box center [569, 142] width 112 height 23
click at [576, 143] on input "gokken ... oven" at bounding box center [572, 147] width 8 height 8
radio input "true"
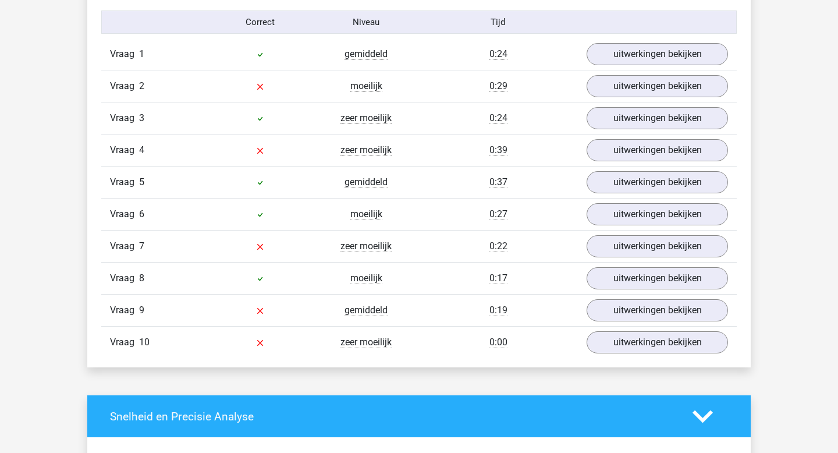
scroll to position [764, 0]
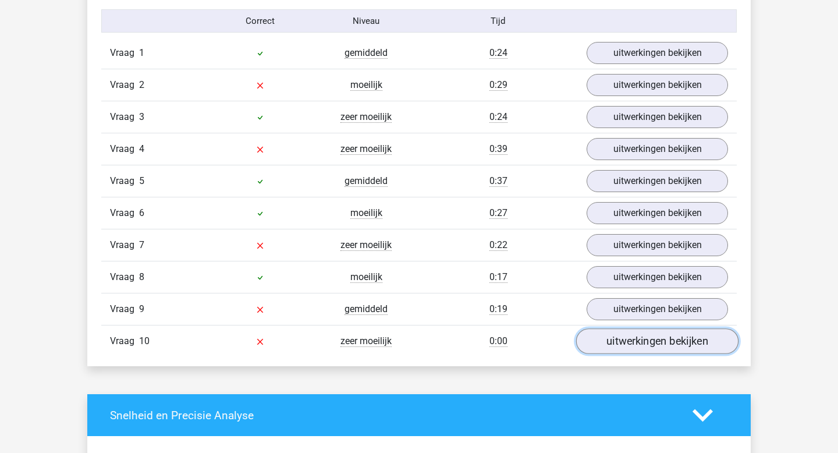
click at [611, 346] on link "uitwerkingen bekijken" at bounding box center [657, 342] width 162 height 26
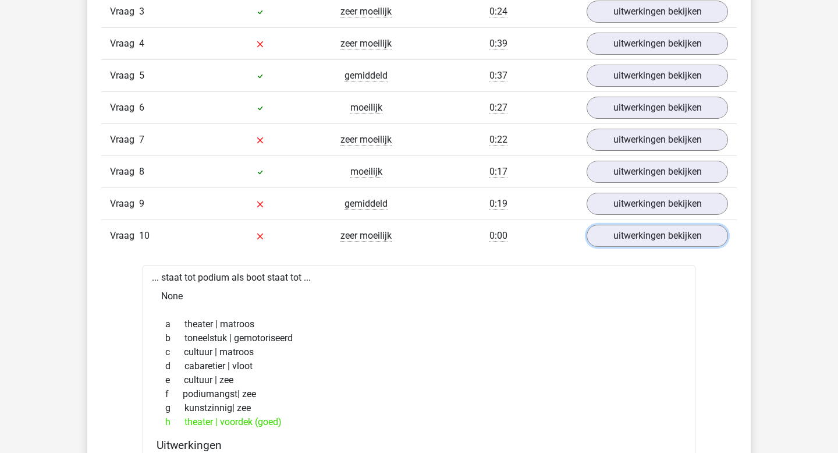
scroll to position [876, 0]
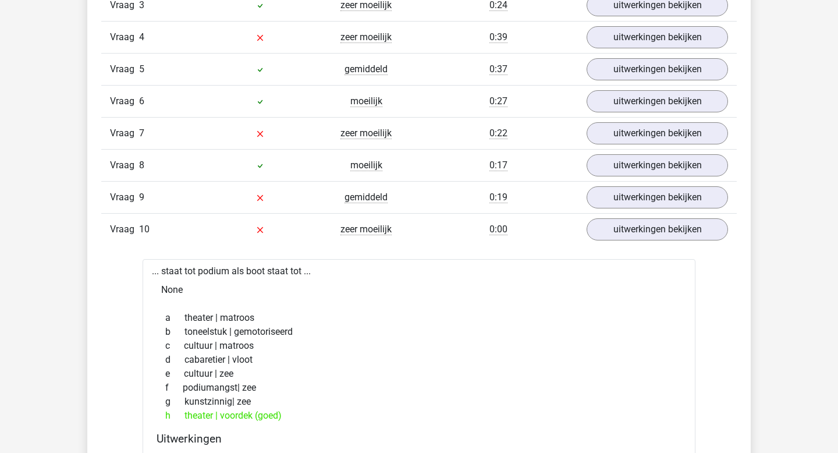
click at [642, 210] on div "Vraag 9 gemiddeld 0:19 uitwerkingen bekijken" at bounding box center [418, 197] width 635 height 32
click at [644, 204] on link "uitwerkingen bekijken" at bounding box center [657, 198] width 162 height 26
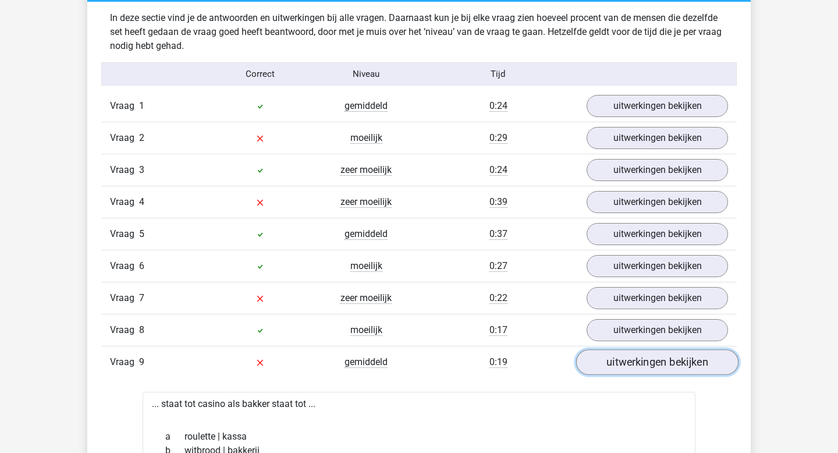
scroll to position [694, 0]
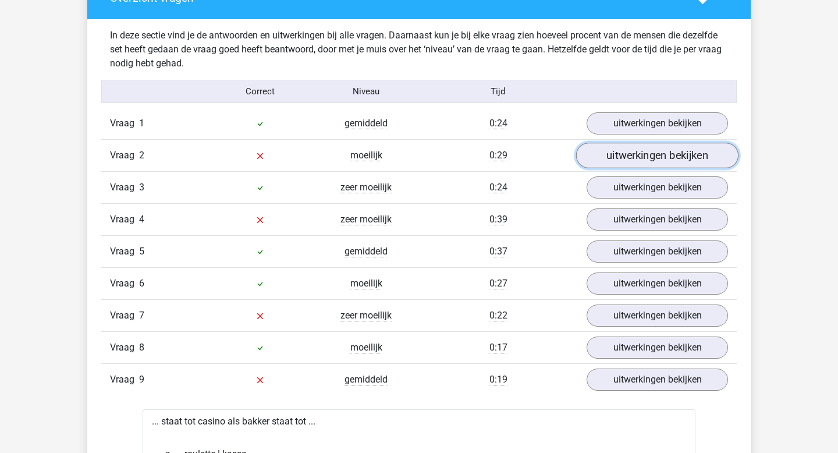
click at [657, 158] on link "uitwerkingen bekijken" at bounding box center [657, 156] width 162 height 26
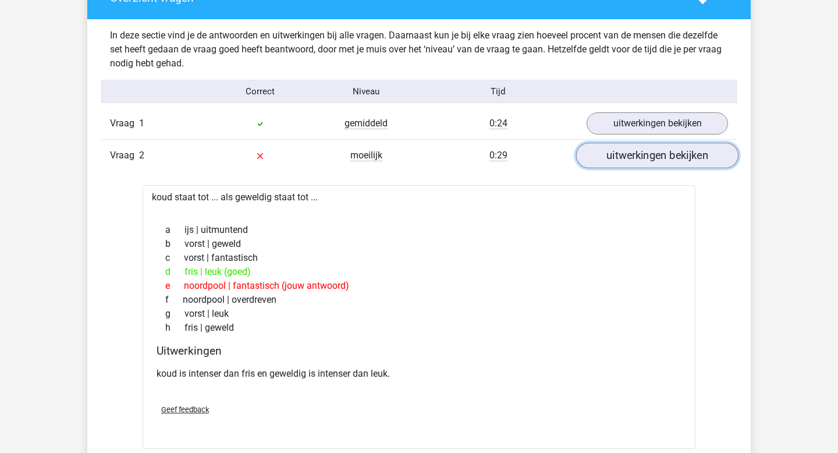
click at [628, 158] on link "uitwerkingen bekijken" at bounding box center [657, 156] width 162 height 26
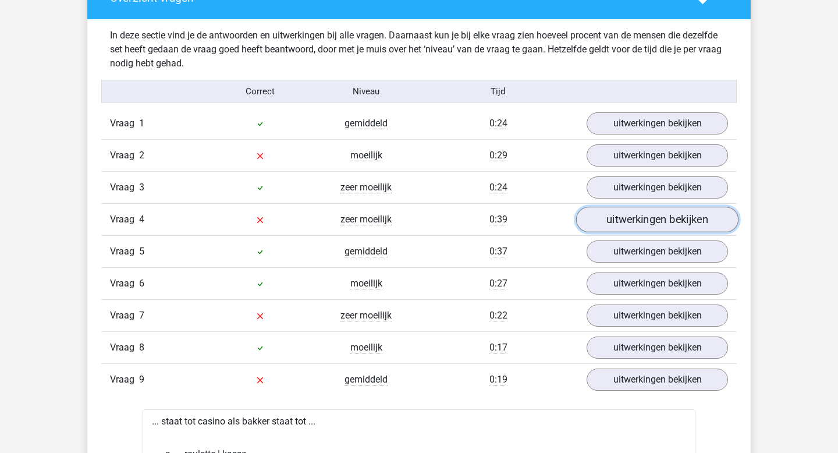
click at [611, 214] on link "uitwerkingen bekijken" at bounding box center [657, 220] width 162 height 26
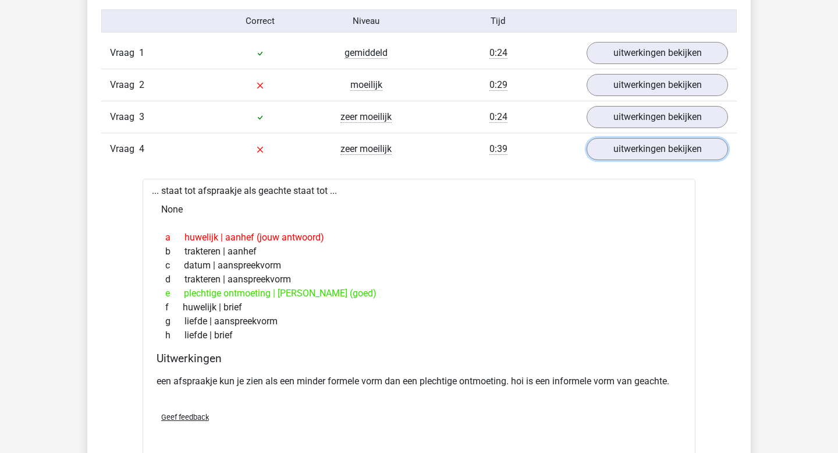
scroll to position [769, 0]
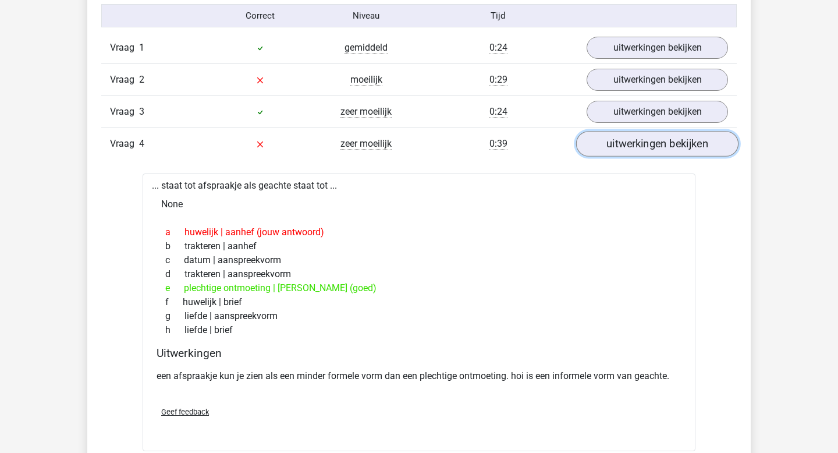
click at [612, 144] on link "uitwerkingen bekijken" at bounding box center [657, 144] width 162 height 26
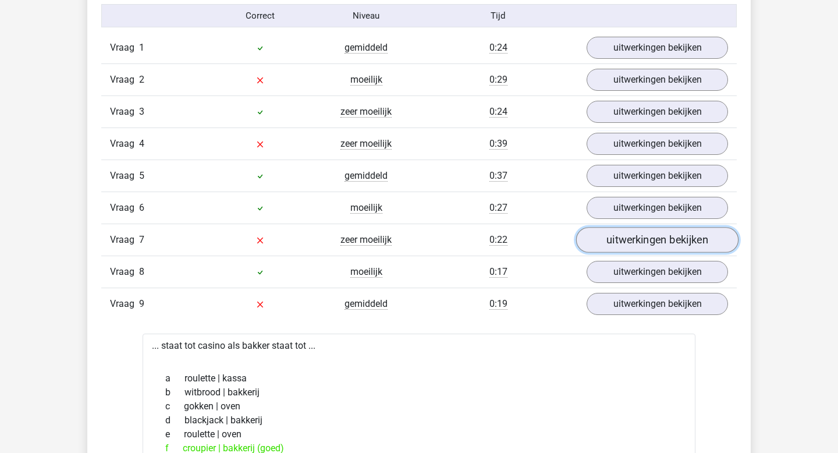
click at [602, 243] on link "uitwerkingen bekijken" at bounding box center [657, 240] width 162 height 26
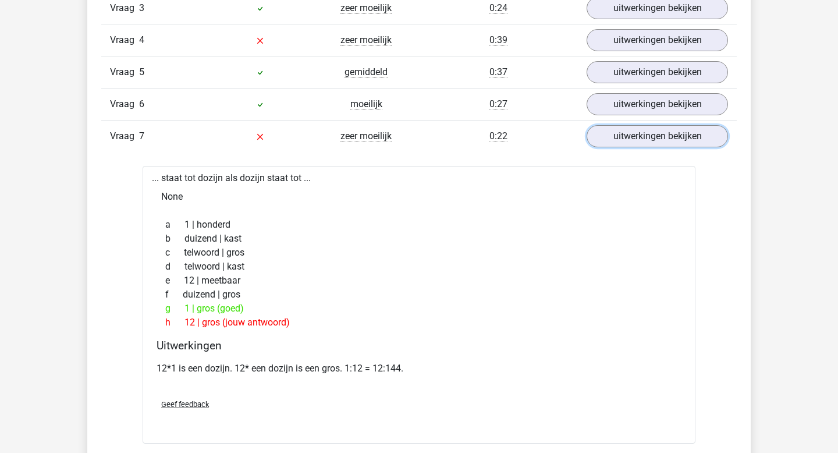
scroll to position [879, 0]
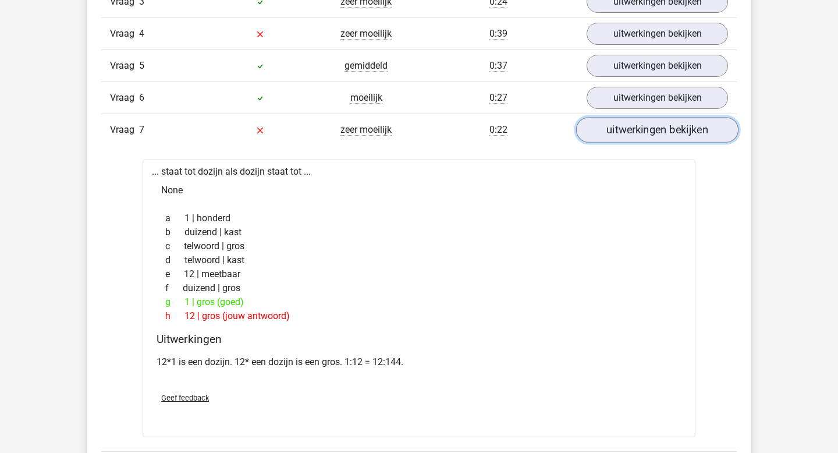
click at [618, 133] on link "uitwerkingen bekijken" at bounding box center [657, 131] width 162 height 26
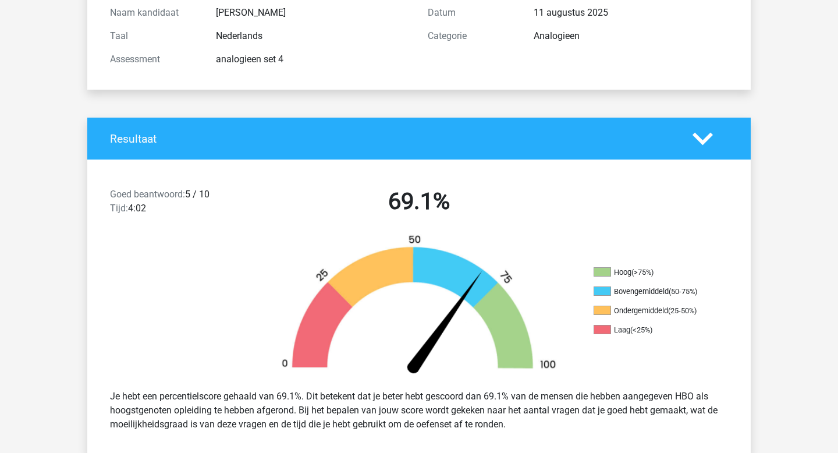
scroll to position [134, 0]
